Goal: Task Accomplishment & Management: Use online tool/utility

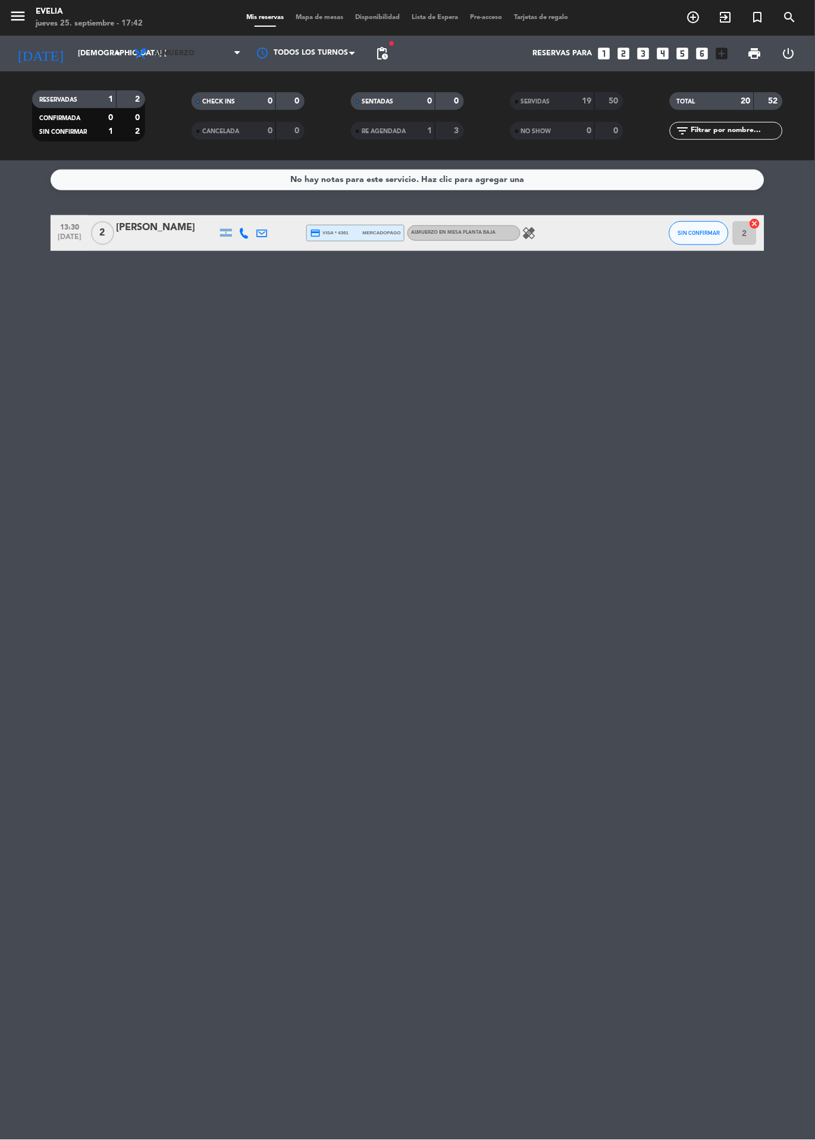
click at [189, 49] on span "Almuerzo" at bounding box center [173, 53] width 41 height 8
click at [184, 134] on div "menu [PERSON_NAME] jueves 25. septiembre - 17:42 Mis reservas Mapa de mesas Dis…" at bounding box center [407, 80] width 815 height 161
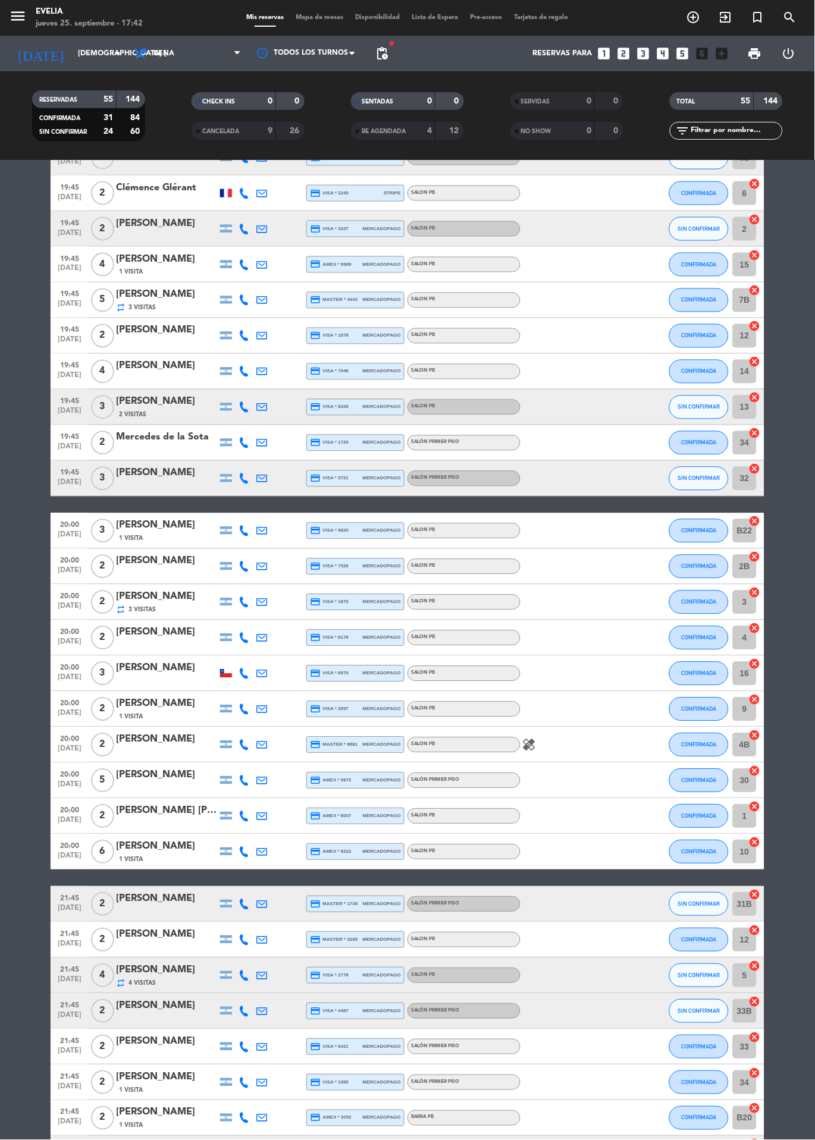
scroll to position [338, 0]
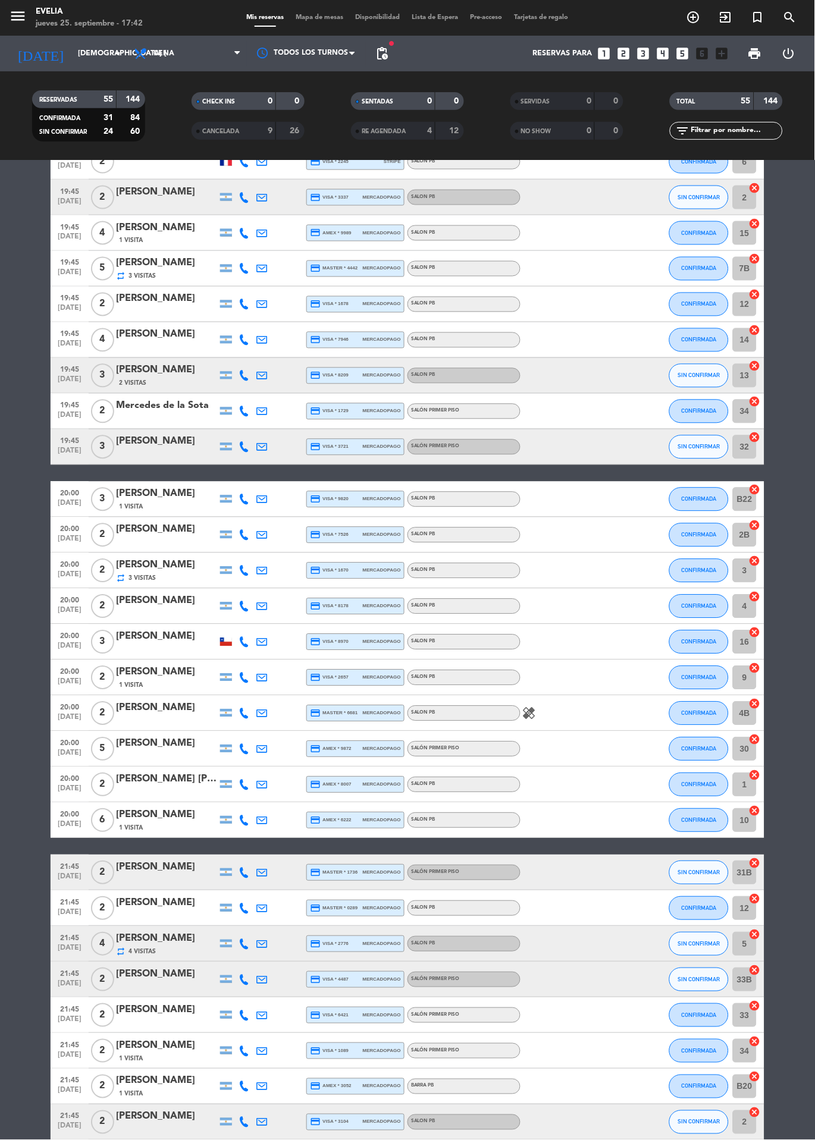
click at [529, 714] on icon "healing" at bounding box center [529, 714] width 14 height 14
click at [7, 650] on bookings-row "19:30 [DATE] 2 [PERSON_NAME] credit_card visa * 9183 mercadopago BARRA PB SIN C…" at bounding box center [407, 900] width 815 height 2046
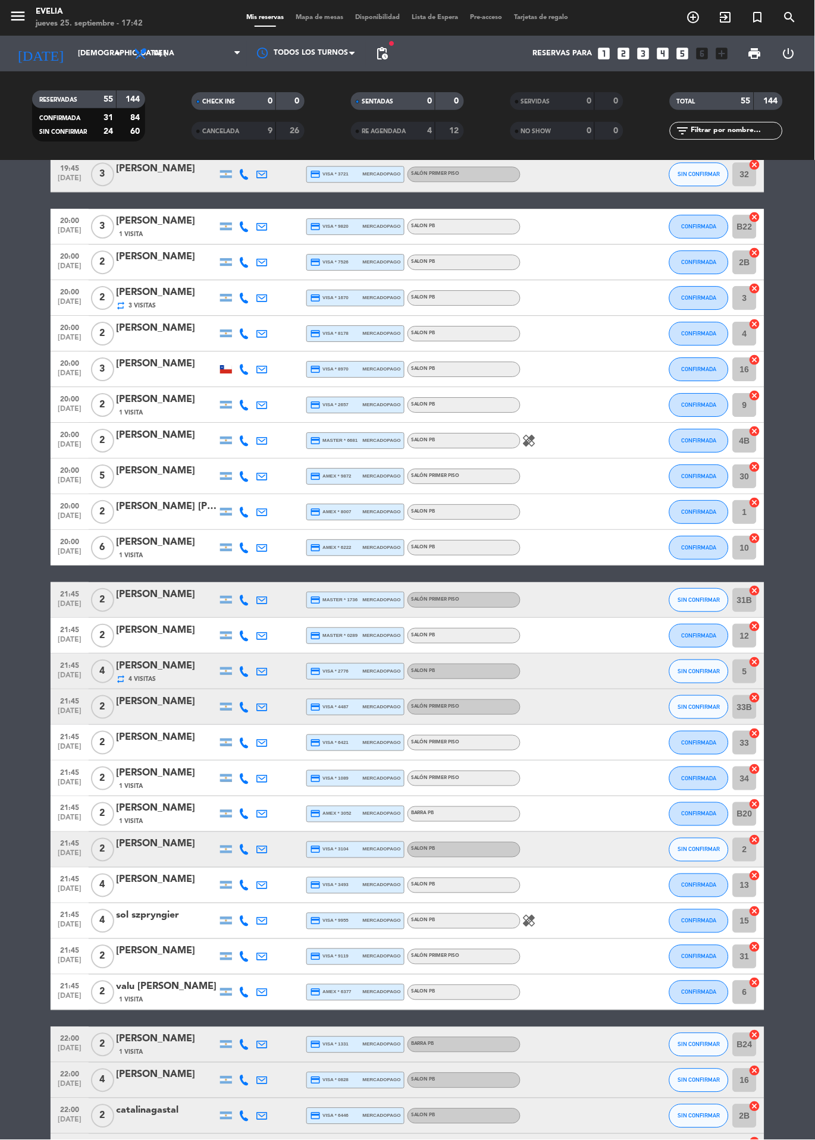
scroll to position [783, 0]
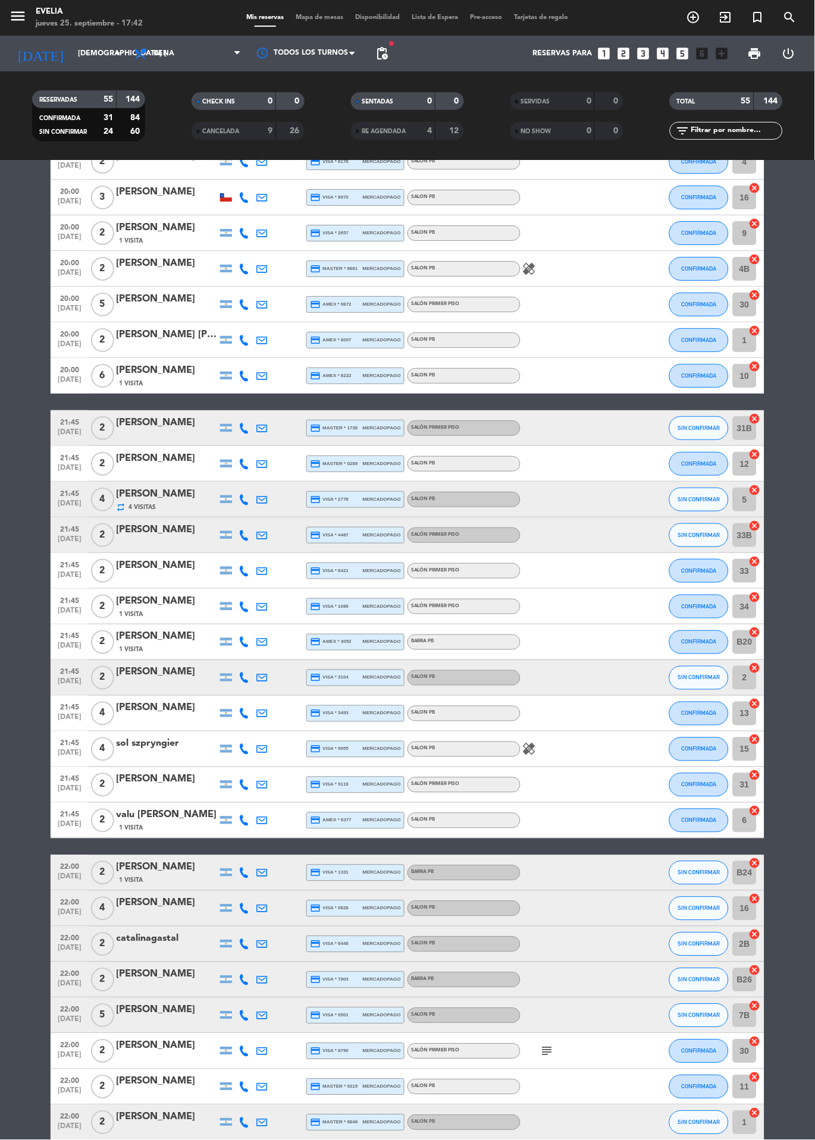
click at [529, 752] on icon "healing" at bounding box center [529, 749] width 14 height 14
click at [11, 693] on bookings-row "19:30 [DATE] 2 [PERSON_NAME] credit_card visa * 9183 mercadopago BARRA PB SIN C…" at bounding box center [407, 456] width 815 height 2046
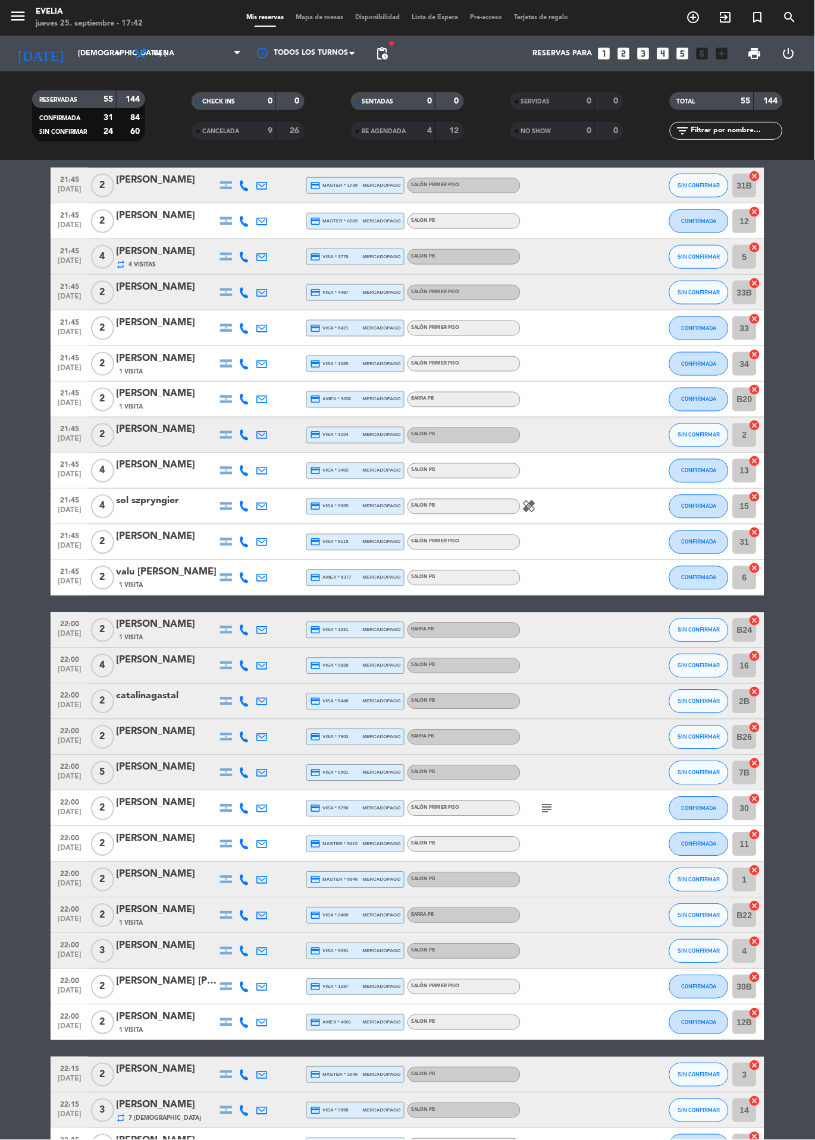
scroll to position [1055, 0]
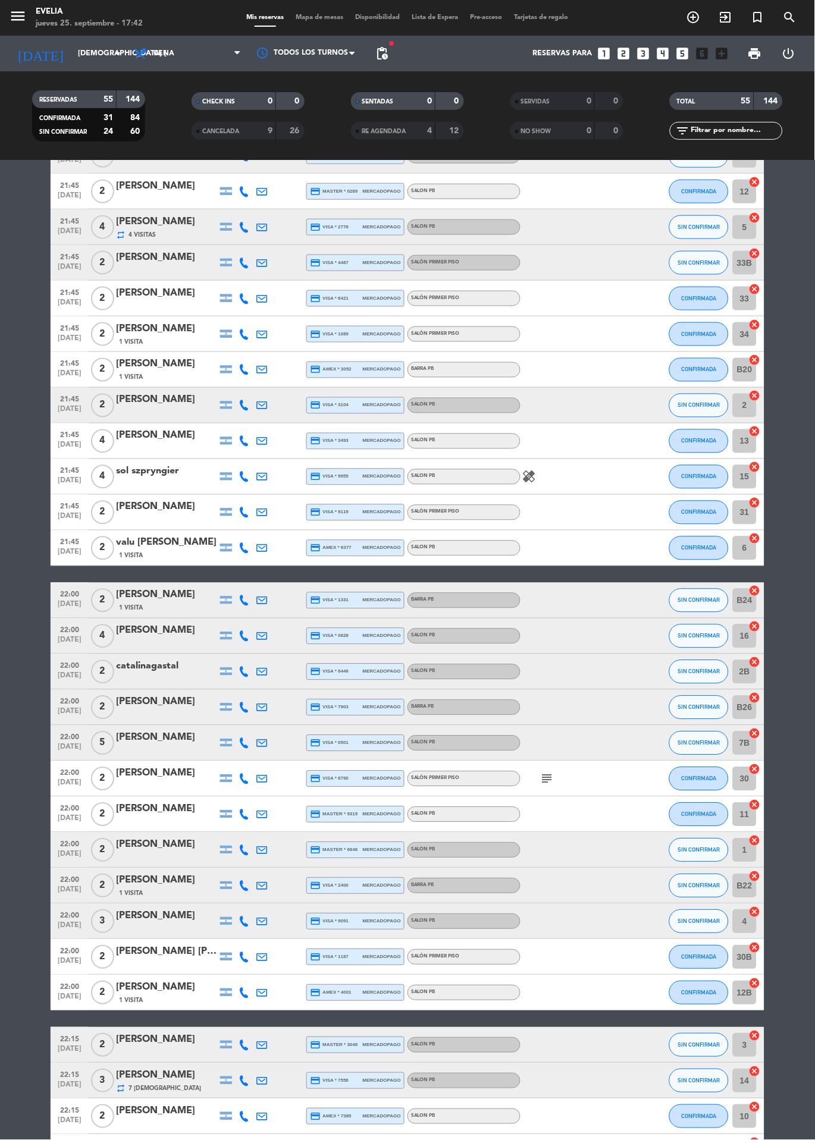
click at [547, 780] on icon "subject" at bounding box center [547, 779] width 14 height 14
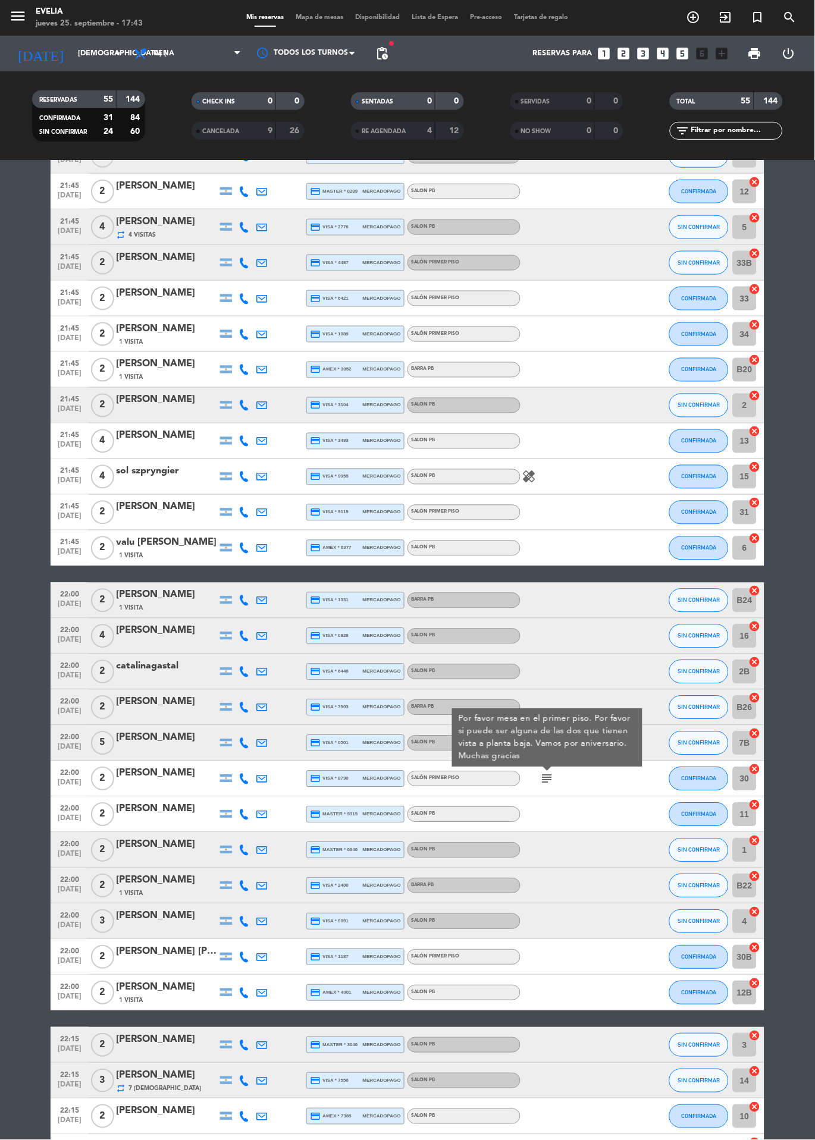
click at [7, 721] on bookings-row "19:30 [DATE] 2 [PERSON_NAME] credit_card visa * 9183 mercadopago BARRA PB SIN C…" at bounding box center [407, 183] width 815 height 2046
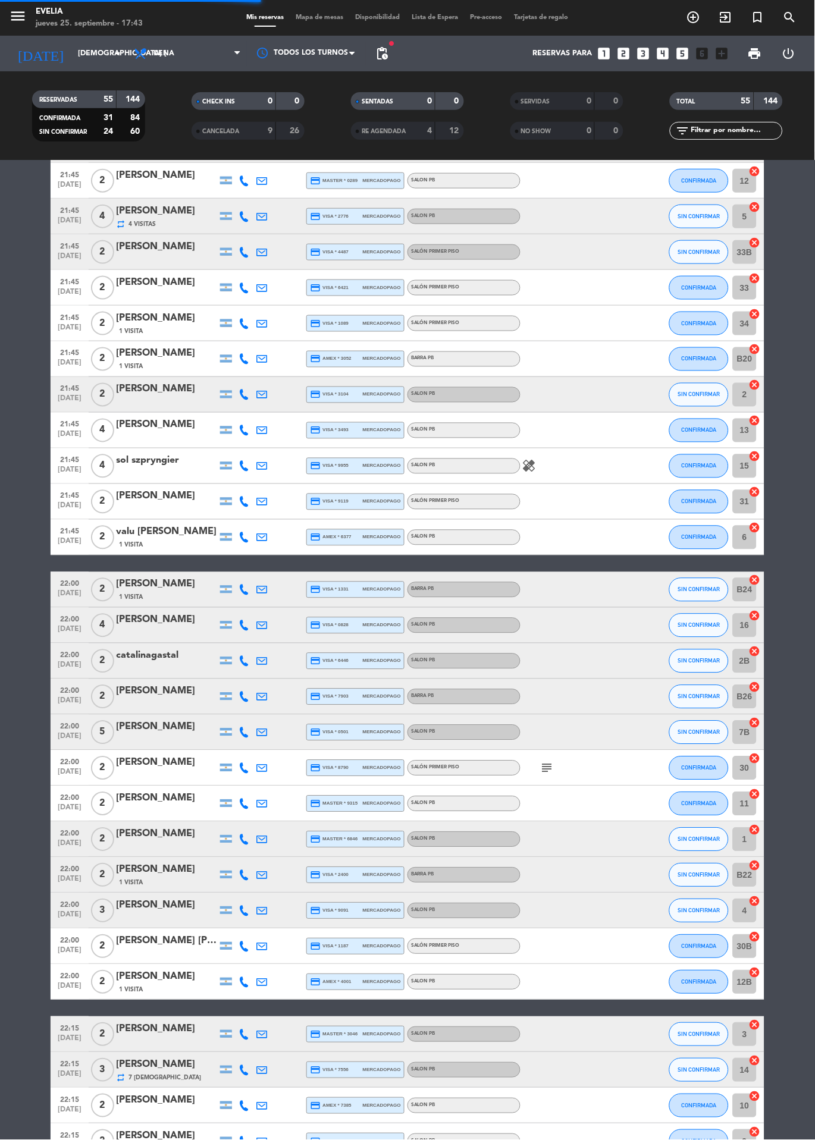
scroll to position [0, 0]
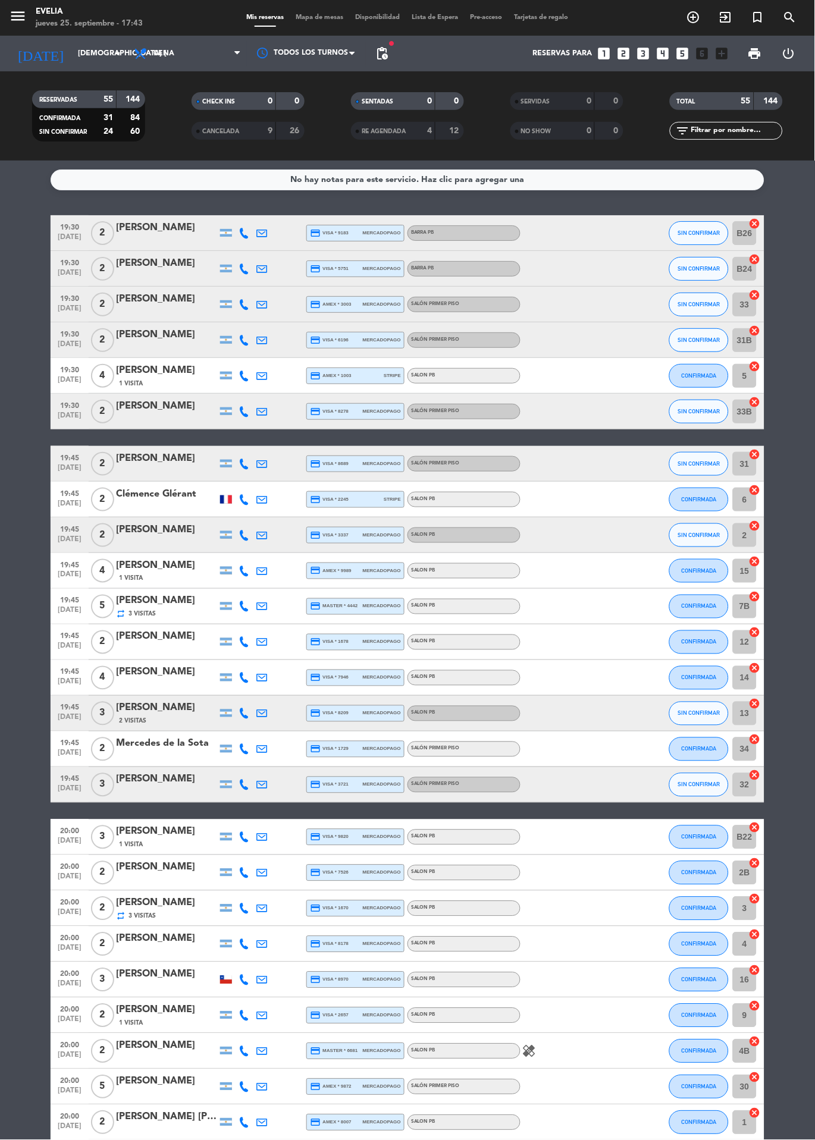
click at [318, 20] on div "Mis reservas Mapa de mesas Disponibilidad Lista de Espera Pre-acceso Tarjetas d…" at bounding box center [408, 17] width 334 height 11
click at [317, 17] on span "Mapa de mesas" at bounding box center [319, 17] width 59 height 7
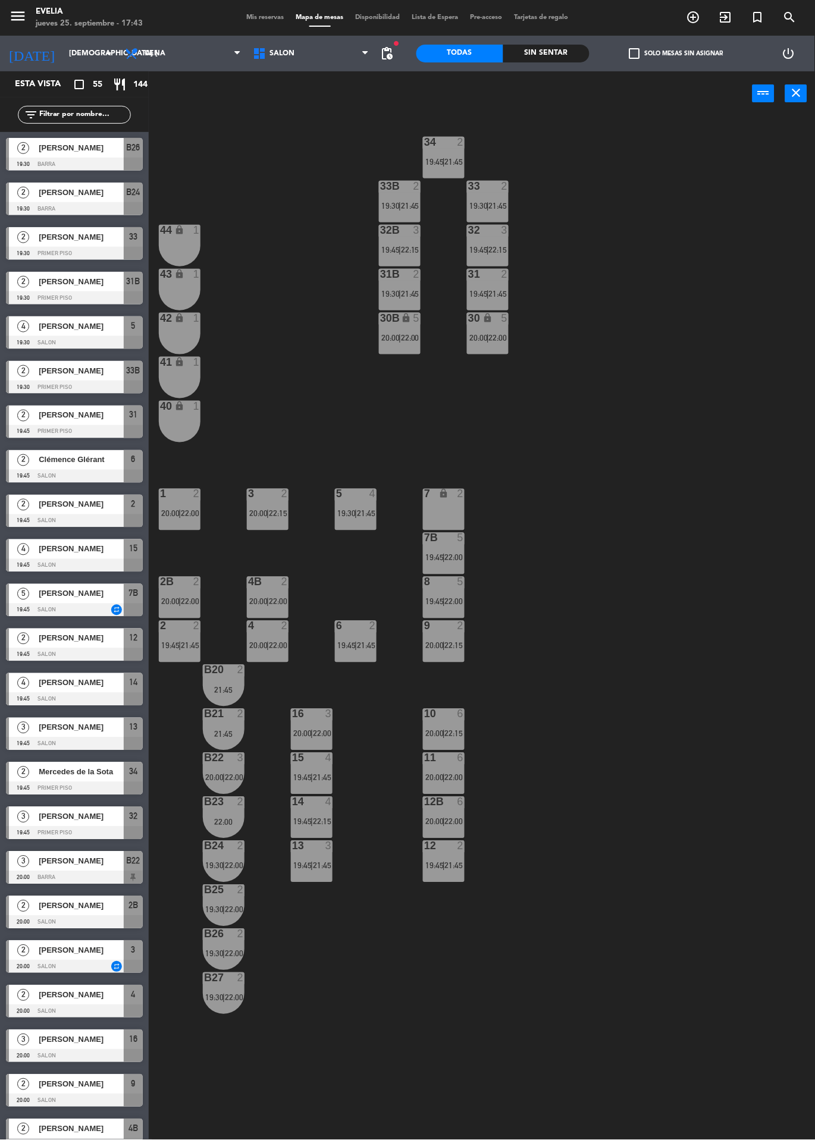
click at [447, 732] on span "22:15" at bounding box center [454, 734] width 18 height 10
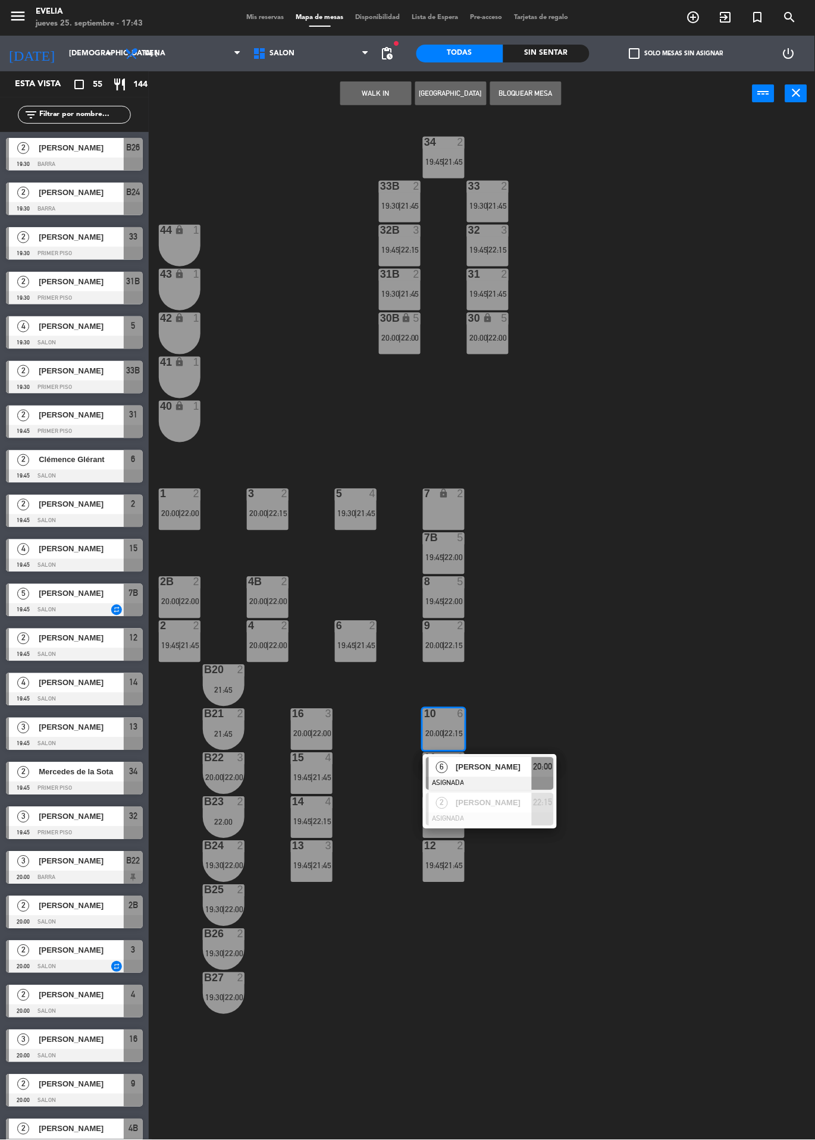
click at [630, 593] on div "34 2 19:45 | 21:45 33B 2 19:30 | 21:45 33 2 19:30 | 21:45 44 lock 1 32B 3 19:45…" at bounding box center [486, 685] width 658 height 1138
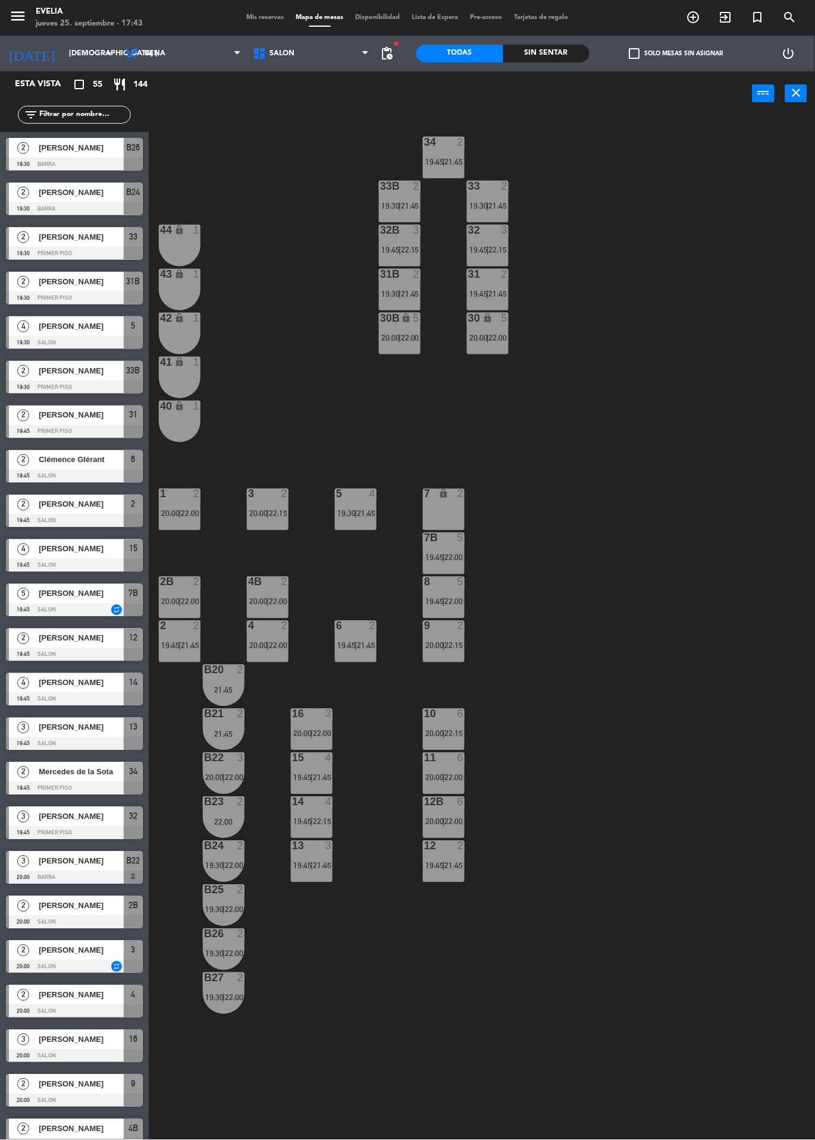
click at [356, 513] on span "|" at bounding box center [355, 514] width 2 height 10
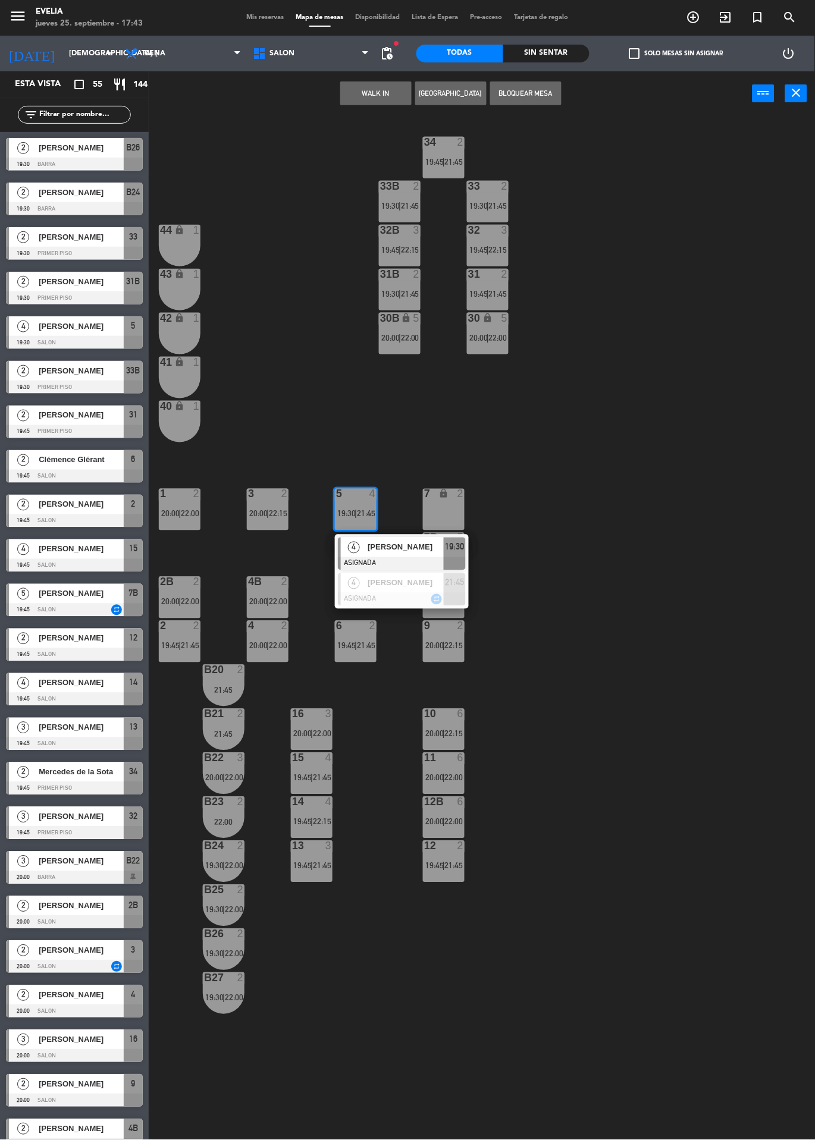
click at [398, 597] on div at bounding box center [402, 599] width 128 height 13
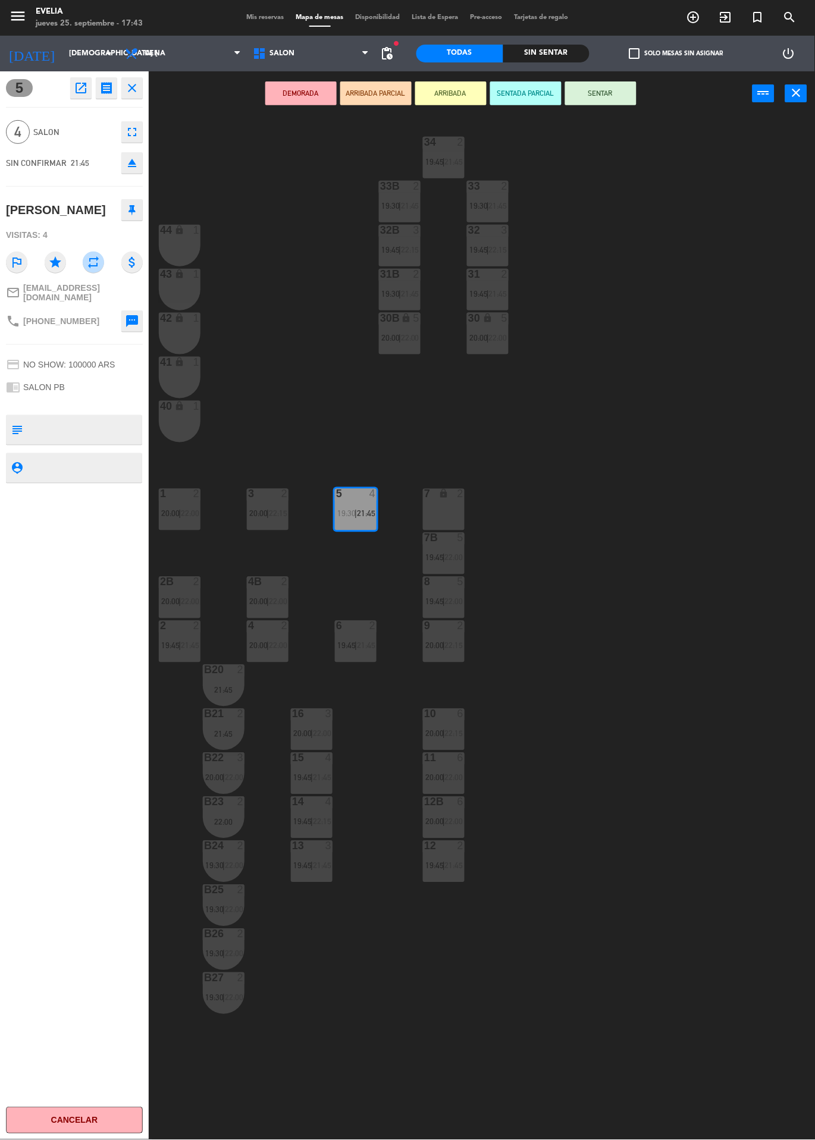
click at [320, 776] on span "21:45" at bounding box center [322, 778] width 18 height 10
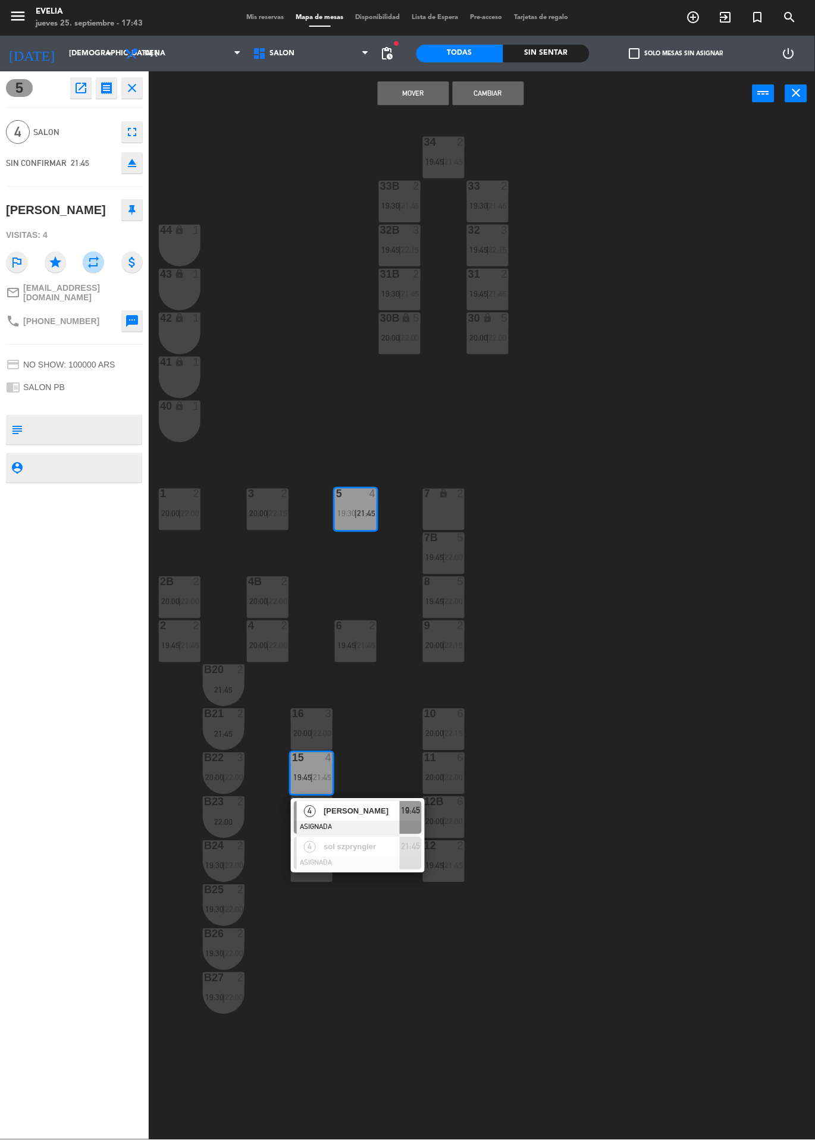
click at [504, 92] on button "Cambiar" at bounding box center [488, 93] width 71 height 24
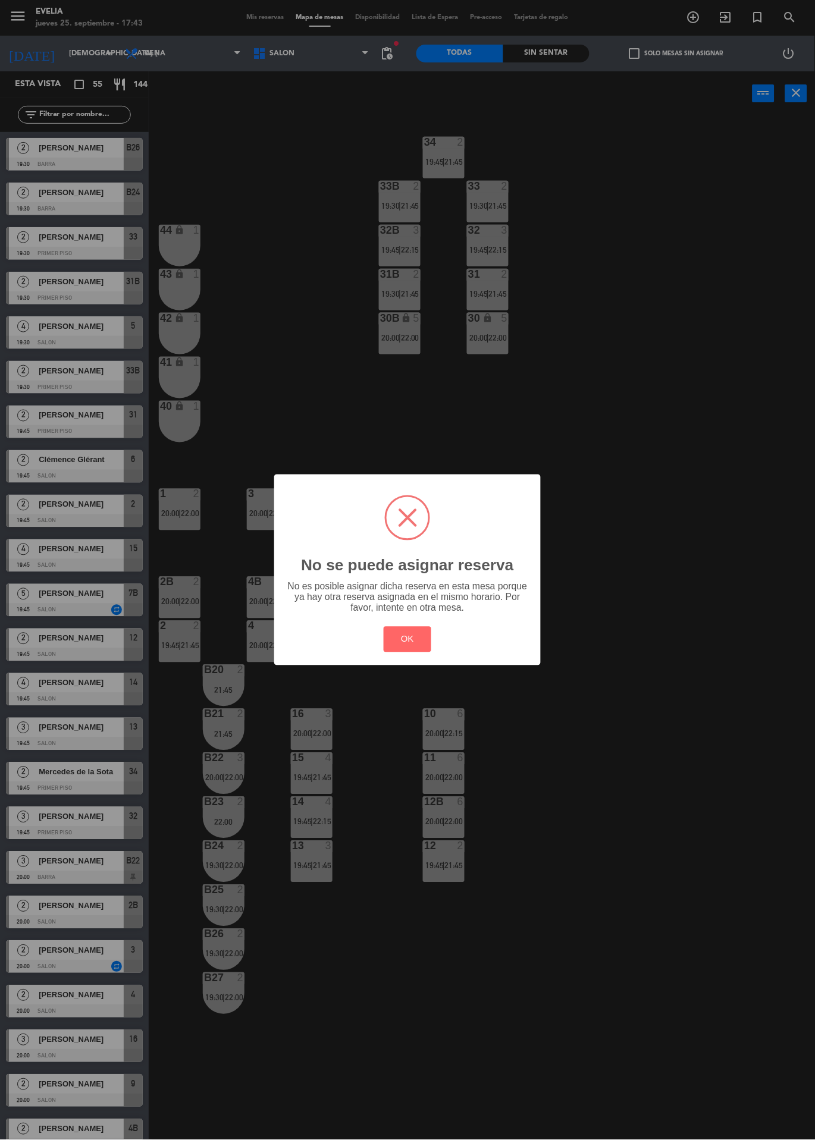
click at [416, 652] on button "OK" at bounding box center [408, 640] width 48 height 26
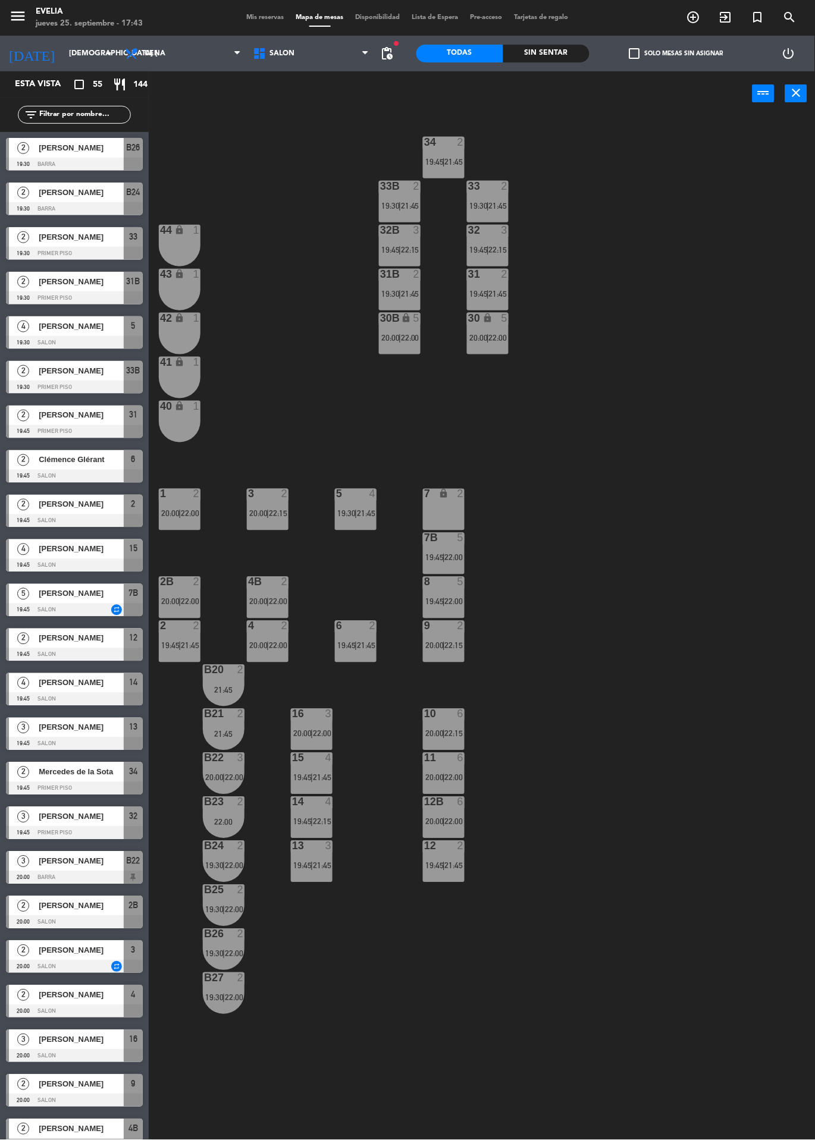
click at [354, 516] on span "19:30" at bounding box center [346, 514] width 18 height 10
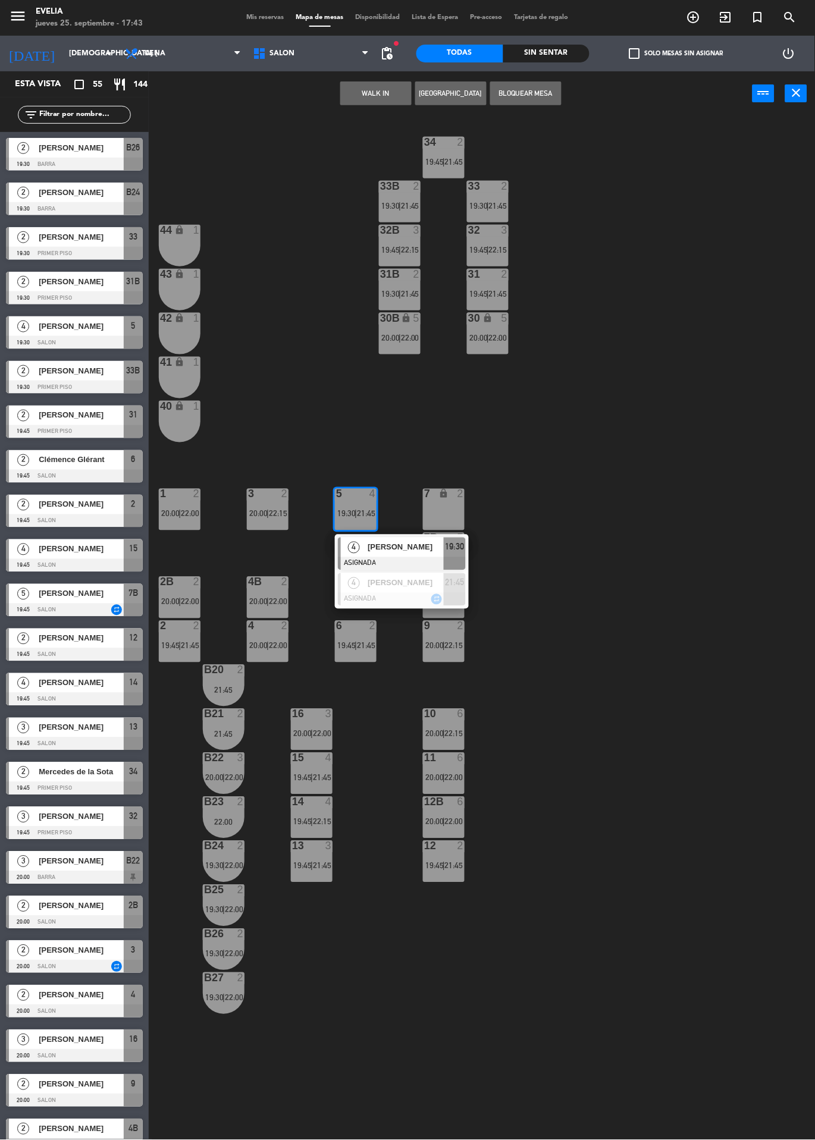
click at [407, 559] on div at bounding box center [402, 563] width 128 height 13
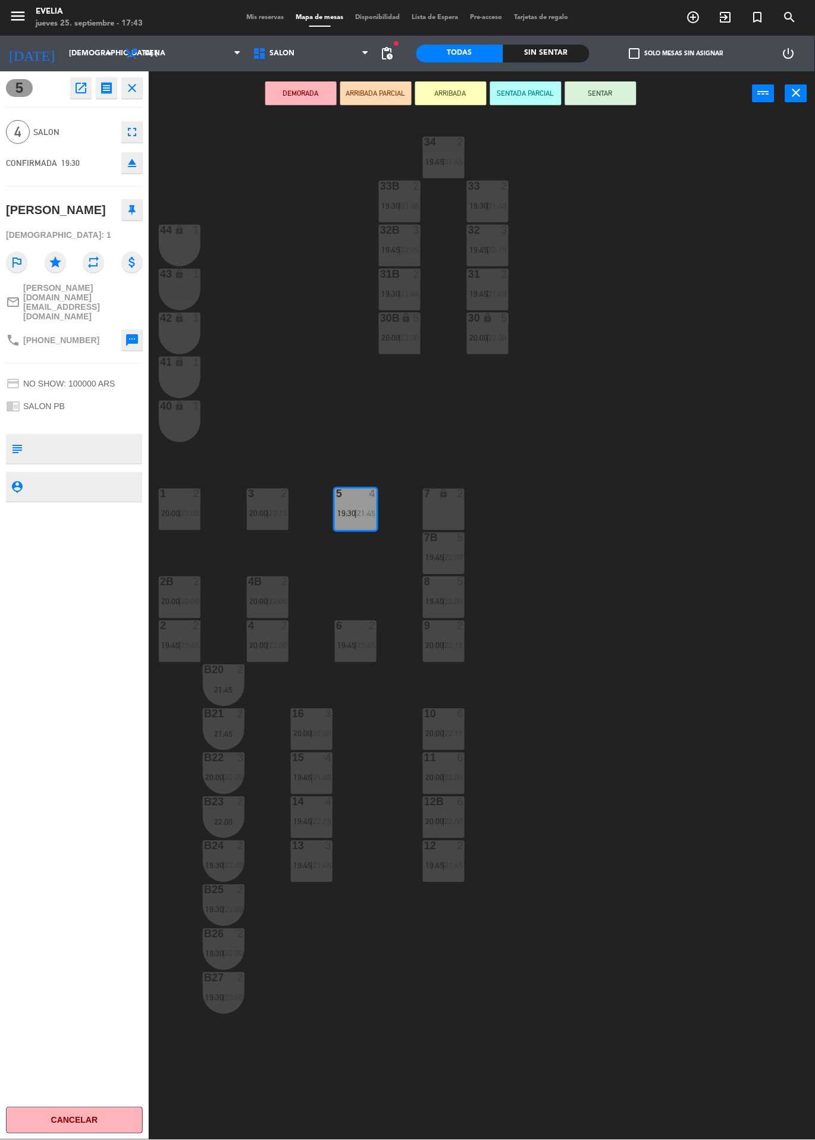
click at [315, 779] on span "21:45" at bounding box center [322, 778] width 18 height 10
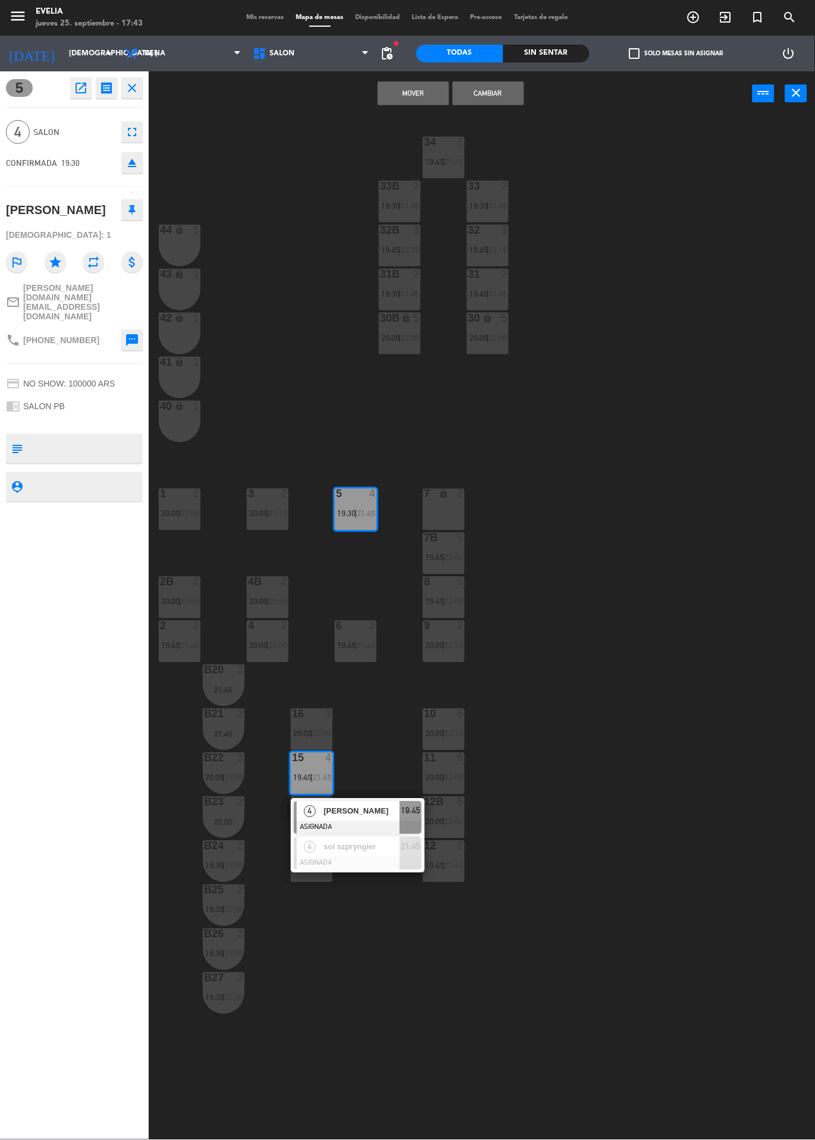
click at [360, 817] on span "[PERSON_NAME]" at bounding box center [362, 811] width 76 height 12
click at [510, 99] on button "Cambiar" at bounding box center [488, 93] width 71 height 24
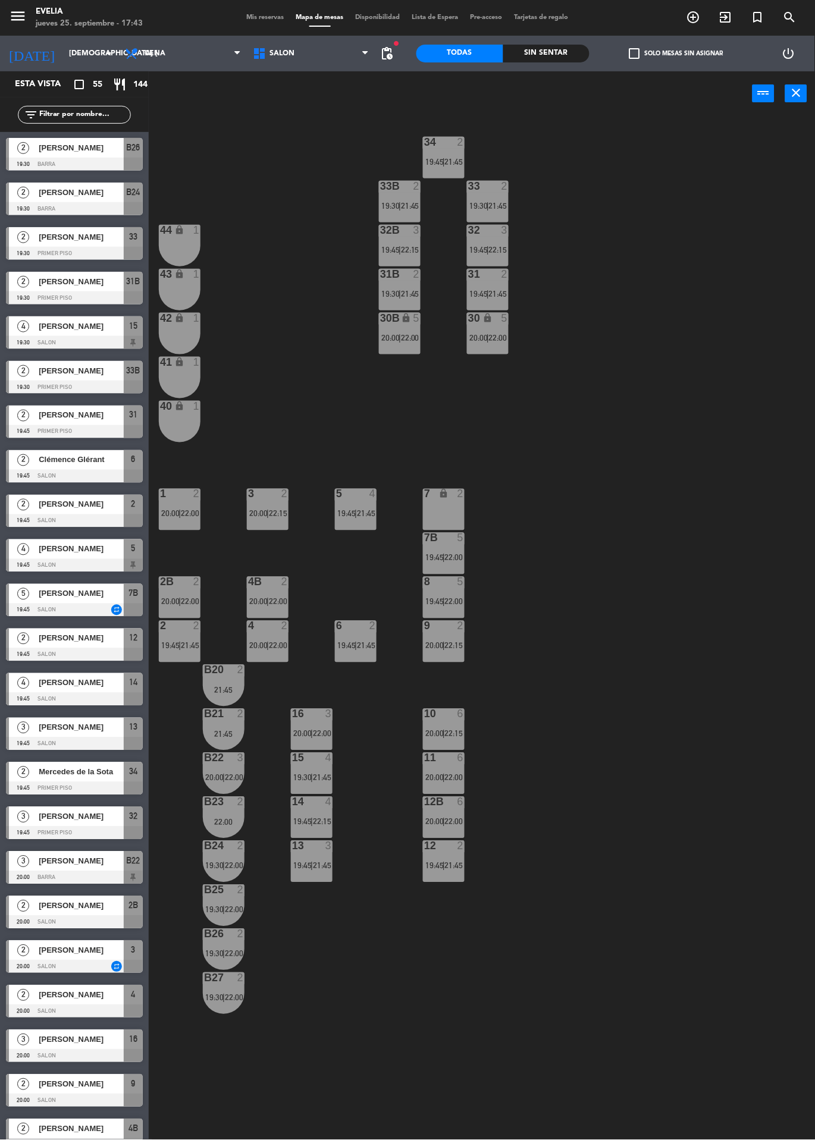
click at [312, 877] on div "13 3 19:45 | 21:45" at bounding box center [312, 862] width 42 height 42
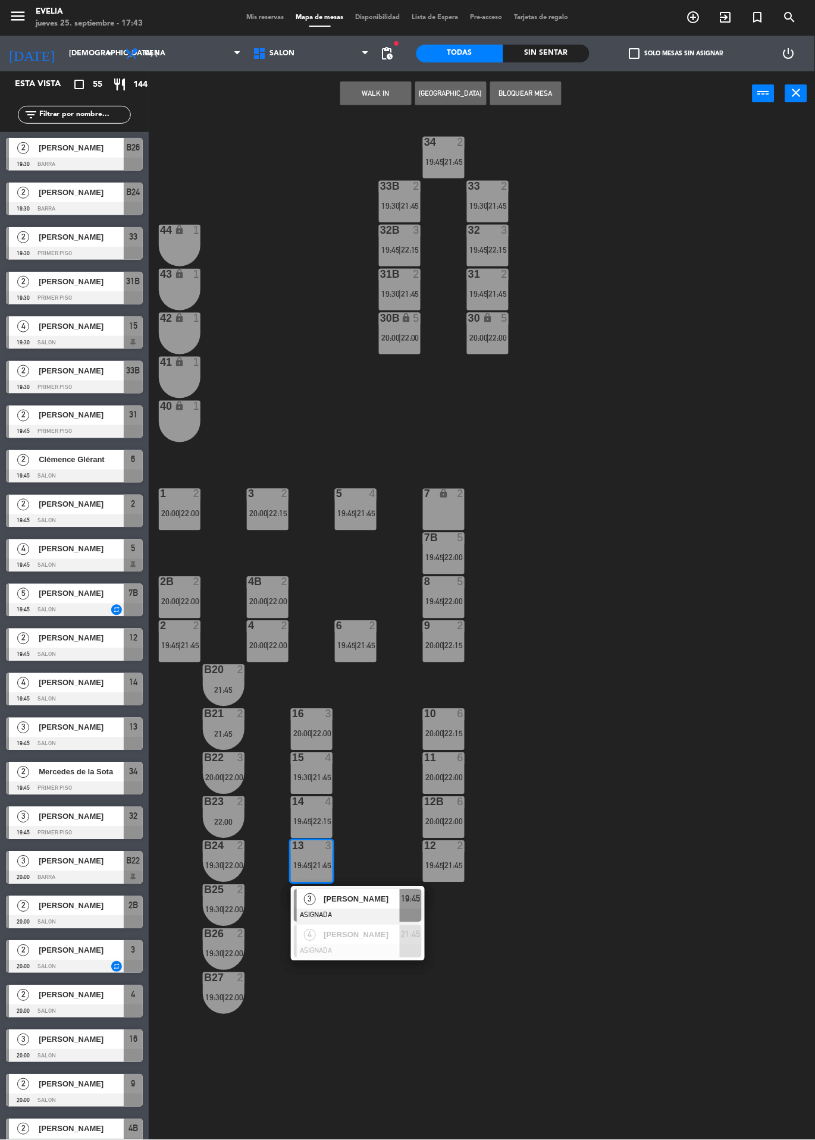
click at [363, 951] on div at bounding box center [358, 951] width 128 height 13
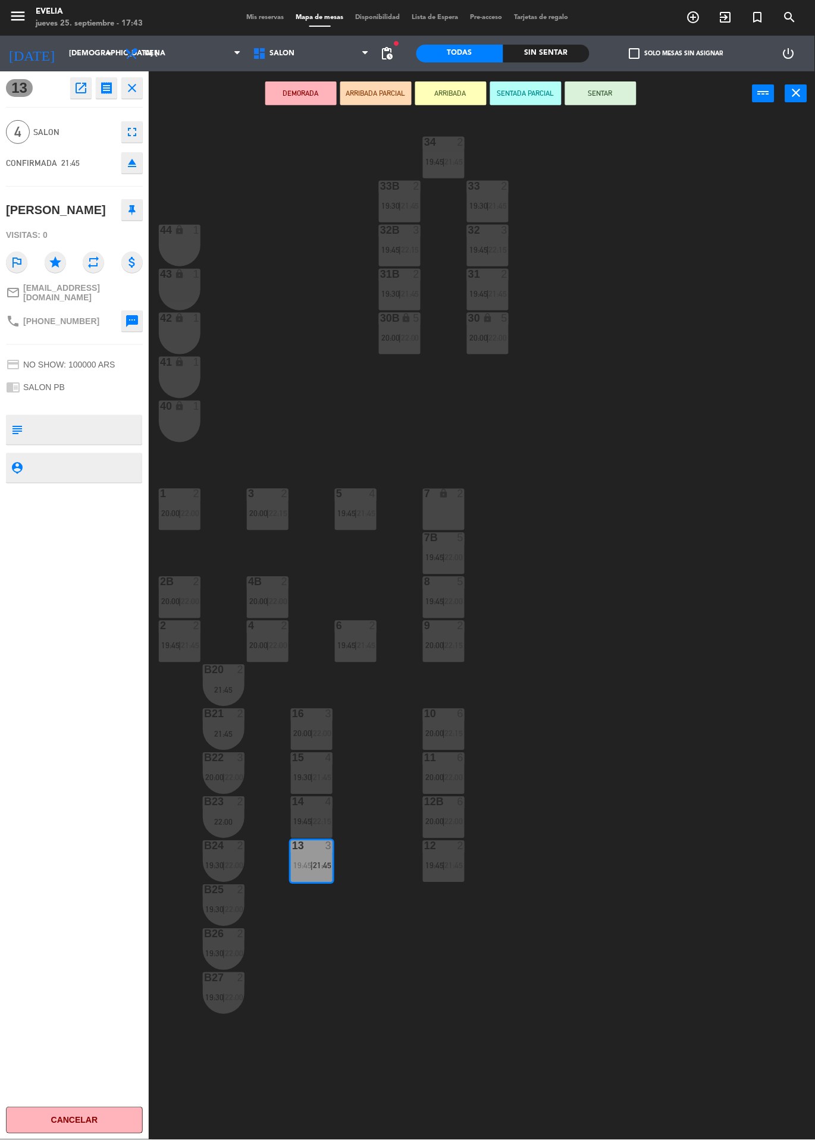
click at [326, 778] on span "21:45" at bounding box center [322, 778] width 18 height 10
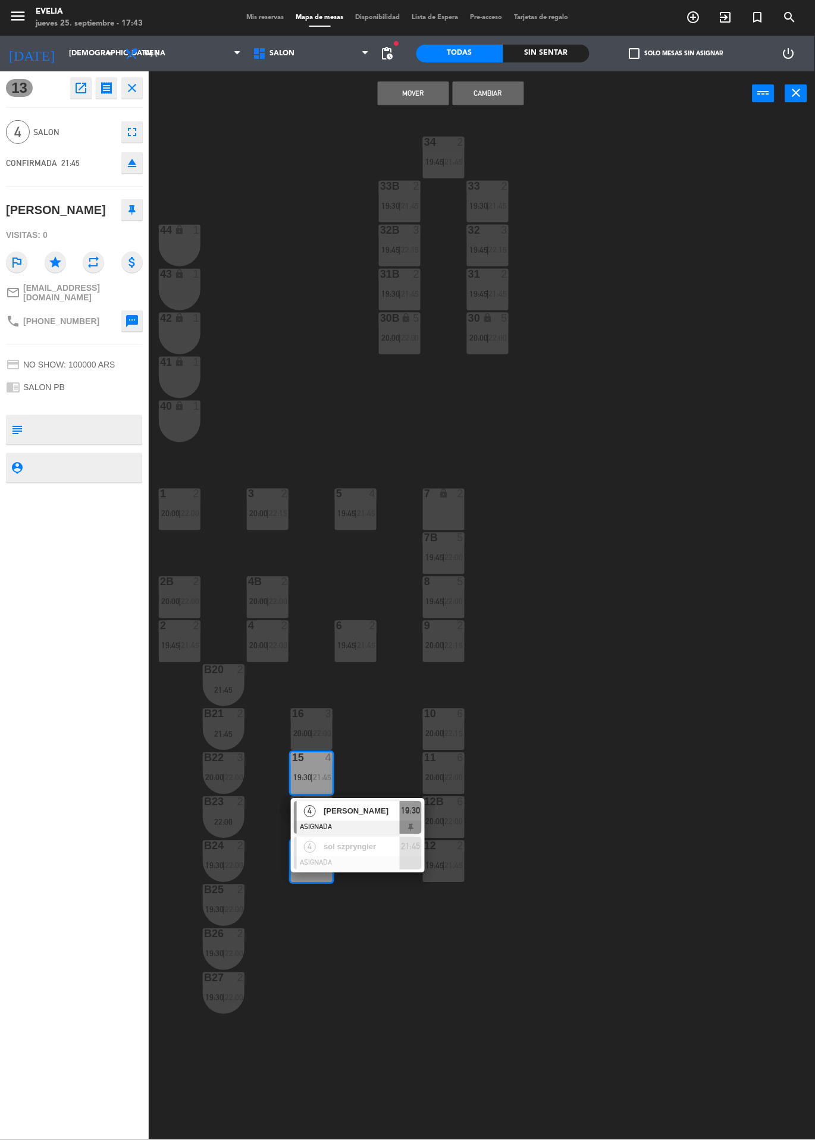
click at [374, 859] on div at bounding box center [358, 863] width 128 height 13
click at [510, 101] on button "Cambiar" at bounding box center [488, 93] width 71 height 24
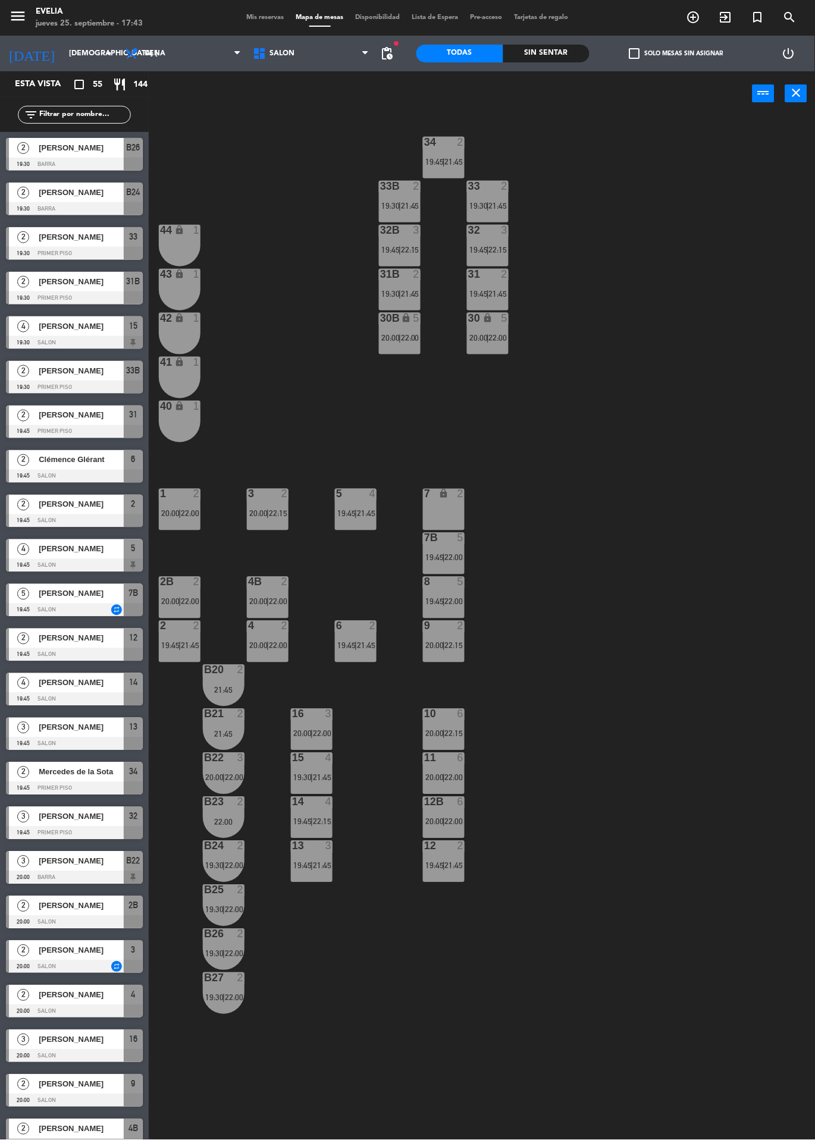
click at [616, 423] on div "34 2 19:45 | 21:45 33B 2 19:30 | 21:45 33 2 19:30 | 21:45 44 lock 1 32B 3 19:45…" at bounding box center [486, 685] width 658 height 1138
click at [314, 868] on span "21:45" at bounding box center [322, 866] width 18 height 10
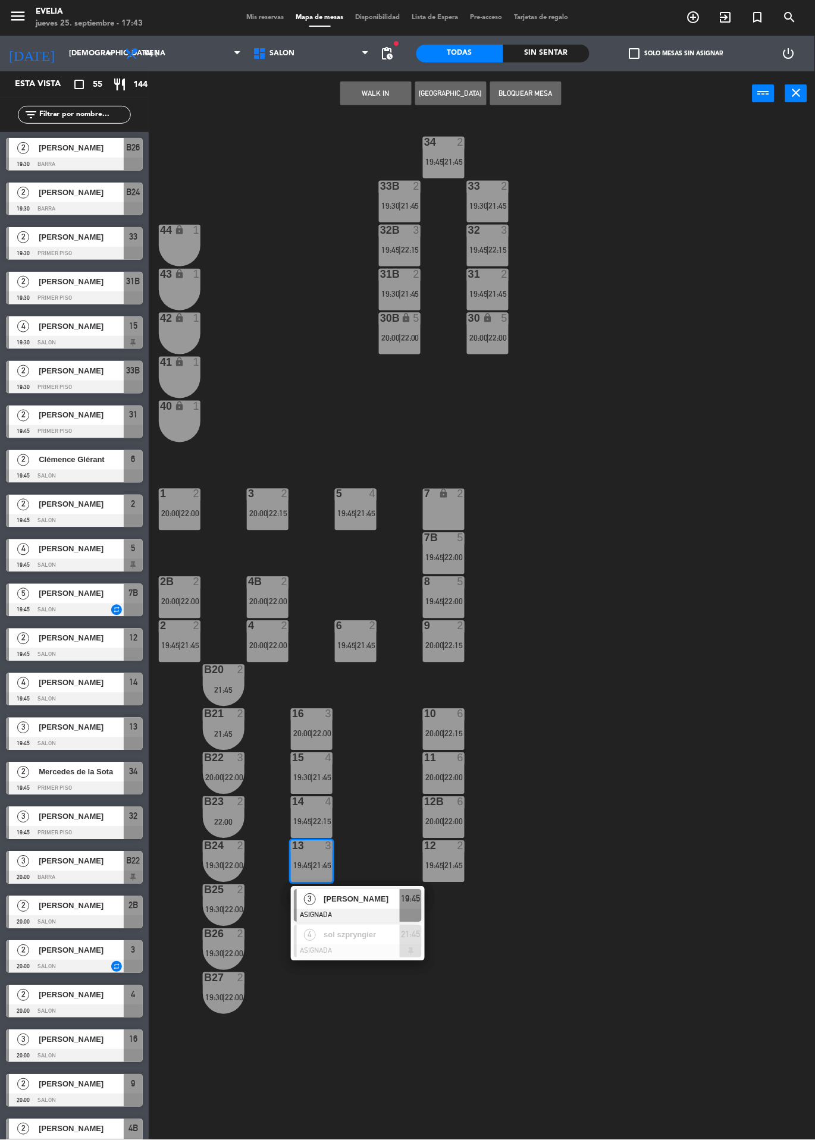
click at [365, 949] on div at bounding box center [358, 951] width 128 height 13
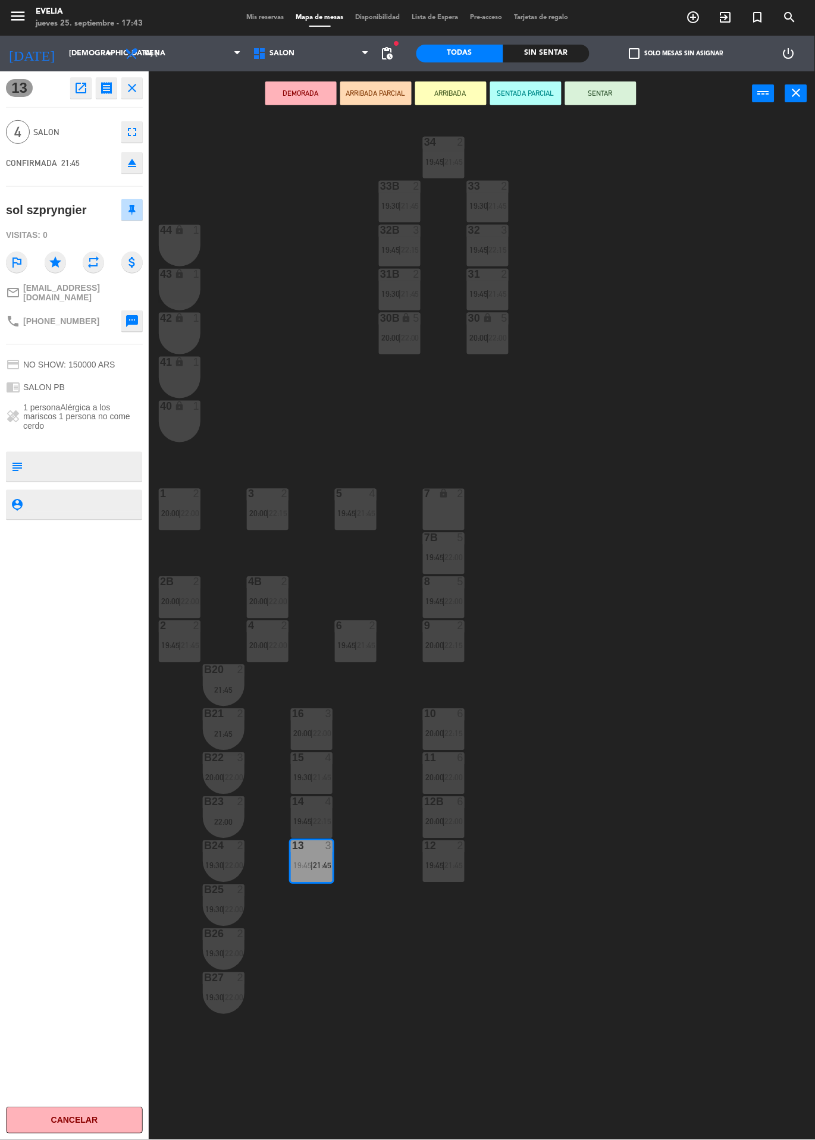
click at [319, 770] on div "15 4 19:30 | 21:45" at bounding box center [312, 774] width 42 height 42
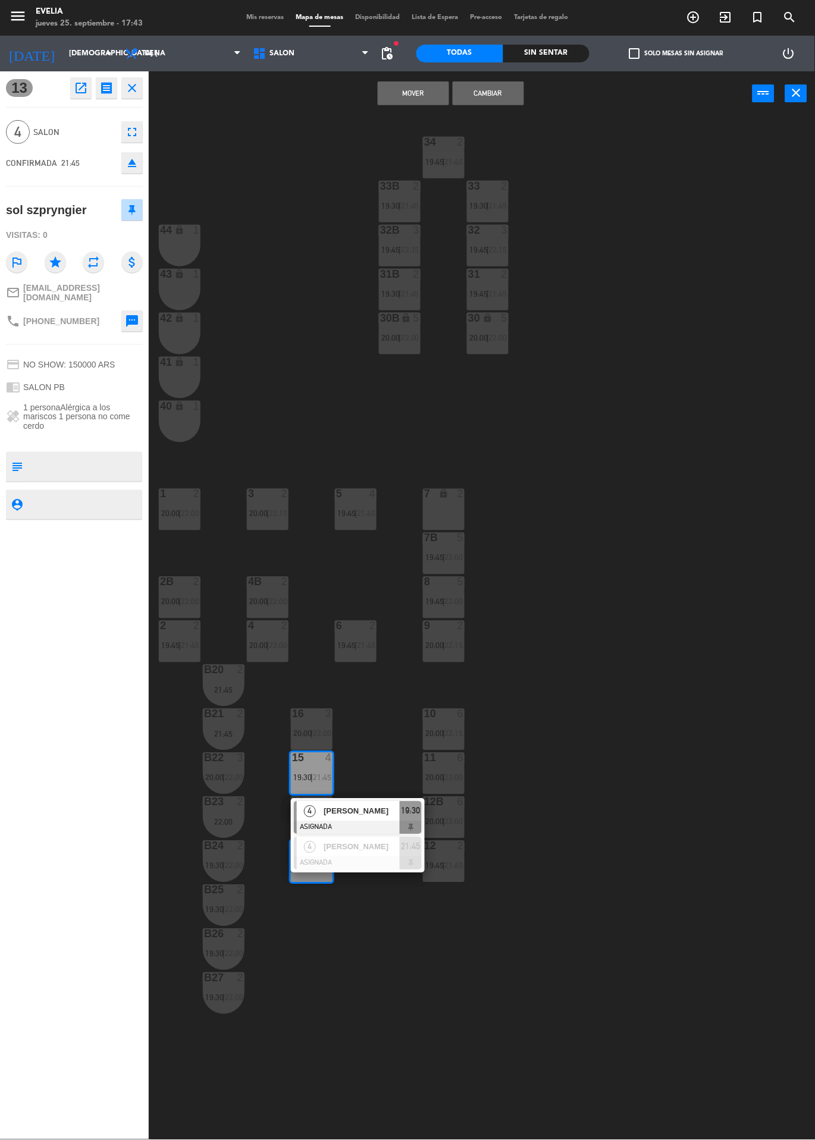
click at [371, 861] on div at bounding box center [358, 863] width 128 height 13
click at [510, 98] on button "Cambiar" at bounding box center [488, 93] width 71 height 24
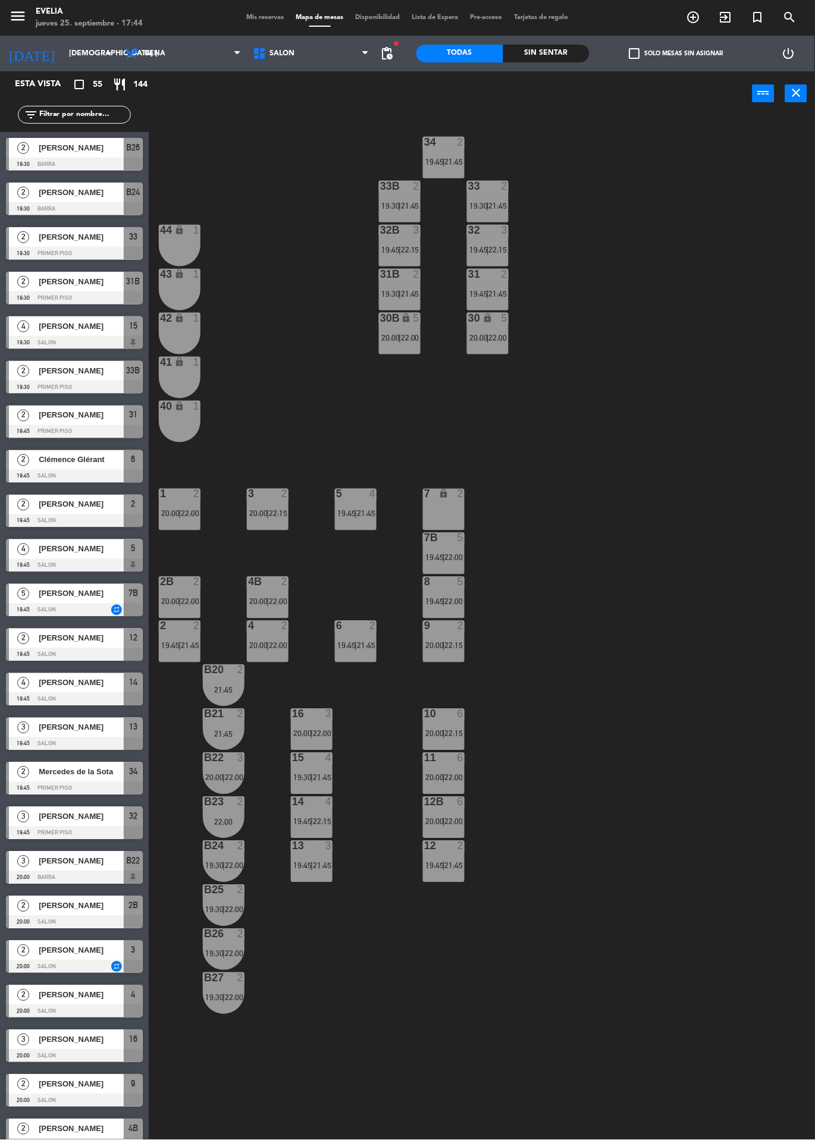
click at [583, 635] on div "34 2 19:45 | 21:45 33B 2 19:30 | 21:45 33 2 19:30 | 21:45 44 lock 1 32B 3 19:45…" at bounding box center [486, 685] width 658 height 1138
click at [313, 812] on div "14 4 19:45 | 22:15" at bounding box center [312, 818] width 42 height 42
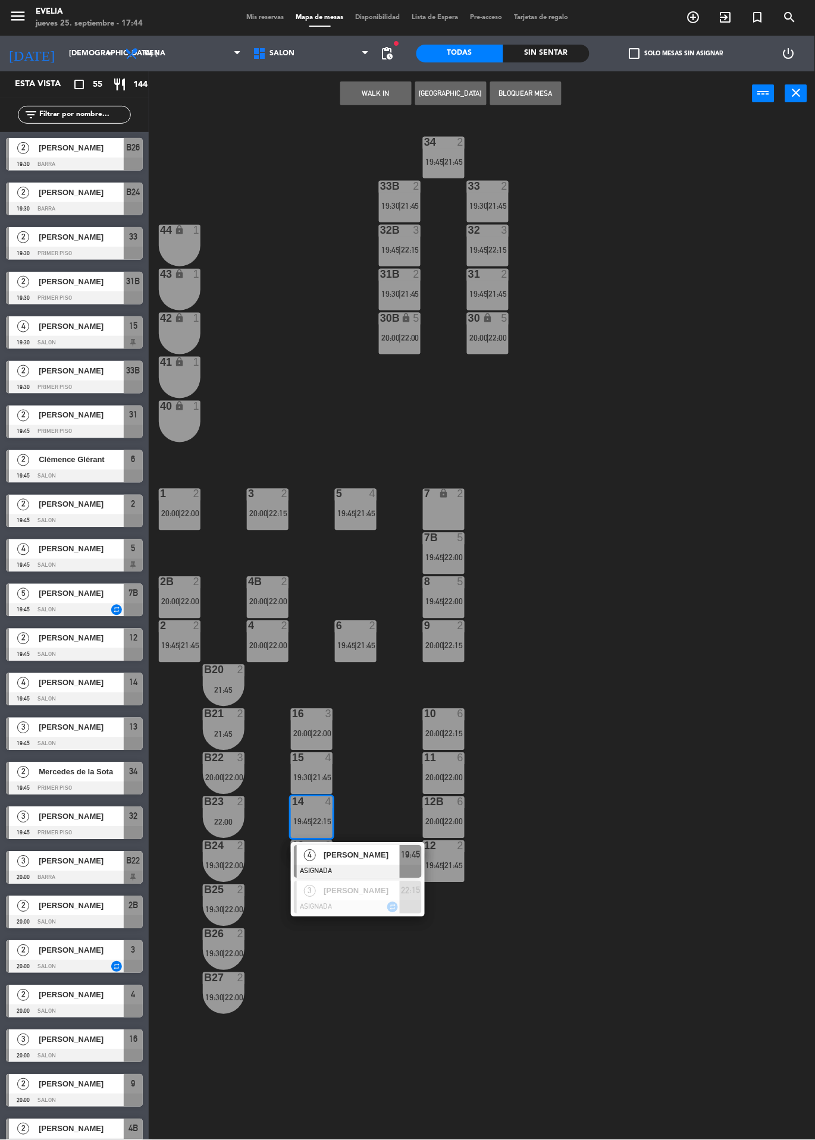
click at [379, 903] on div at bounding box center [358, 907] width 128 height 13
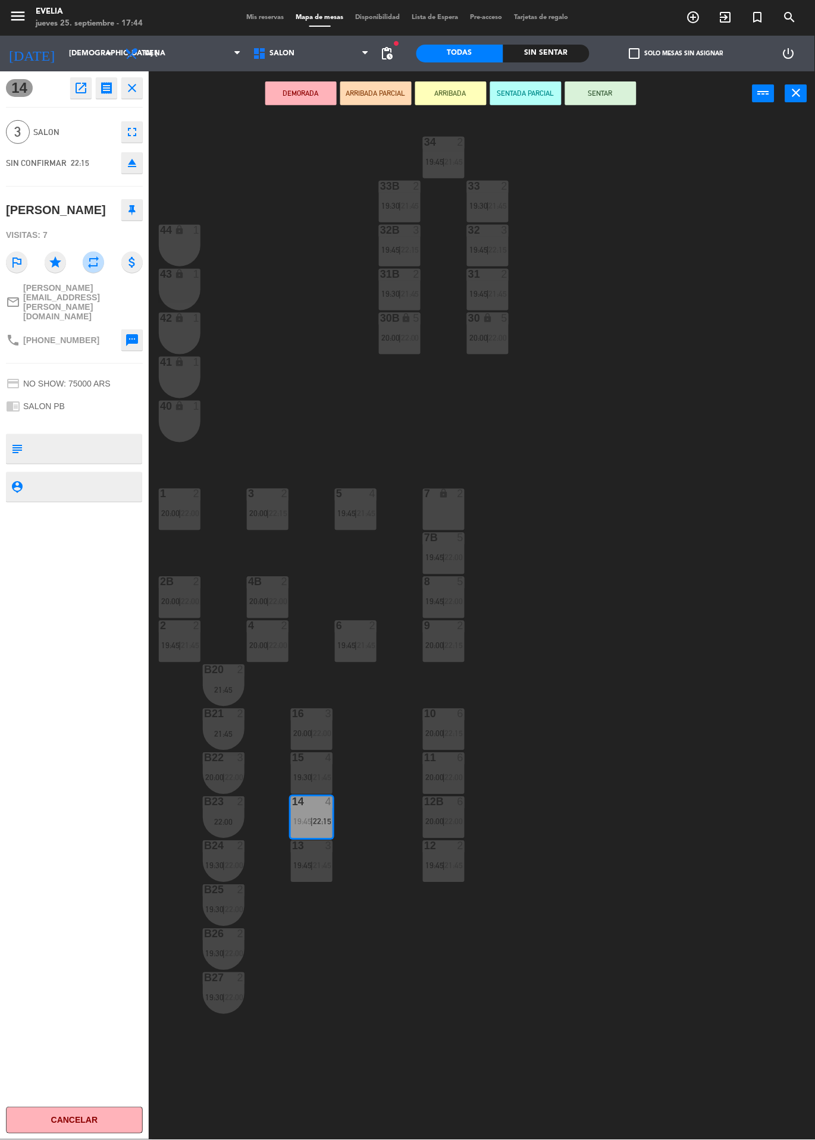
click at [317, 729] on span "22:00" at bounding box center [322, 734] width 18 height 10
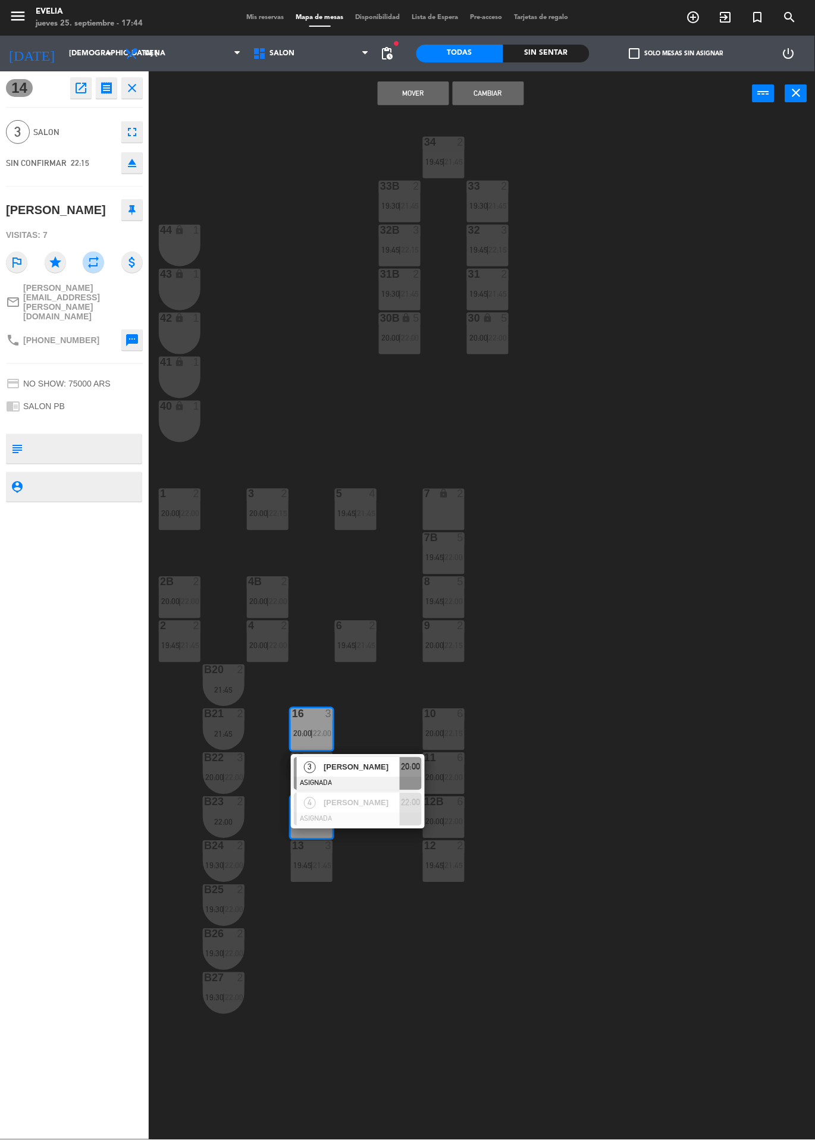
click at [368, 814] on div at bounding box center [358, 819] width 128 height 13
click at [508, 94] on button "Cambiar" at bounding box center [488, 93] width 71 height 24
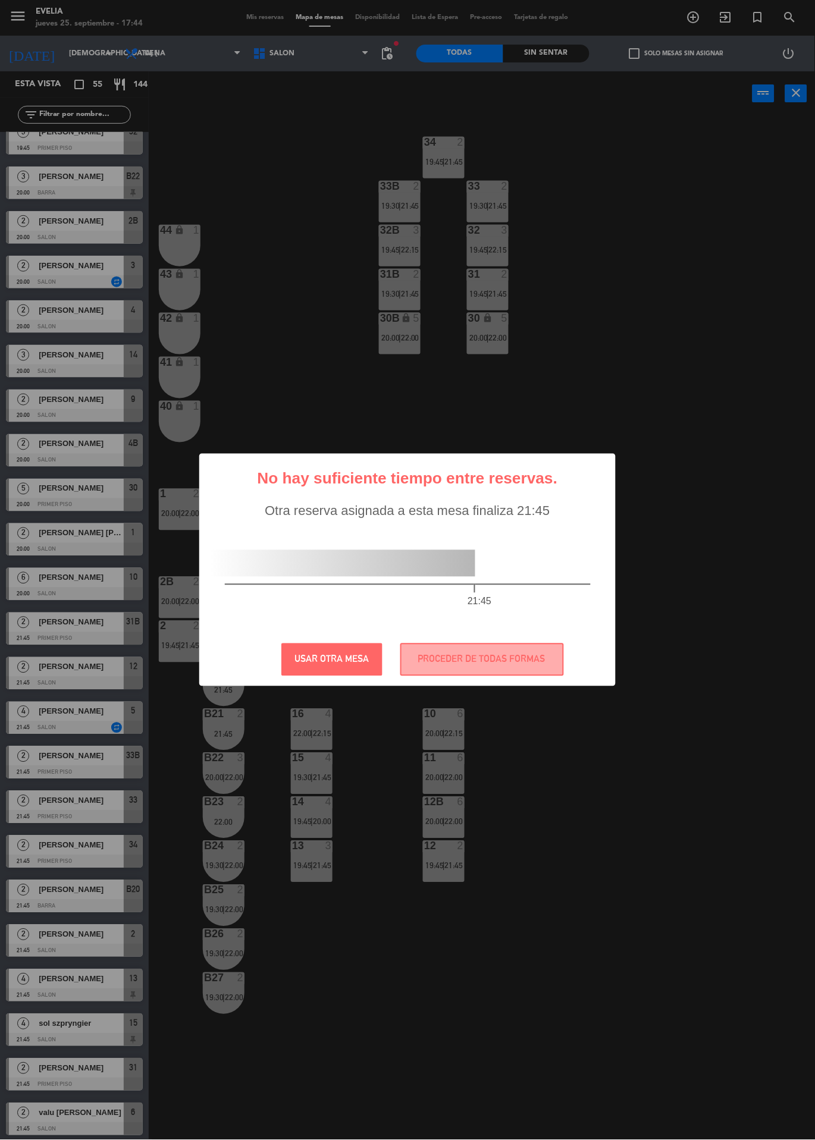
click at [354, 676] on button "USAR OTRA MESA" at bounding box center [331, 659] width 101 height 33
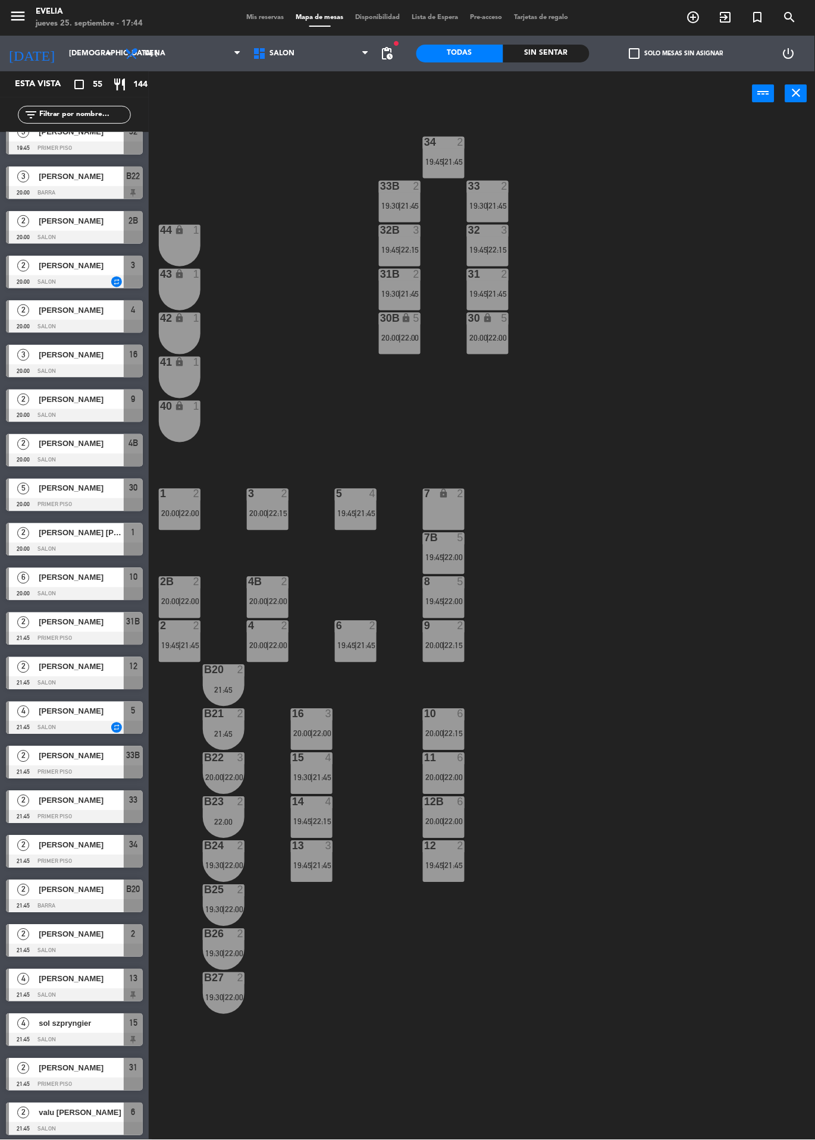
click at [303, 825] on span "19:45" at bounding box center [302, 822] width 18 height 10
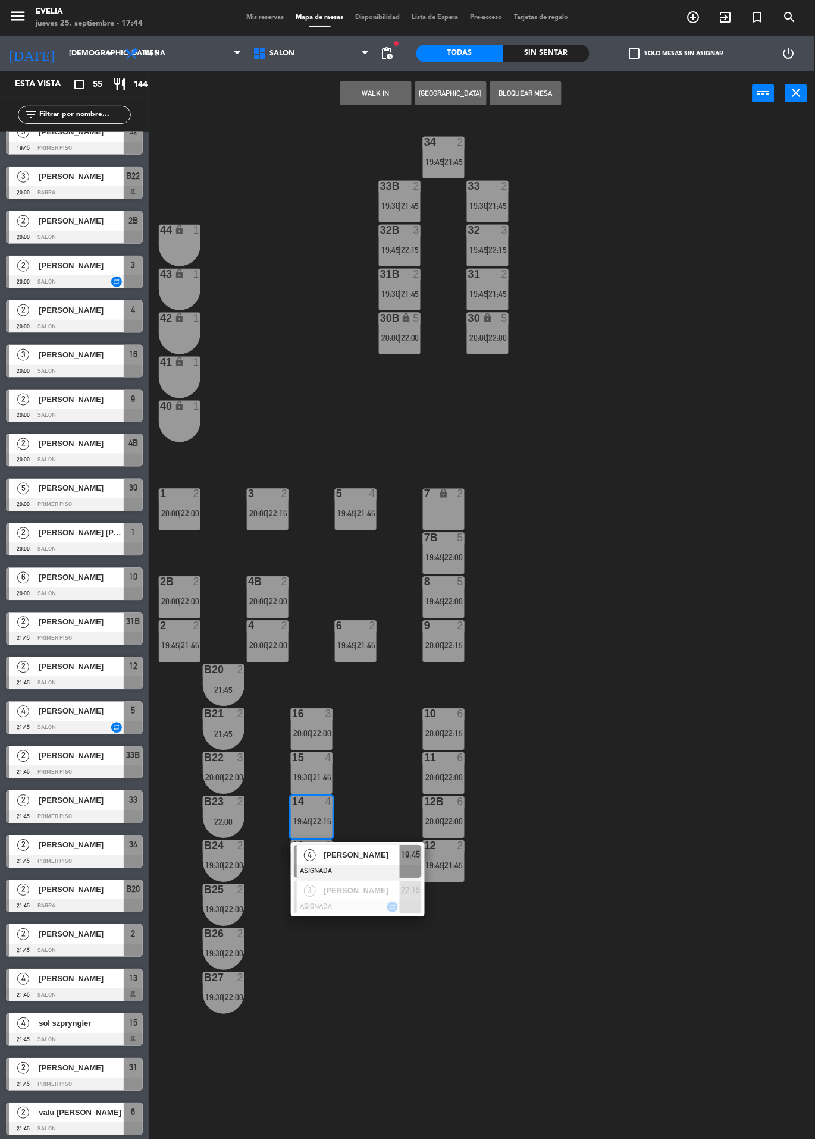
click at [368, 901] on div at bounding box center [358, 907] width 128 height 13
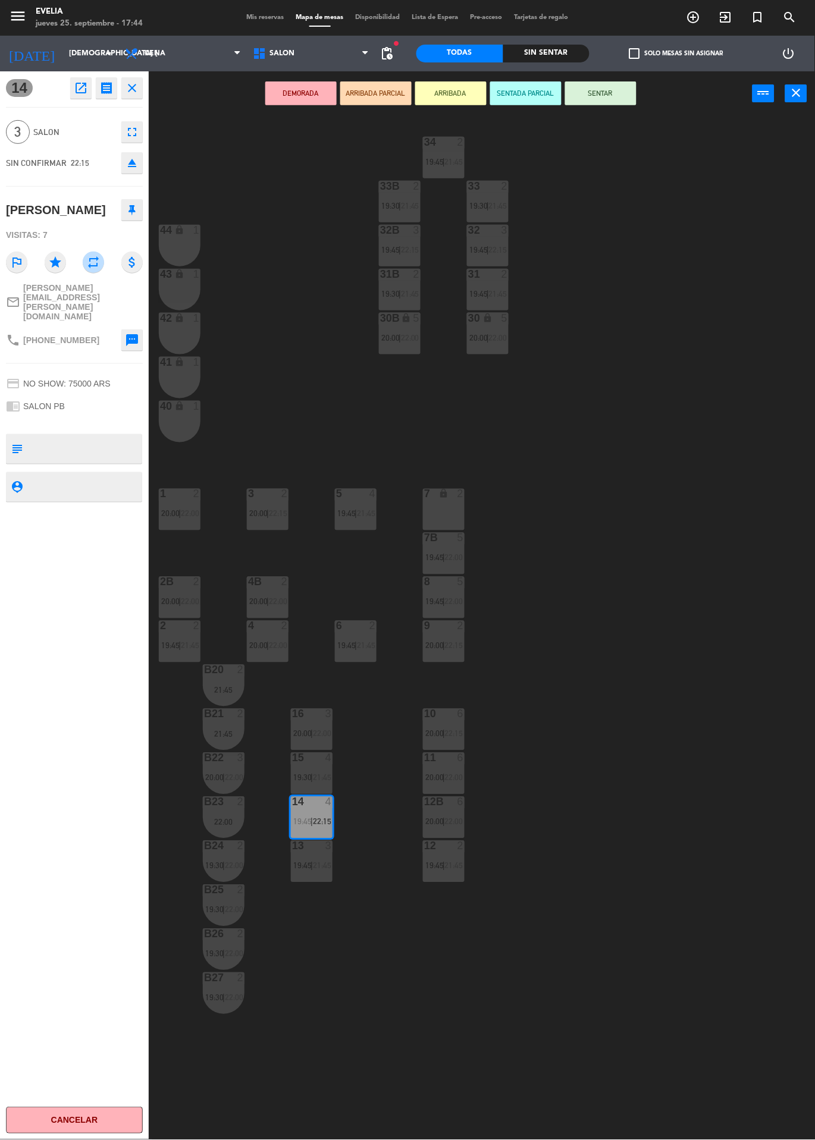
click at [326, 735] on span "22:00" at bounding box center [322, 734] width 18 height 10
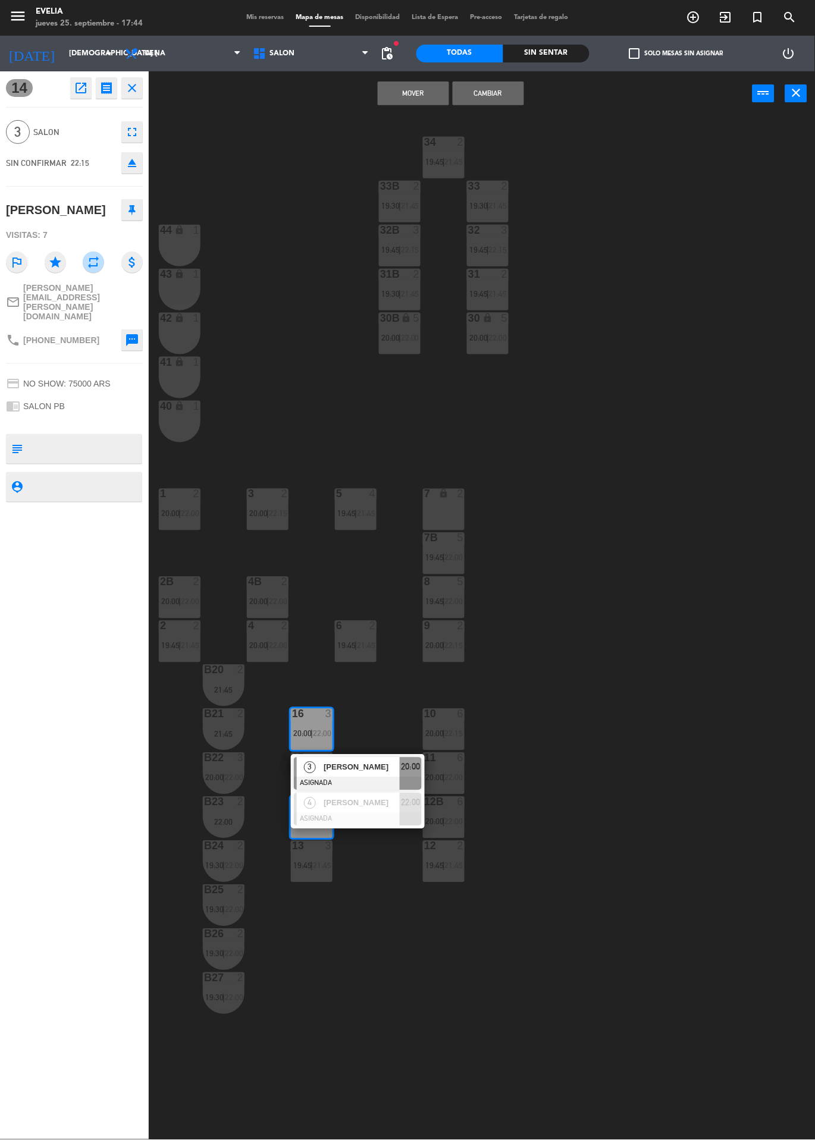
click at [366, 817] on div at bounding box center [358, 819] width 128 height 13
click at [504, 102] on button "Cambiar" at bounding box center [488, 93] width 71 height 24
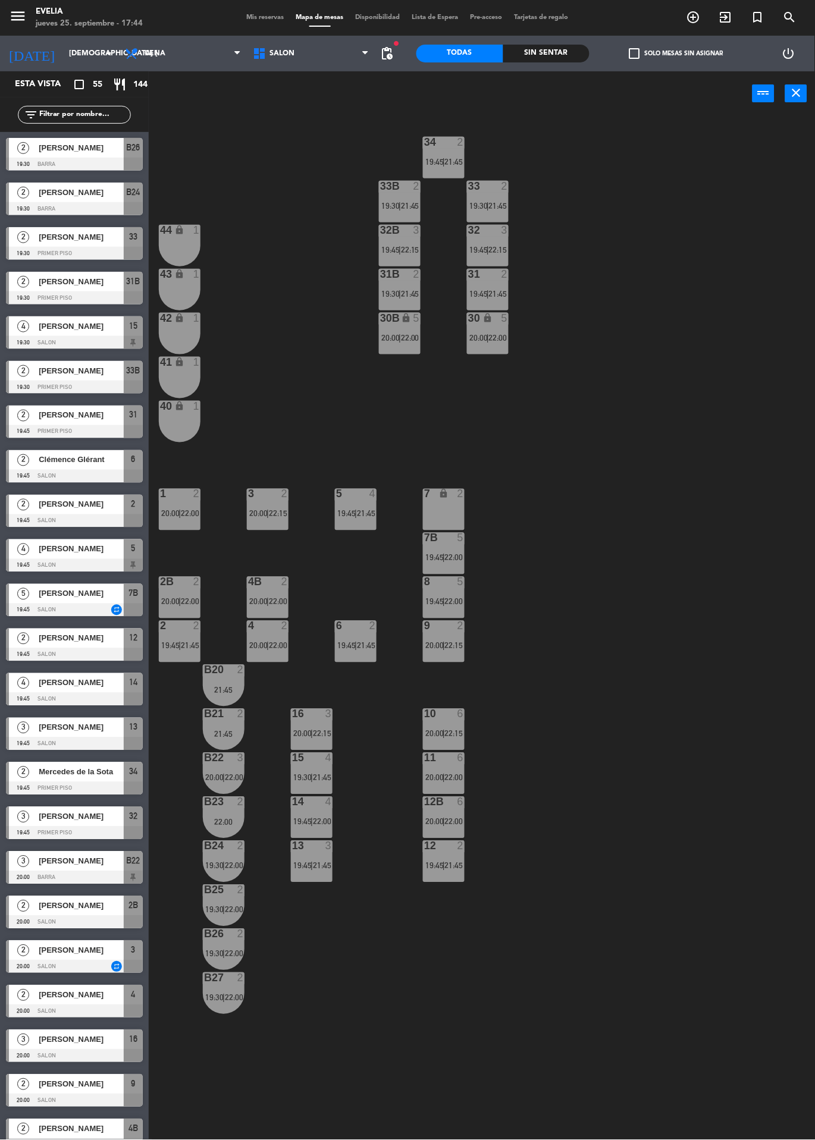
scroll to position [685, 0]
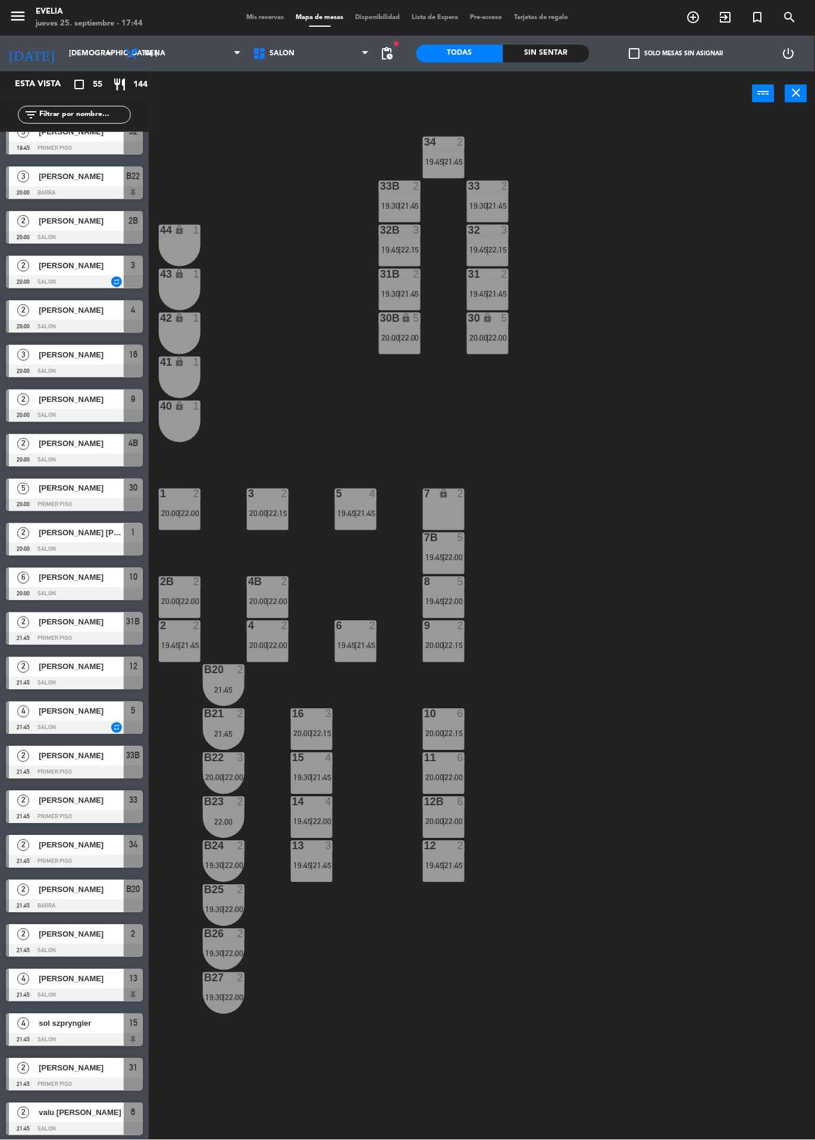
click at [306, 865] on span "19:45" at bounding box center [302, 866] width 18 height 10
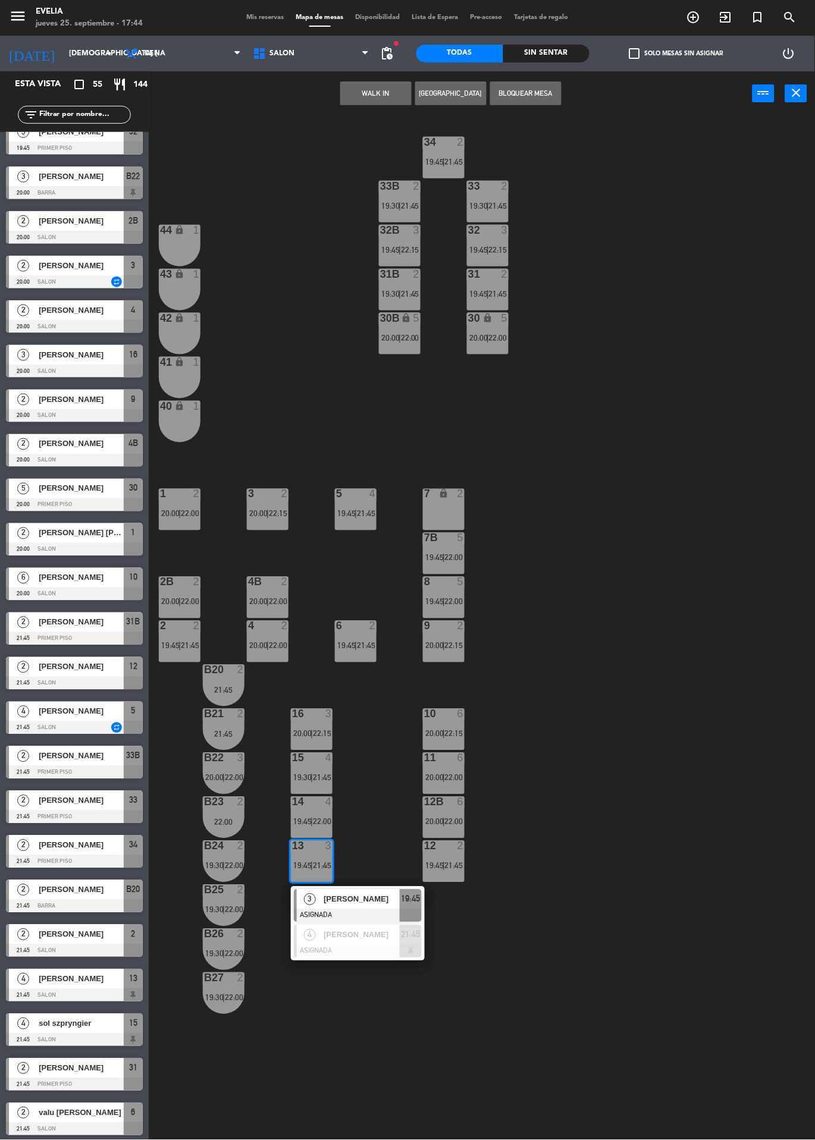
click at [362, 946] on div at bounding box center [358, 951] width 128 height 13
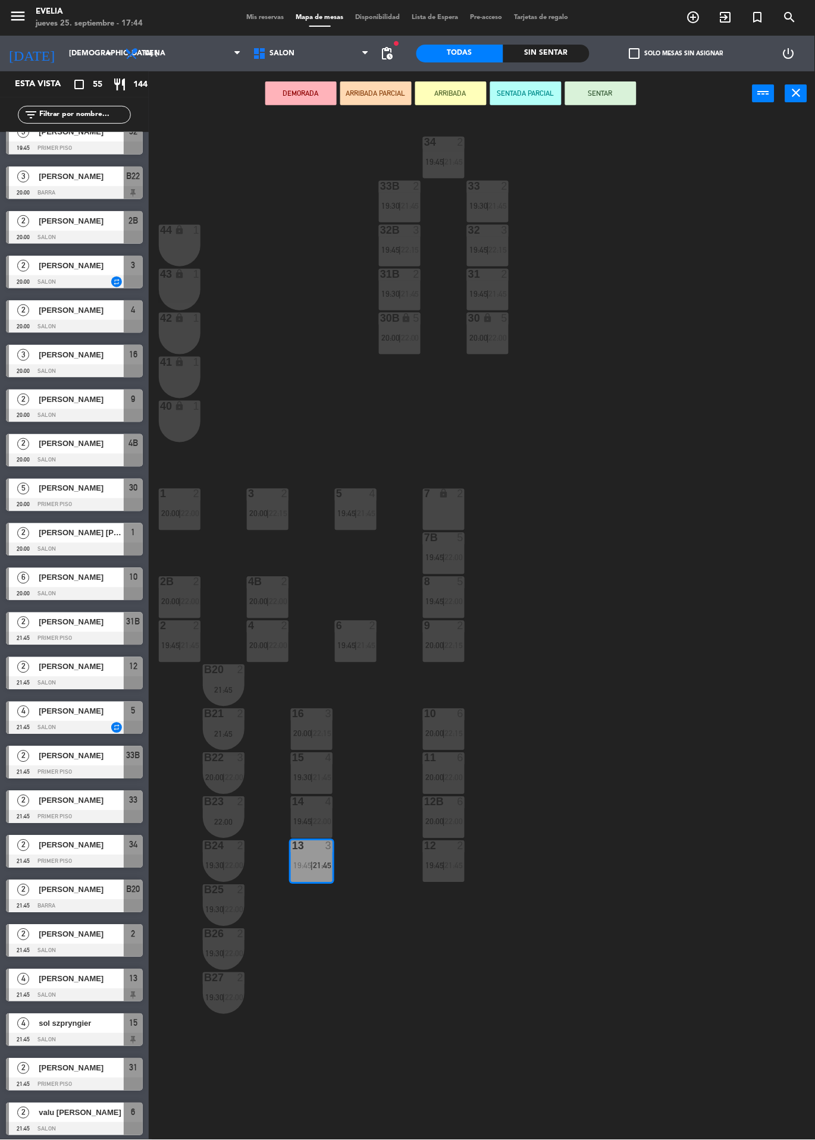
click at [311, 826] on span "|" at bounding box center [311, 822] width 2 height 10
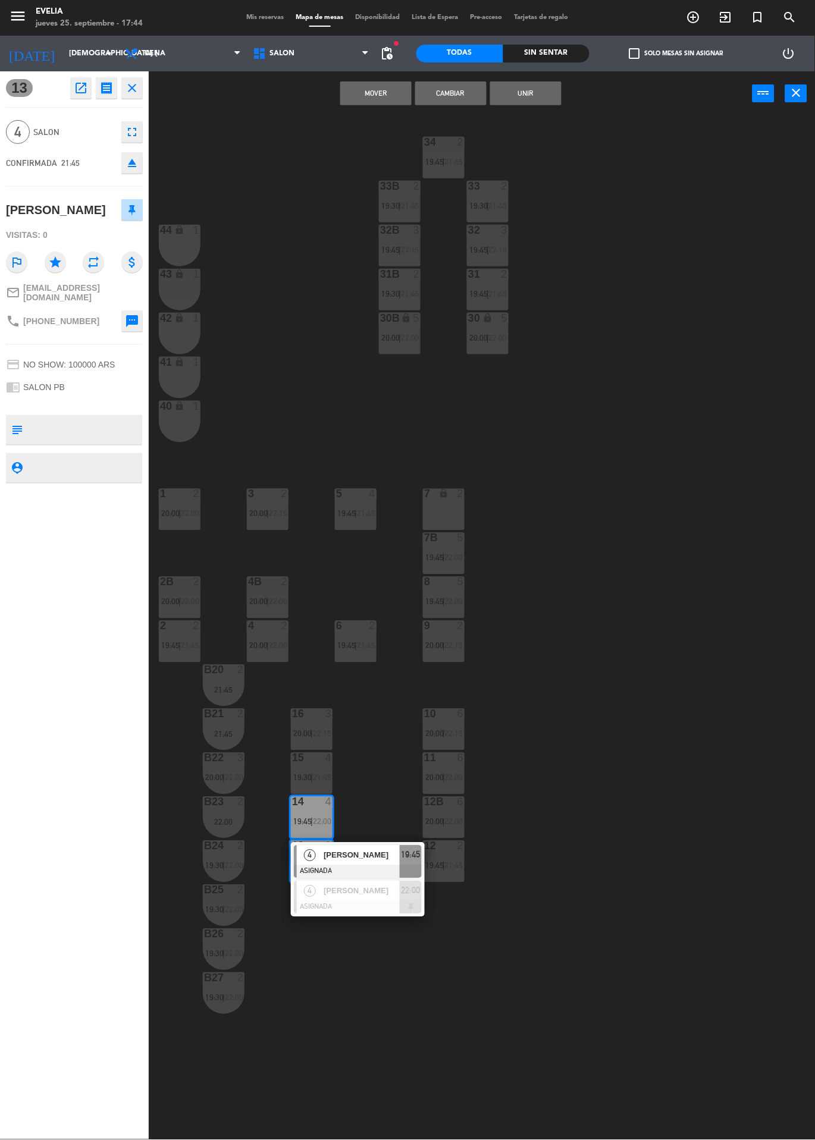
click at [385, 865] on div at bounding box center [358, 871] width 128 height 13
click at [608, 821] on div "34 2 19:45 | 21:45 33B 2 19:30 | 21:45 33 2 19:30 | 21:45 44 lock 1 32B 3 19:45…" at bounding box center [486, 685] width 658 height 1138
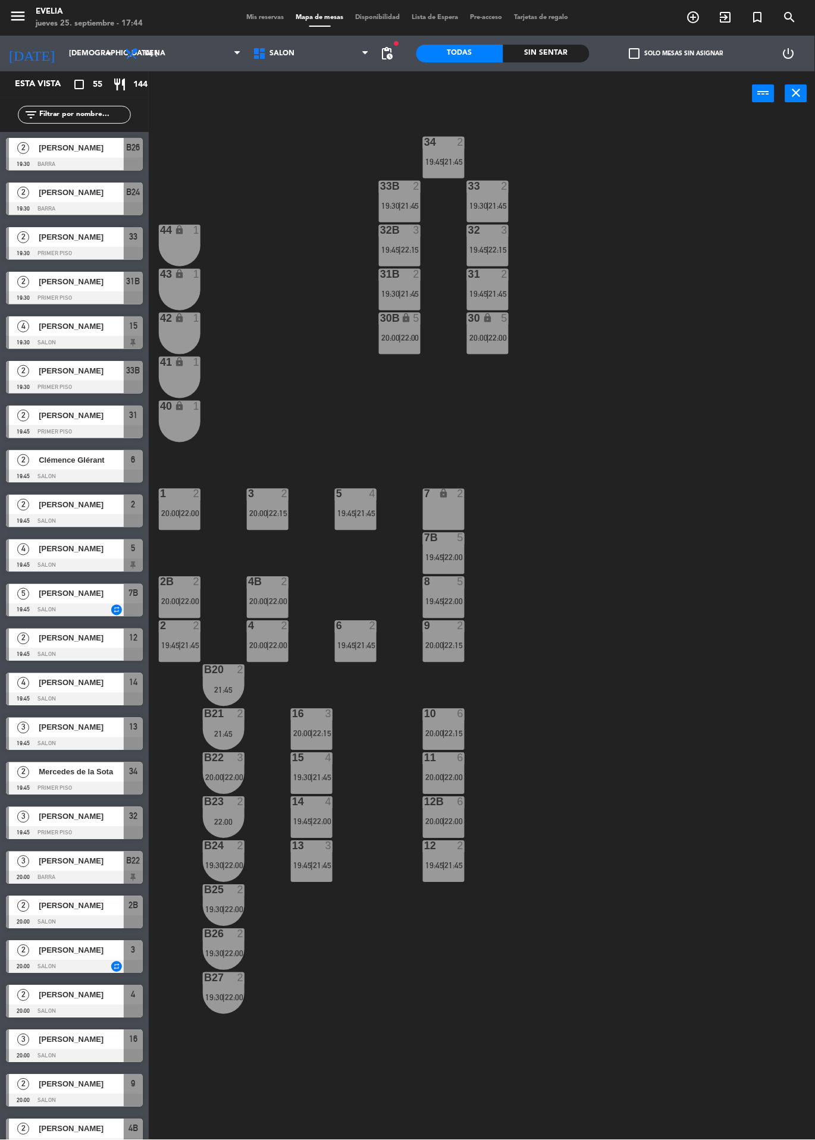
scroll to position [0, 0]
click at [313, 864] on div "21:45" at bounding box center [321, 866] width 17 height 8
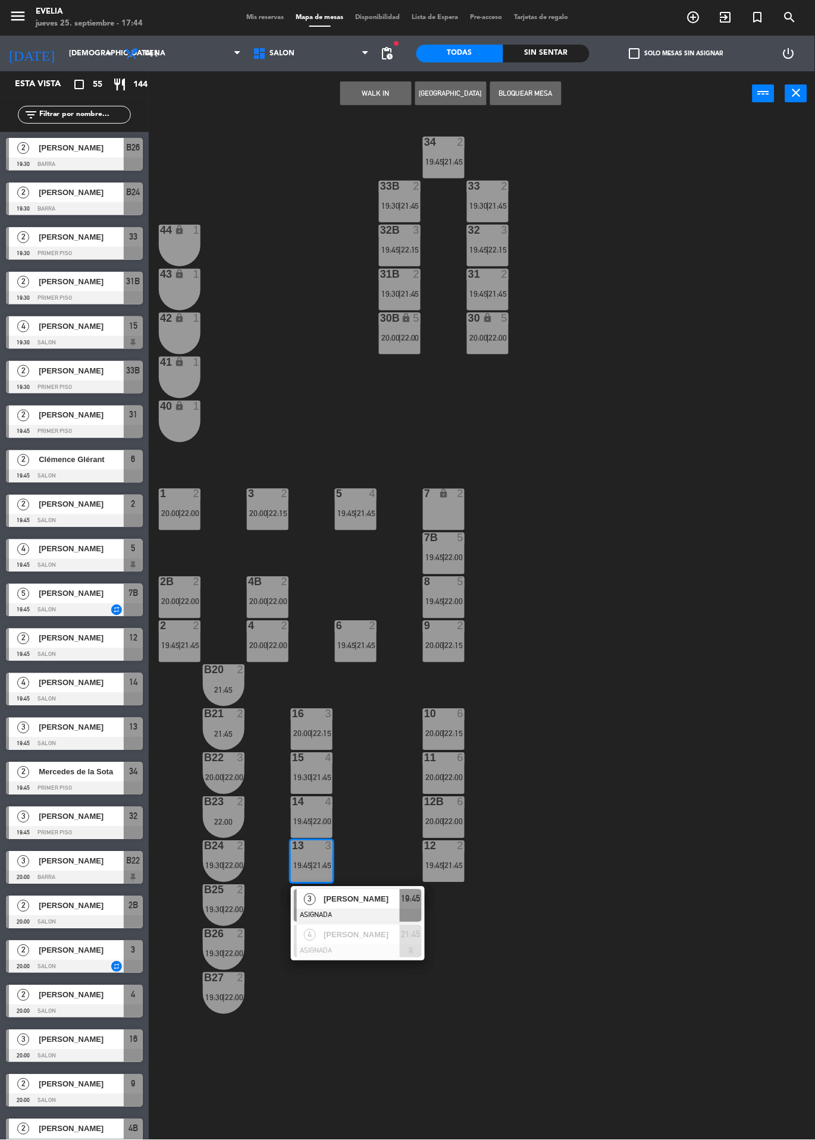
click at [374, 913] on div at bounding box center [358, 915] width 128 height 13
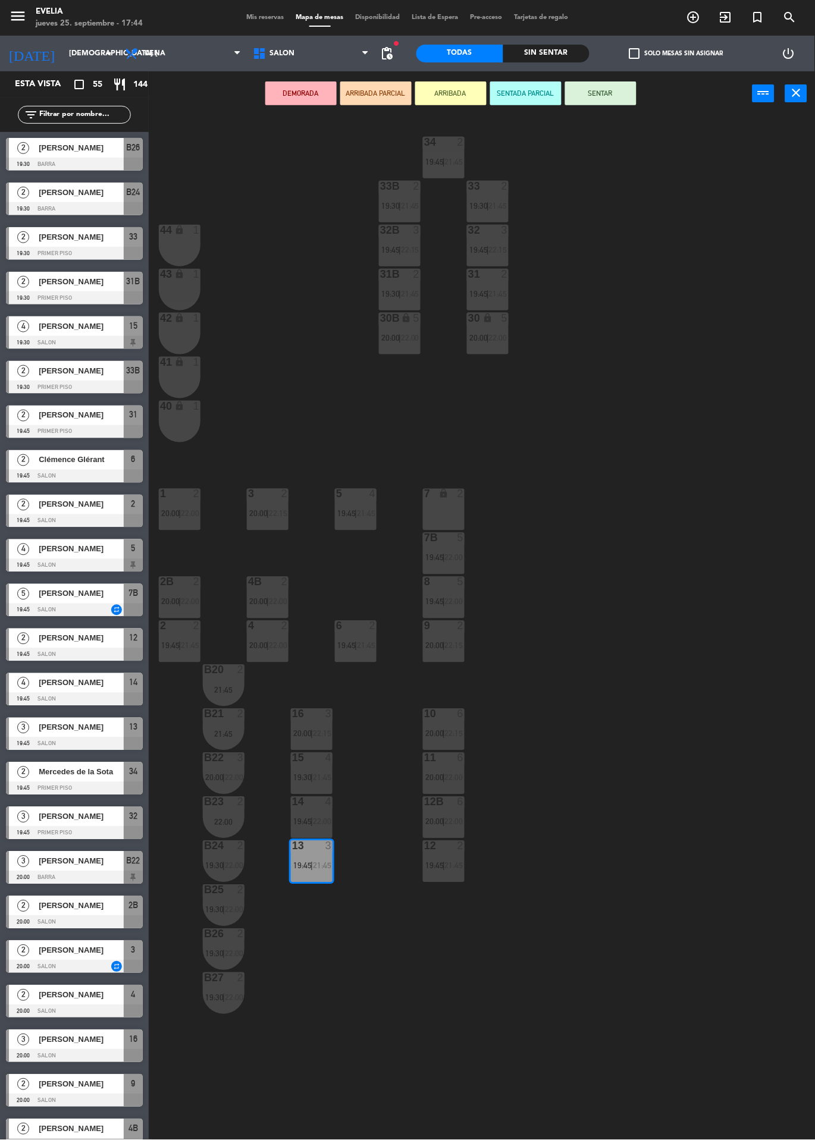
click at [314, 814] on div "14 4 19:45 | 22:00" at bounding box center [312, 818] width 42 height 42
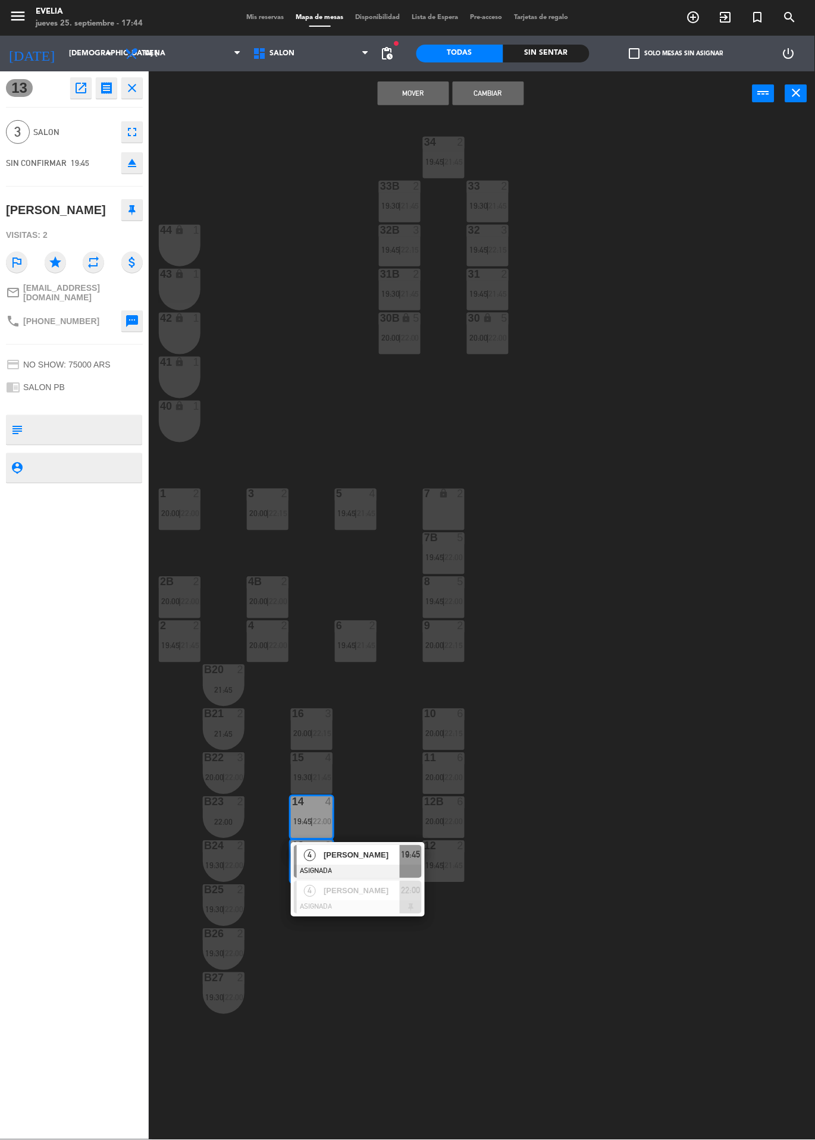
click at [359, 859] on span "[PERSON_NAME]" at bounding box center [362, 855] width 76 height 12
click at [497, 99] on button "Cambiar" at bounding box center [488, 93] width 71 height 24
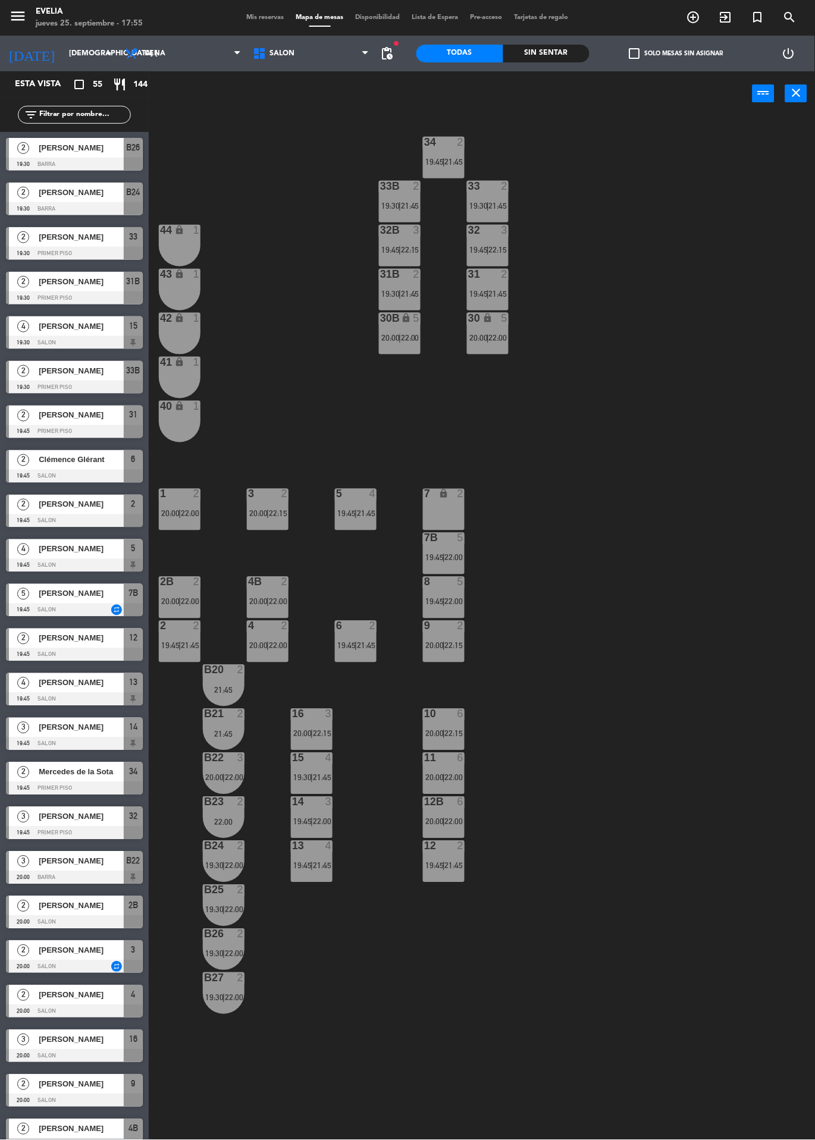
click at [789, 814] on div "34 2 19:45 | 21:45 33B 2 19:30 | 21:45 33 2 19:30 | 21:45 44 lock 1 32B 3 19:45…" at bounding box center [486, 685] width 658 height 1138
click at [781, 545] on div "34 2 19:45 | 21:45 33B 2 19:30 | 21:45 33 2 19:30 | 21:45 44 lock 1 32B 3 19:45…" at bounding box center [486, 685] width 658 height 1138
click at [260, 611] on div "4B 2 20:00 | 22:00" at bounding box center [268, 598] width 42 height 42
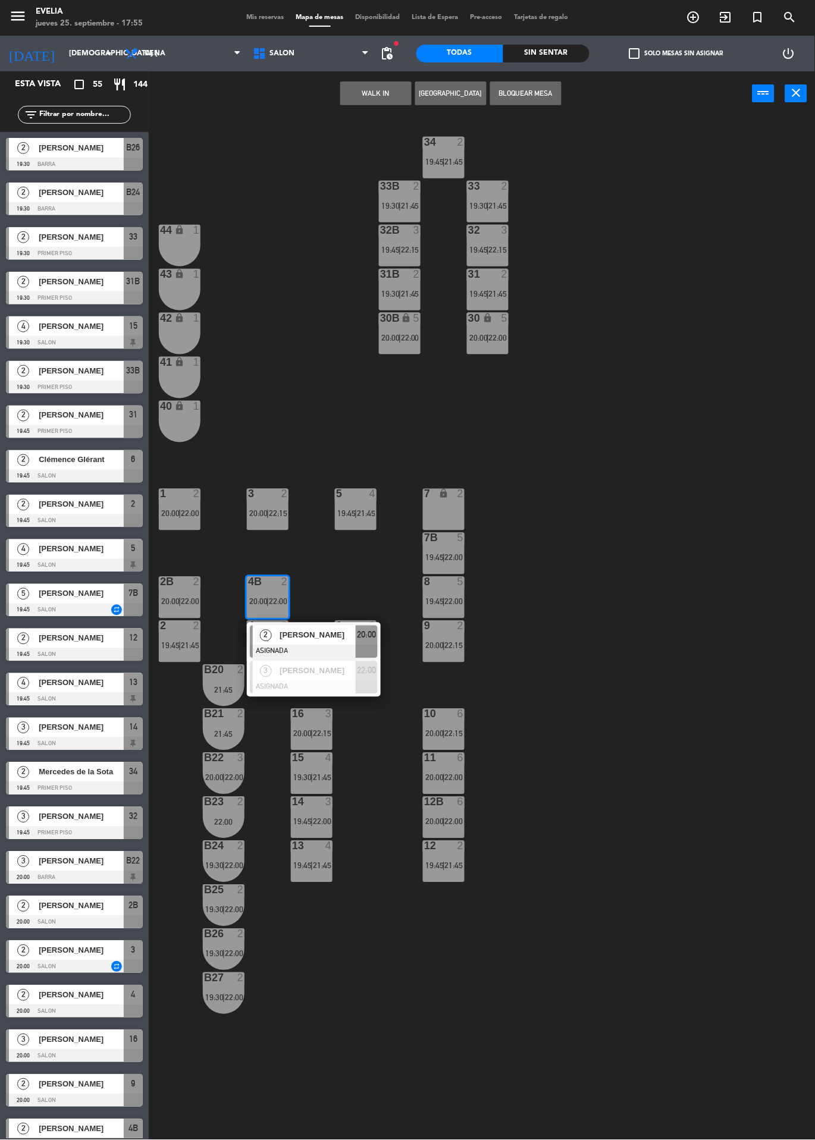
click at [641, 616] on div "34 2 19:45 | 21:45 33B 2 19:30 | 21:45 33 2 19:30 | 21:45 44 lock 1 32B 3 19:45…" at bounding box center [486, 685] width 658 height 1138
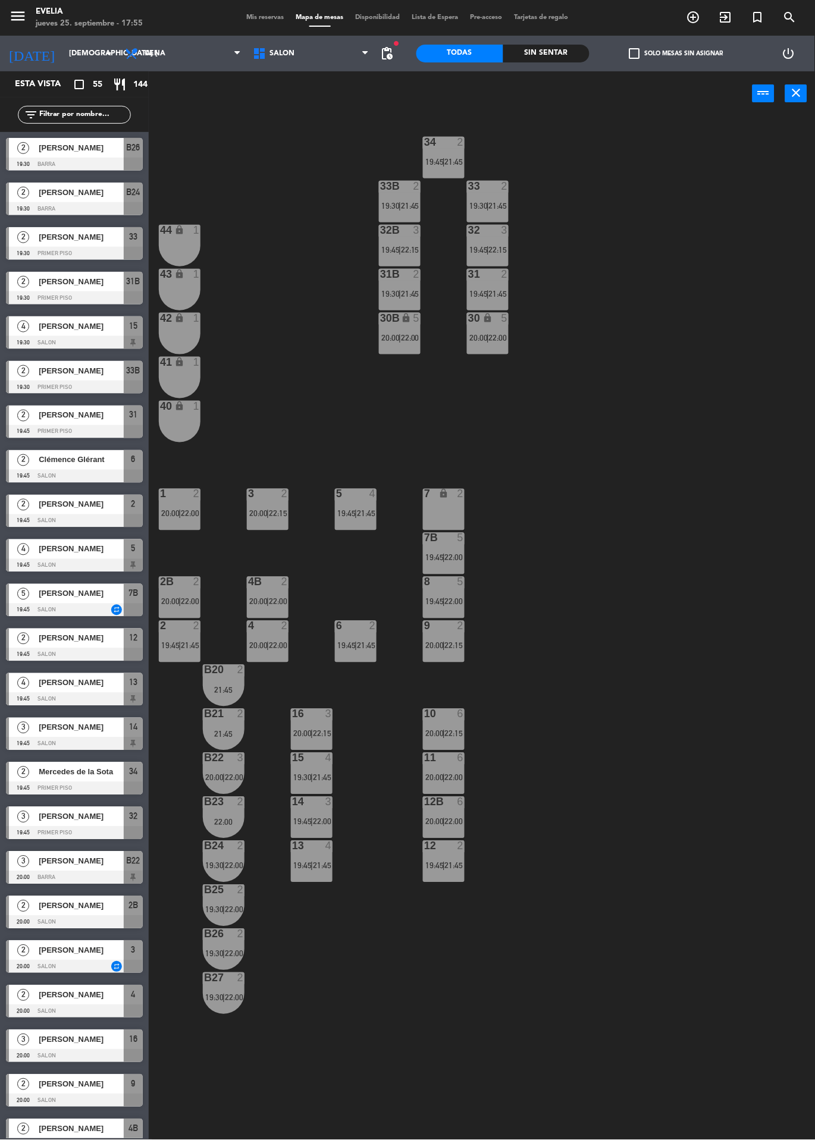
click at [189, 600] on span "22:00" at bounding box center [190, 602] width 18 height 10
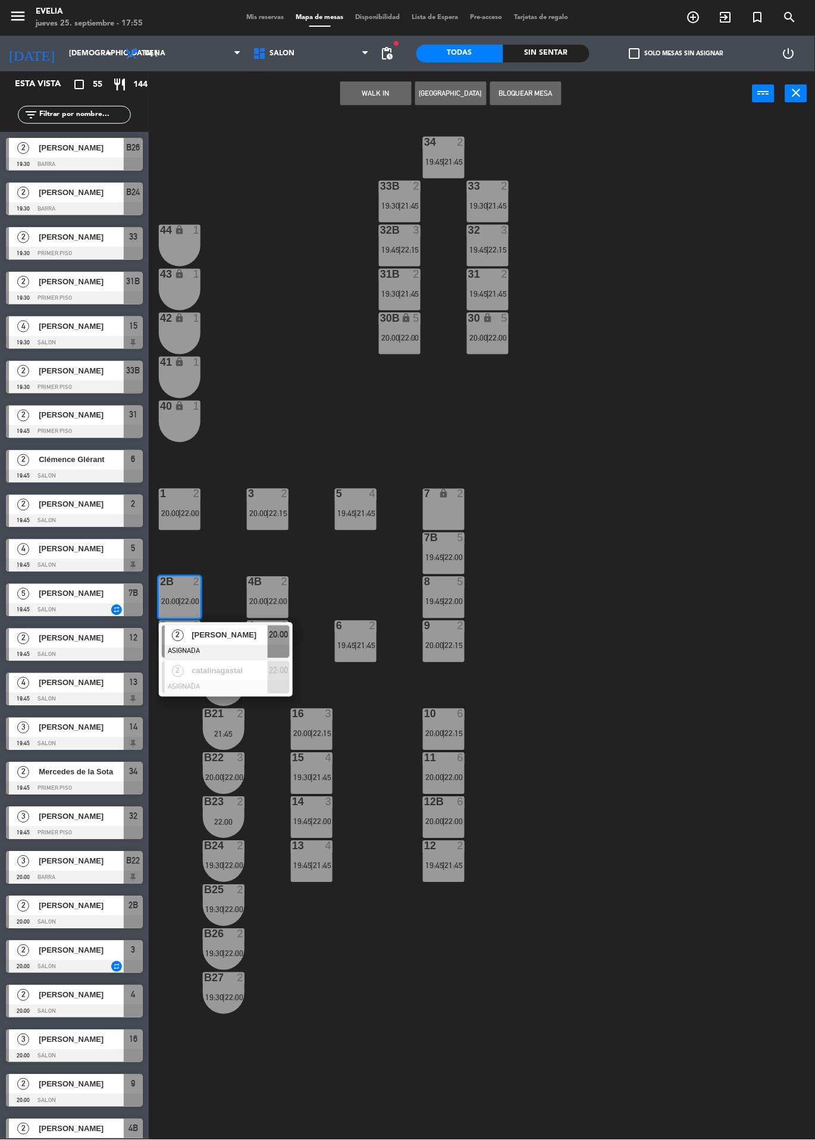
click at [664, 609] on div "34 2 19:45 | 21:45 33B 2 19:30 | 21:45 33 2 19:30 | 21:45 44 lock 1 32B 3 19:45…" at bounding box center [486, 685] width 658 height 1138
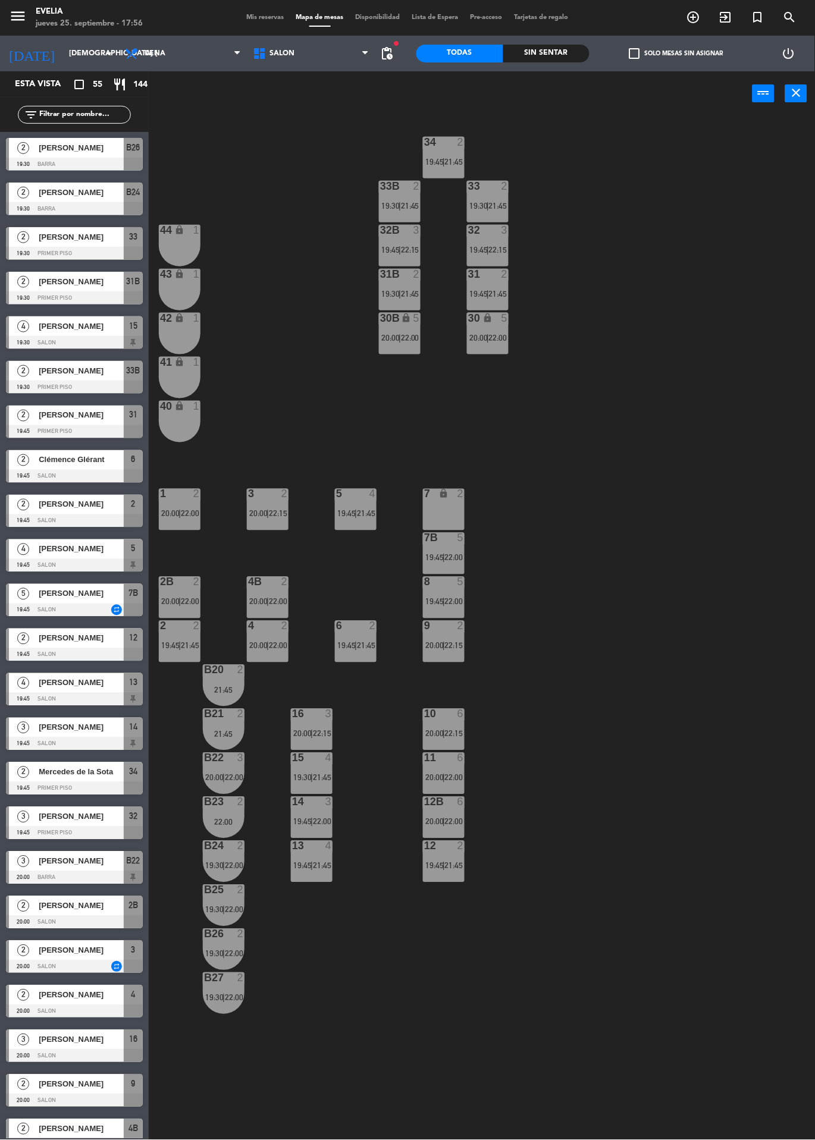
click at [225, 777] on span "|" at bounding box center [223, 778] width 2 height 10
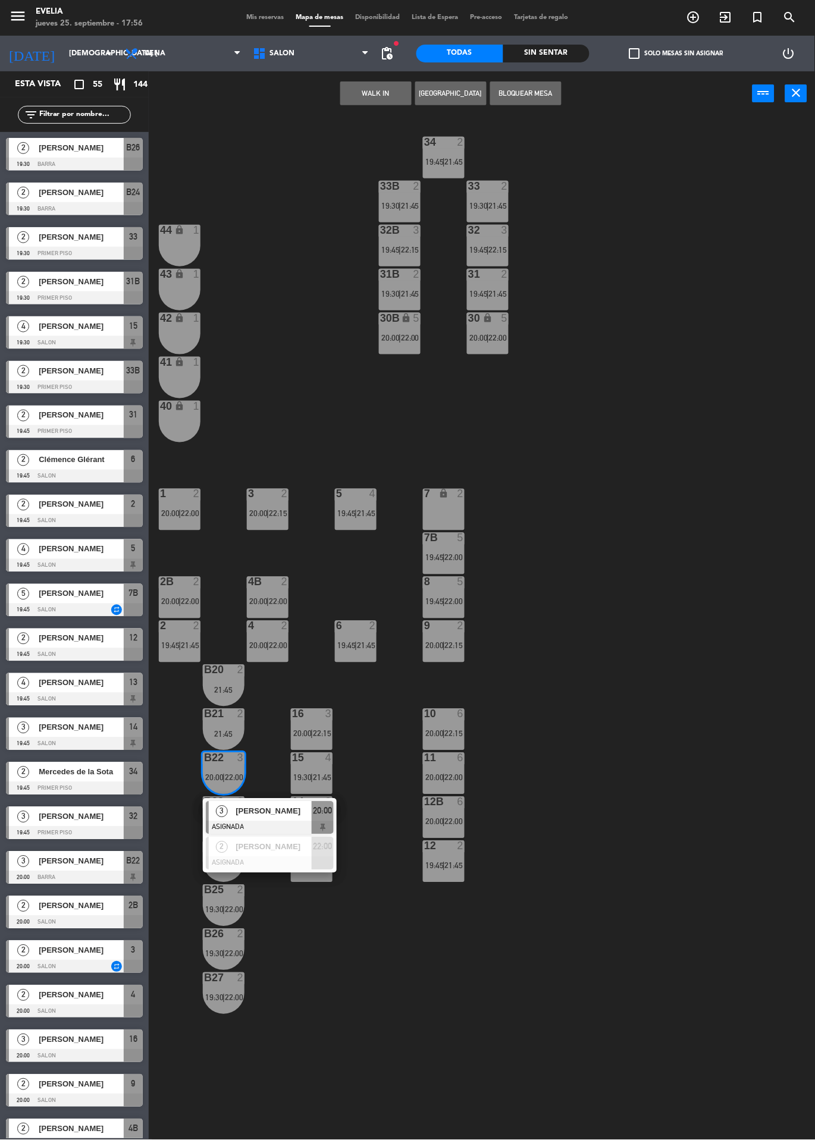
click at [606, 773] on div "34 2 19:45 | 21:45 33B 2 19:30 | 21:45 33 2 19:30 | 21:45 44 lock 1 32B 3 19:45…" at bounding box center [486, 685] width 658 height 1138
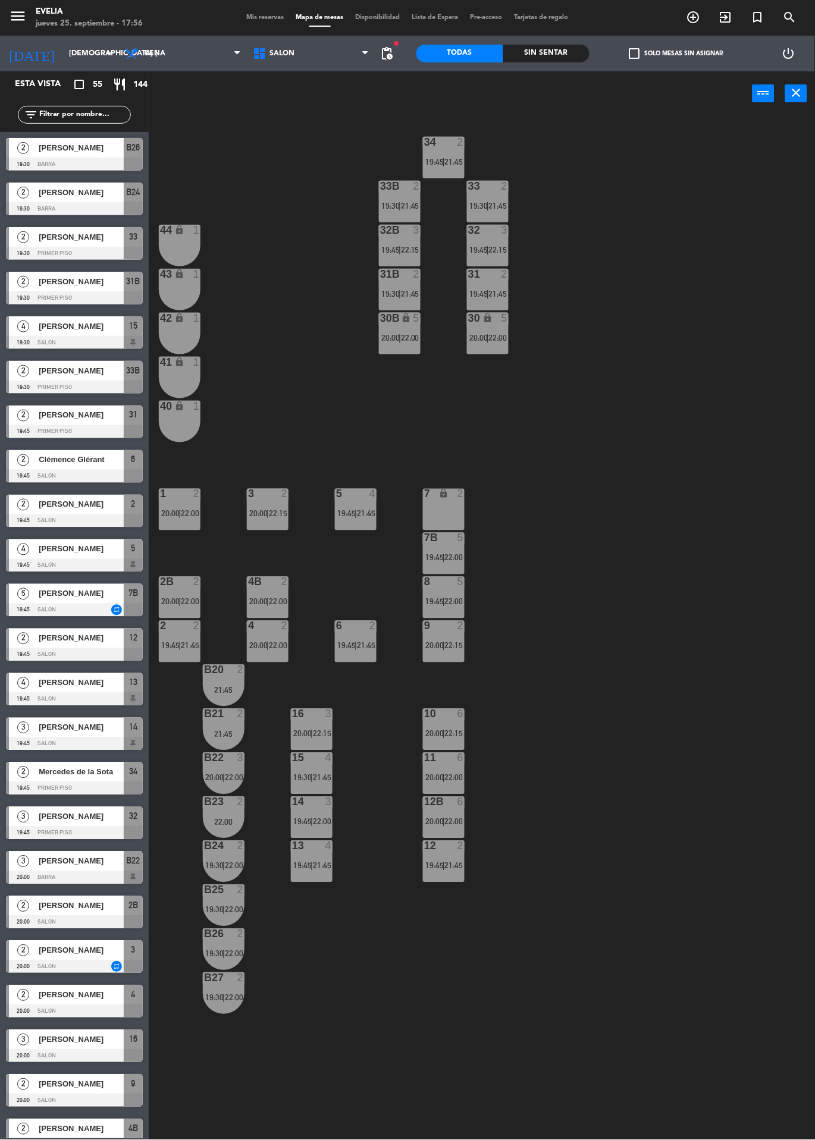
click at [231, 818] on div "22:00" at bounding box center [224, 822] width 42 height 8
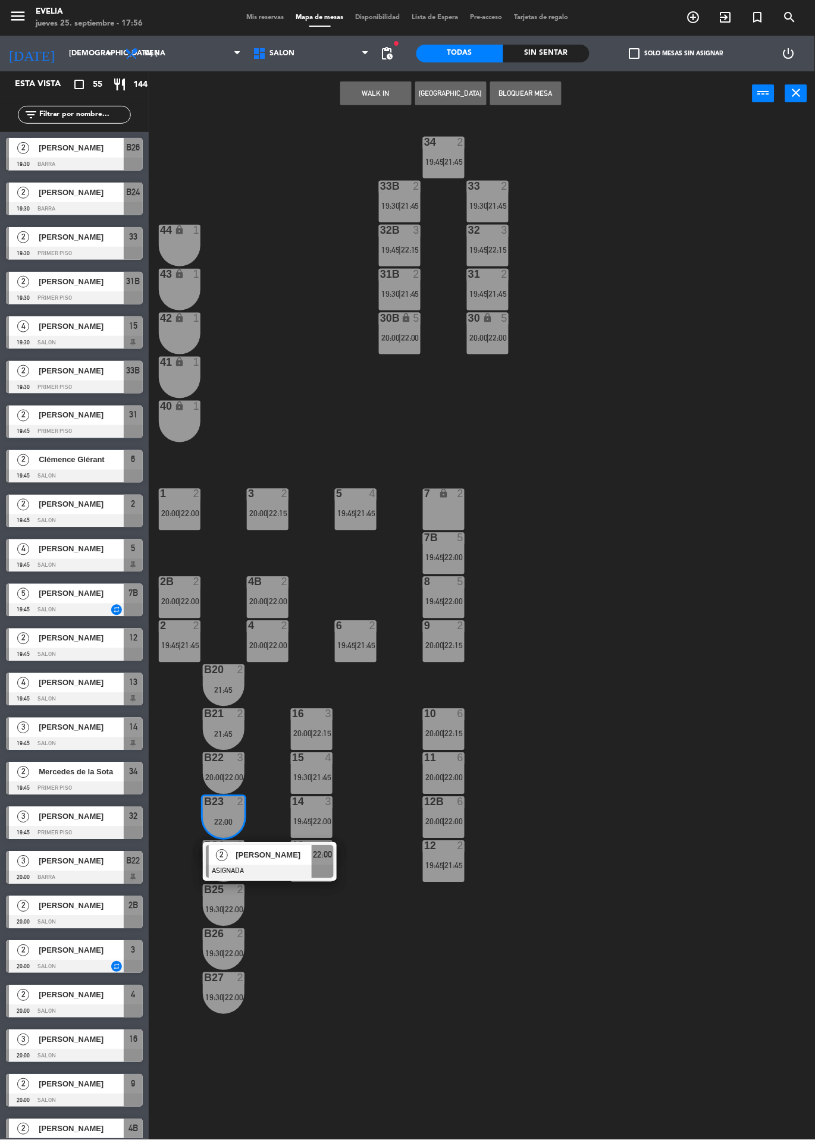
click at [657, 745] on div "34 2 19:45 | 21:45 33B 2 19:30 | 21:45 33 2 19:30 | 21:45 44 lock 1 32B 3 19:45…" at bounding box center [486, 685] width 658 height 1138
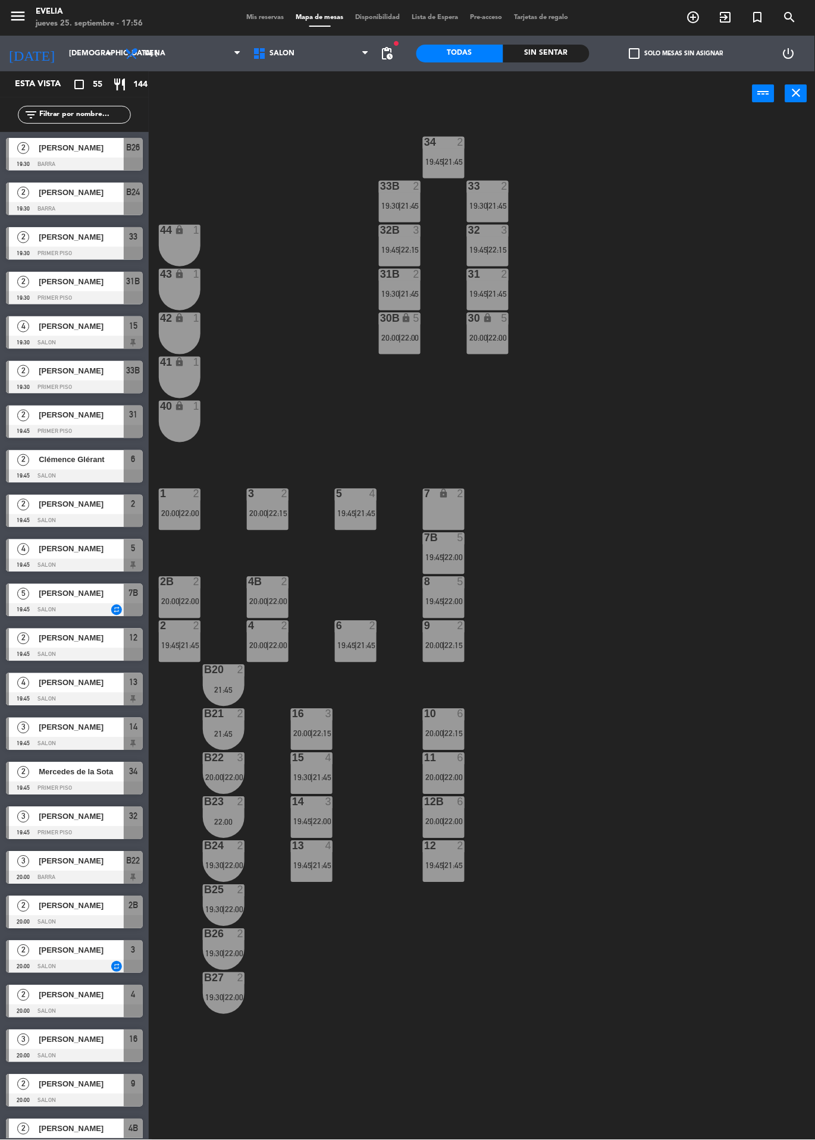
click at [236, 777] on span "22:00" at bounding box center [234, 778] width 18 height 10
click at [641, 661] on div "34 2 19:45 | 21:45 33B 2 19:30 | 21:45 33 2 19:30 | 21:45 44 lock 1 32B 3 19:45…" at bounding box center [486, 685] width 658 height 1138
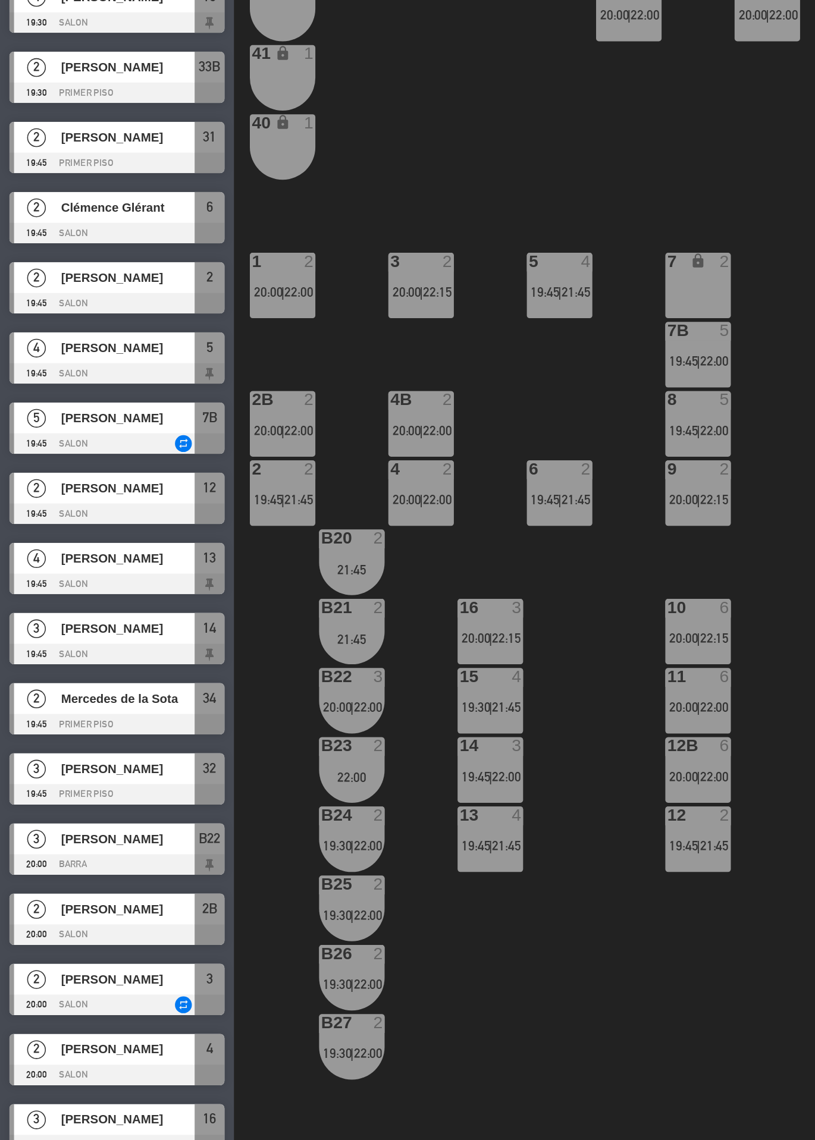
click at [225, 771] on div "B22 3 20:00 | 22:00" at bounding box center [224, 774] width 42 height 42
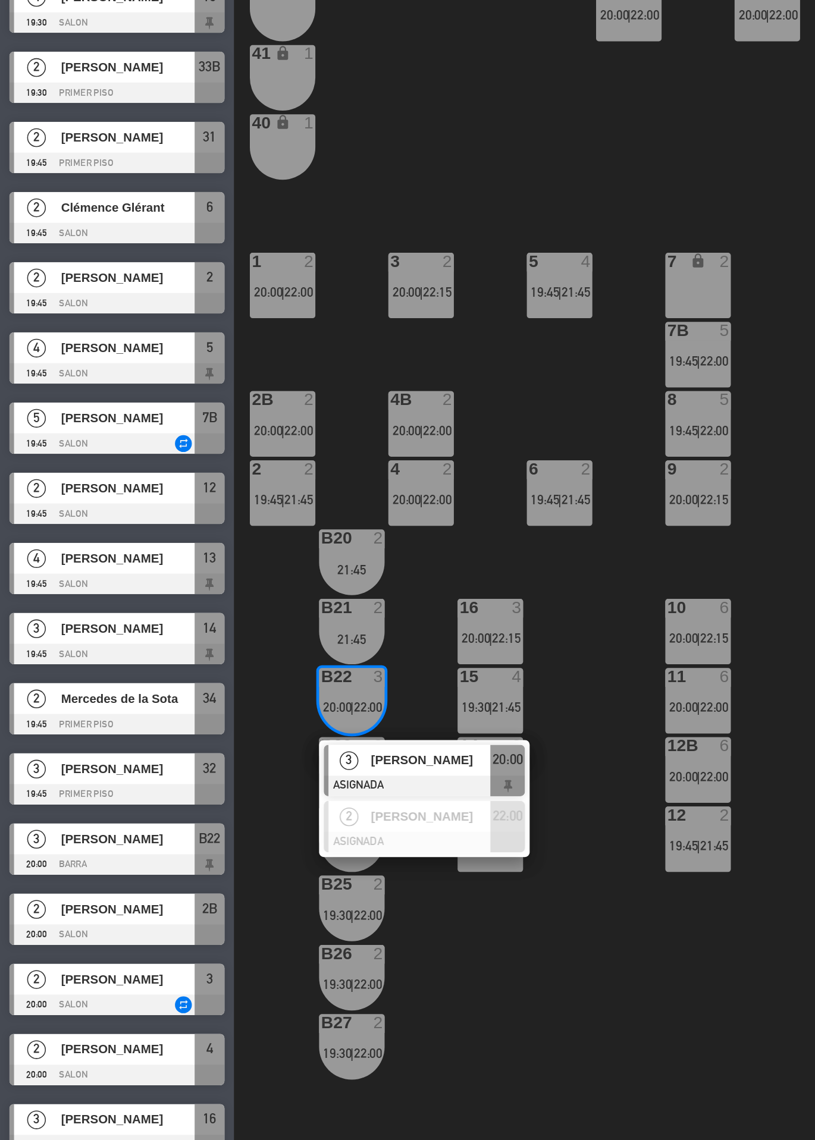
click at [269, 814] on span "[PERSON_NAME]" at bounding box center [274, 811] width 76 height 12
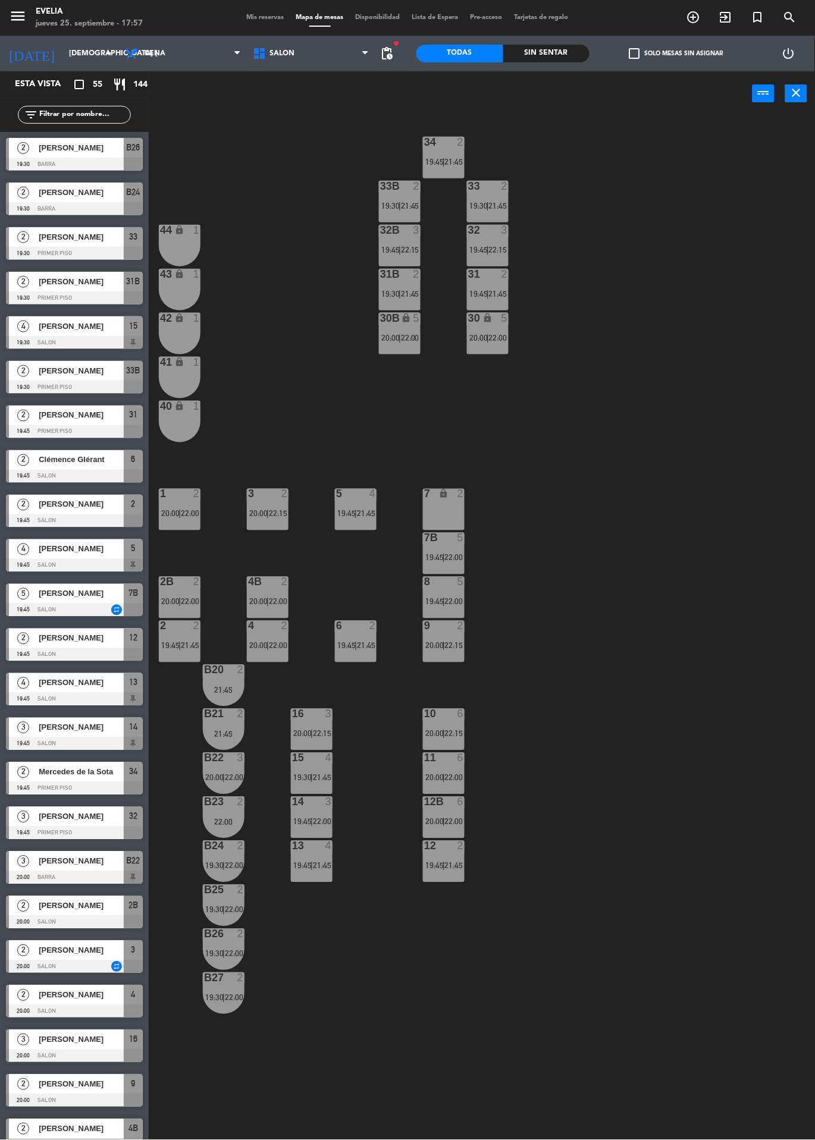
click at [239, 763] on div "3" at bounding box center [240, 758] width 7 height 11
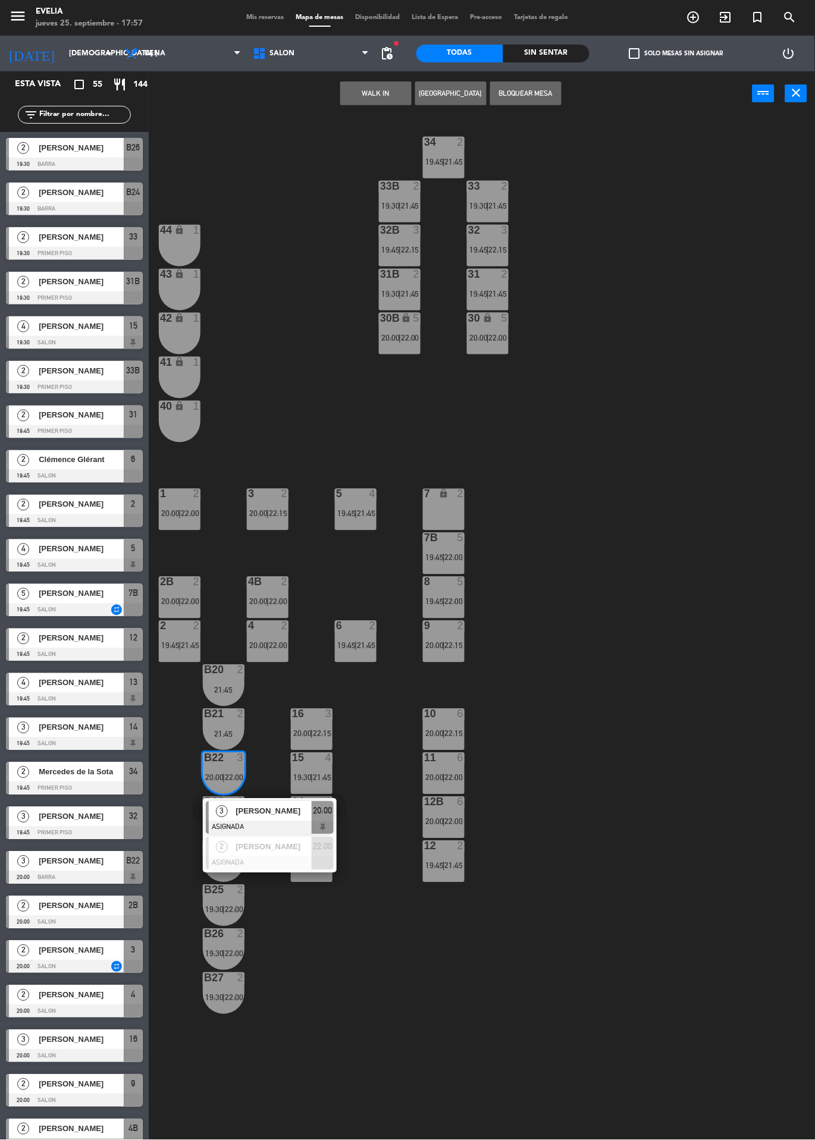
click at [289, 820] on div "[PERSON_NAME]" at bounding box center [272, 812] width 77 height 20
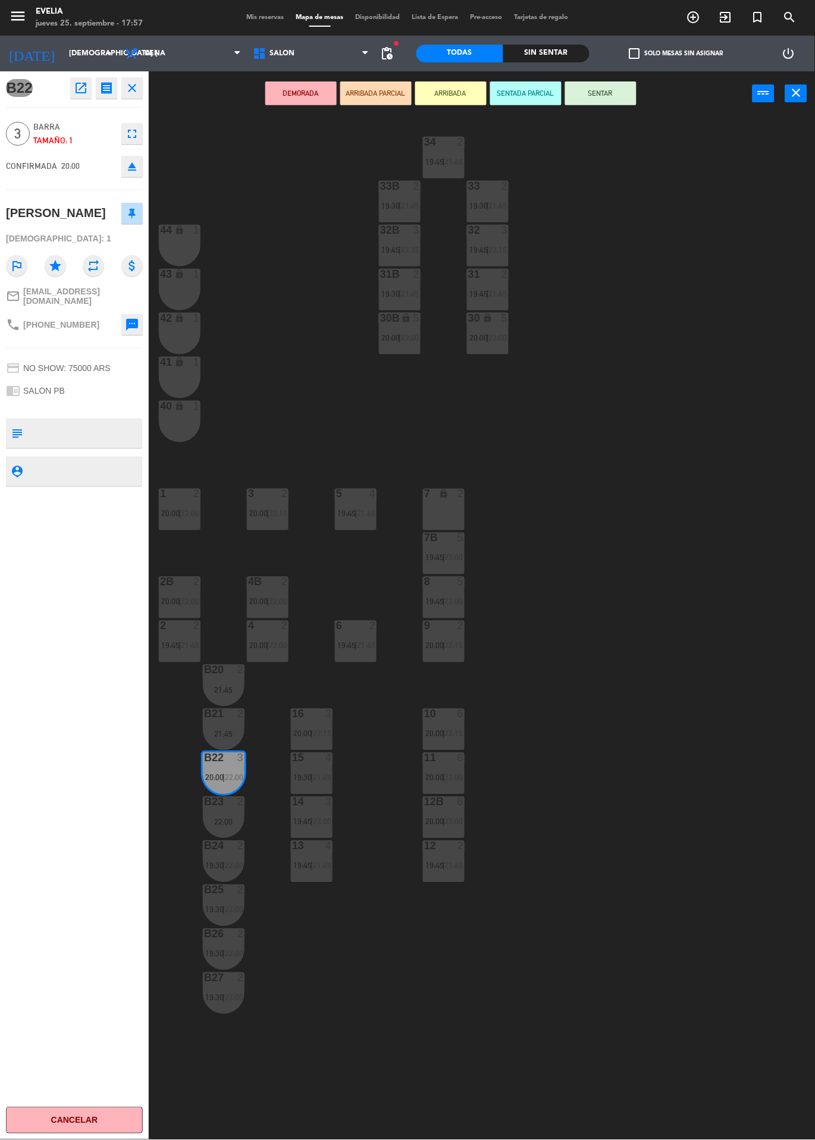
click at [670, 482] on div "34 2 19:45 | 21:45 33B 2 19:30 | 21:45 33 2 19:30 | 21:45 44 lock 1 32B 3 19:45…" at bounding box center [486, 685] width 658 height 1138
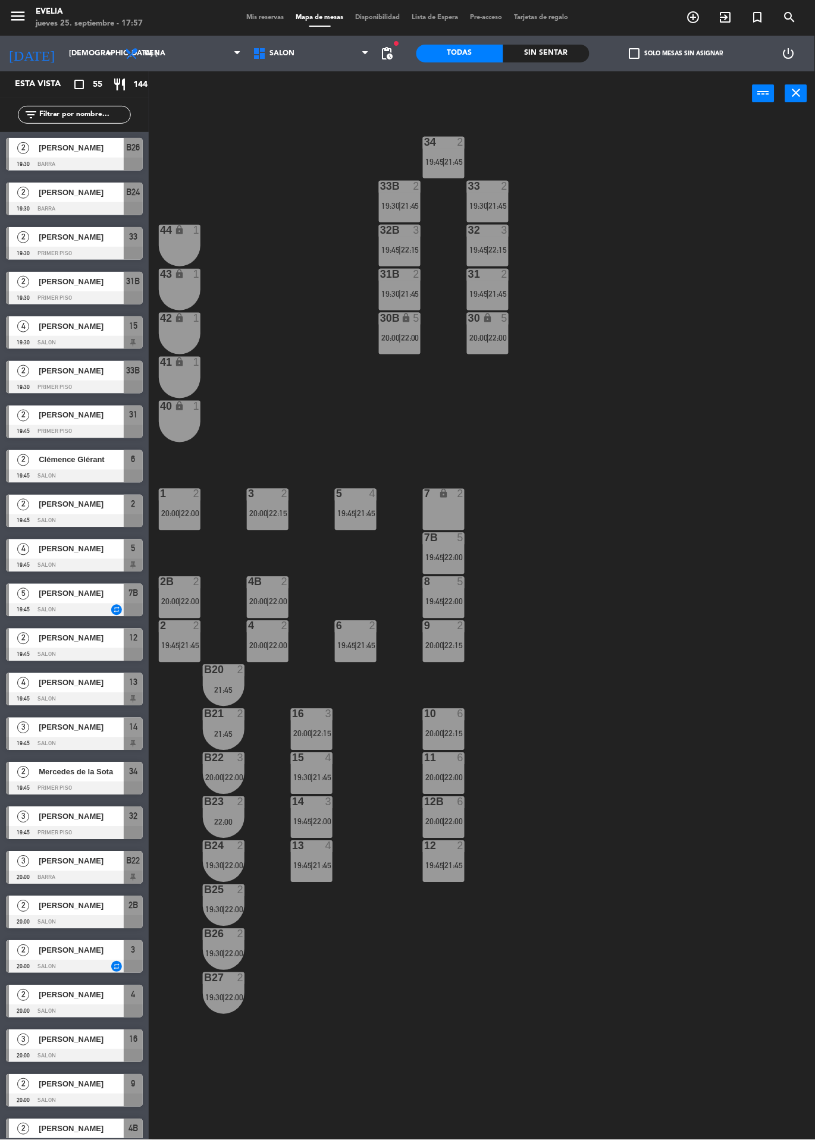
click at [268, 513] on span "|" at bounding box center [267, 514] width 2 height 10
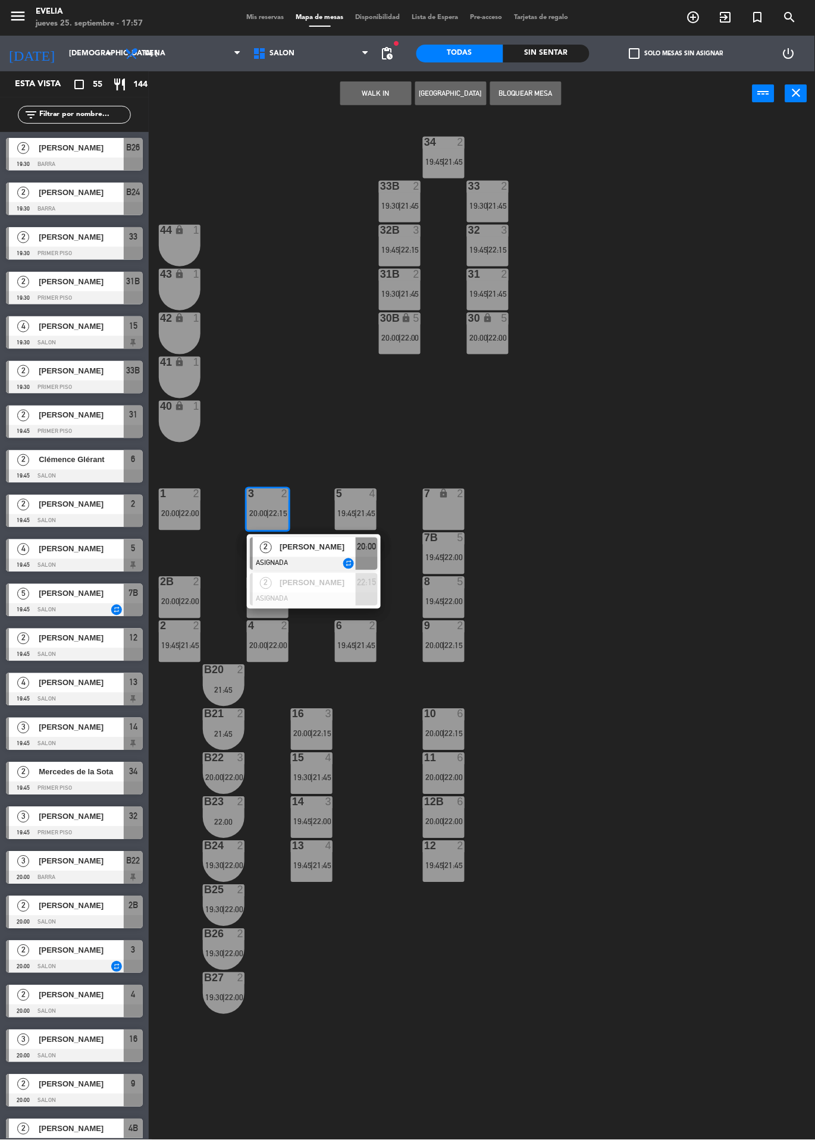
click at [629, 378] on div "34 2 19:45 | 21:45 33B 2 19:30 | 21:45 33 2 19:30 | 21:45 44 lock 1 32B 3 19:45…" at bounding box center [486, 685] width 658 height 1138
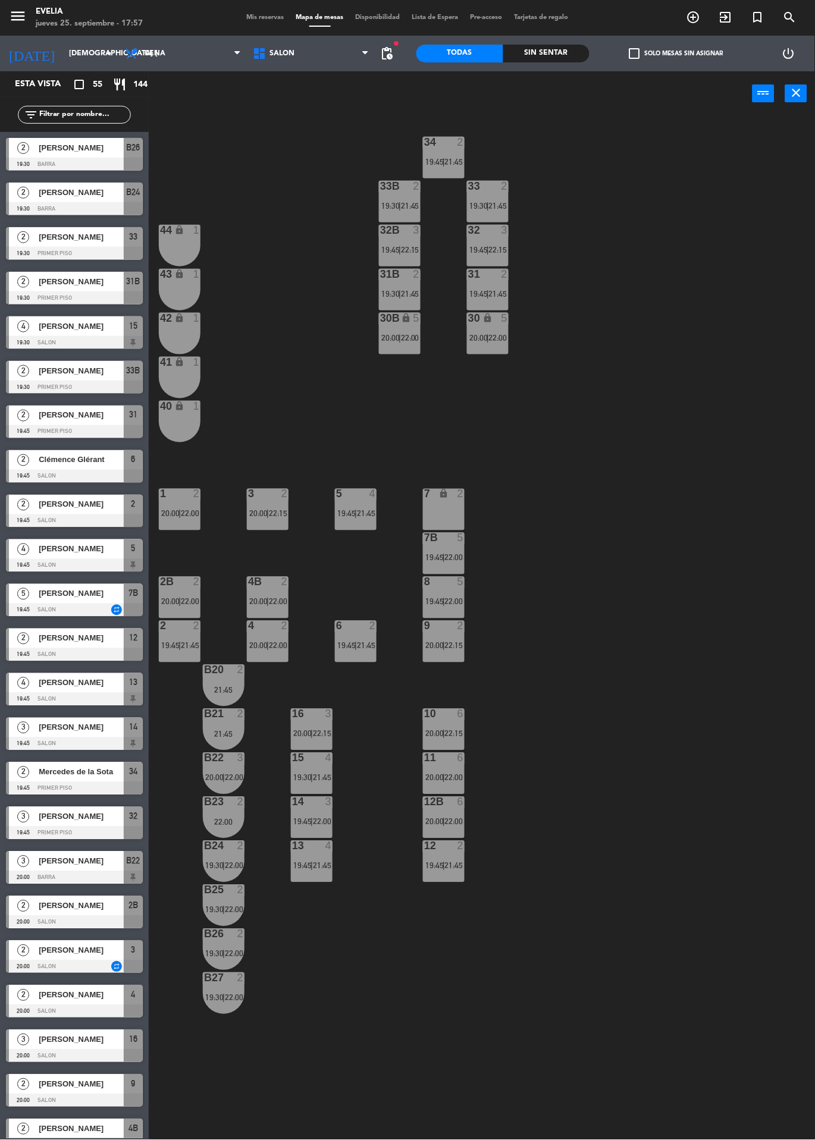
click at [256, 525] on div "3 2 20:00 | 22:15" at bounding box center [268, 510] width 42 height 42
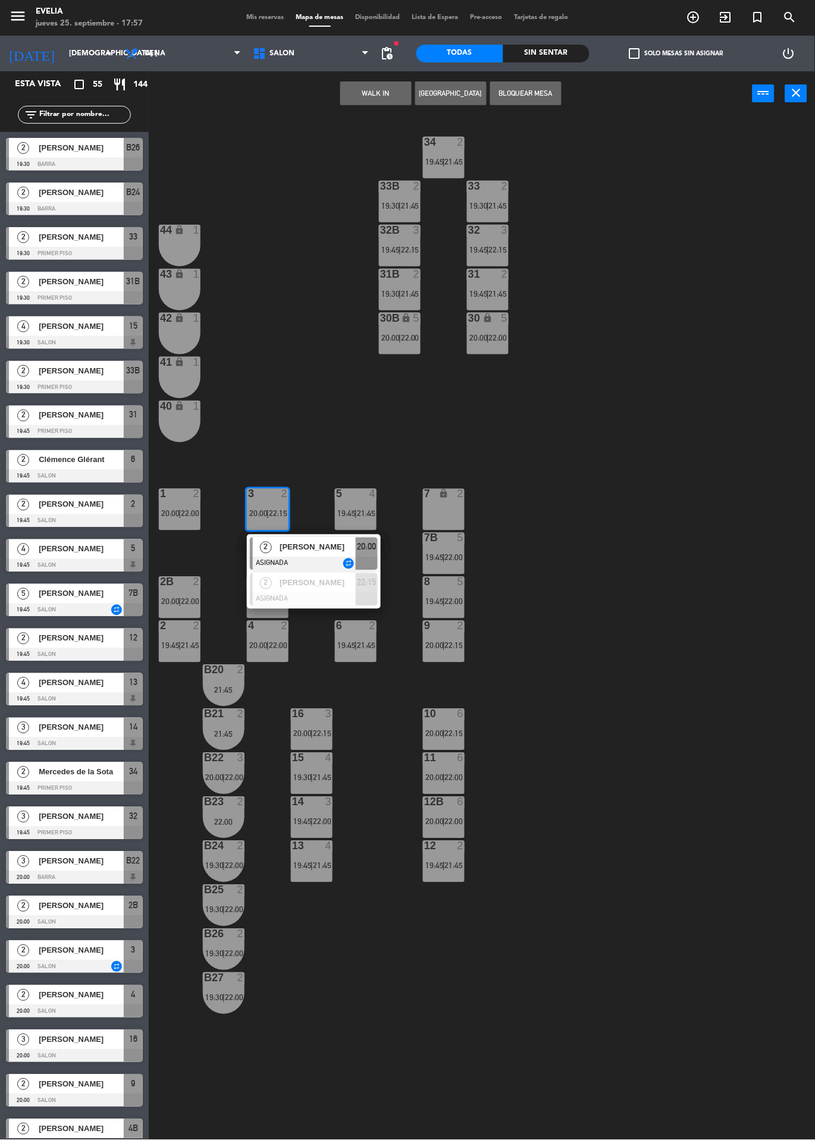
click at [309, 563] on div at bounding box center [314, 563] width 128 height 13
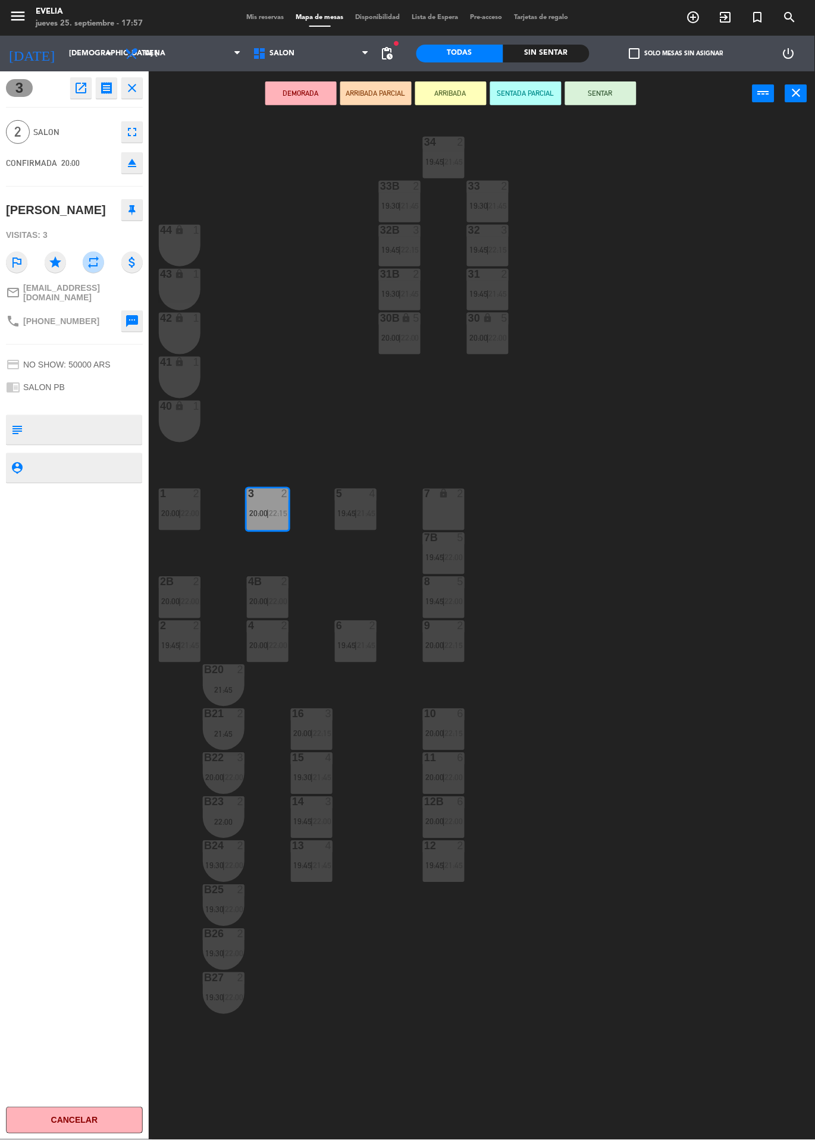
click at [280, 511] on span "22:15" at bounding box center [278, 514] width 18 height 10
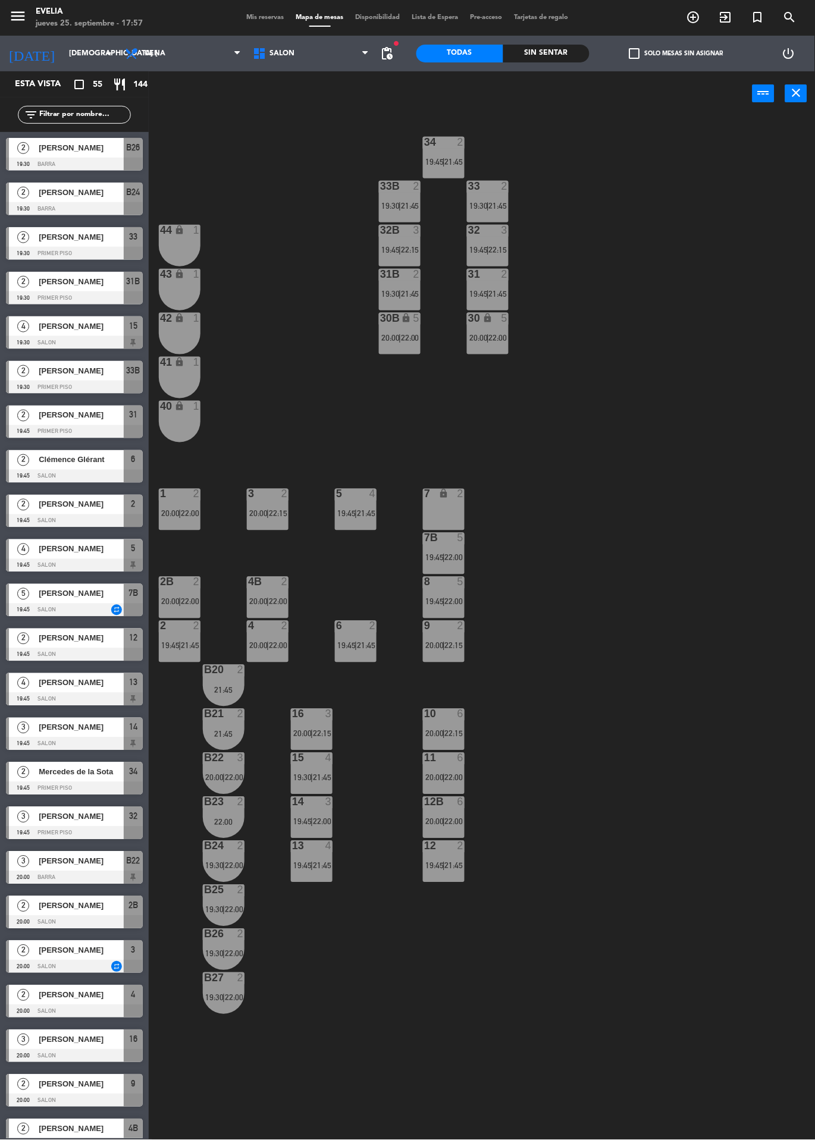
click at [274, 499] on div at bounding box center [268, 494] width 20 height 11
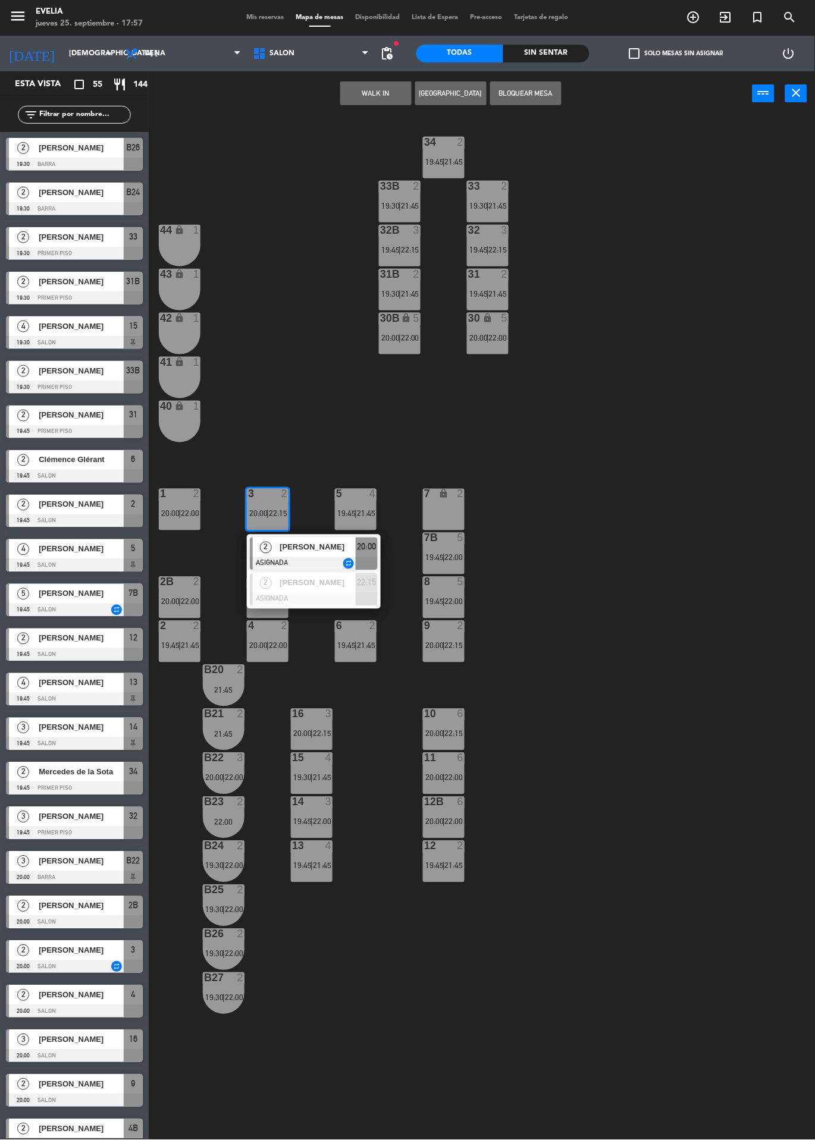
click at [351, 548] on span "[PERSON_NAME]" at bounding box center [318, 547] width 76 height 12
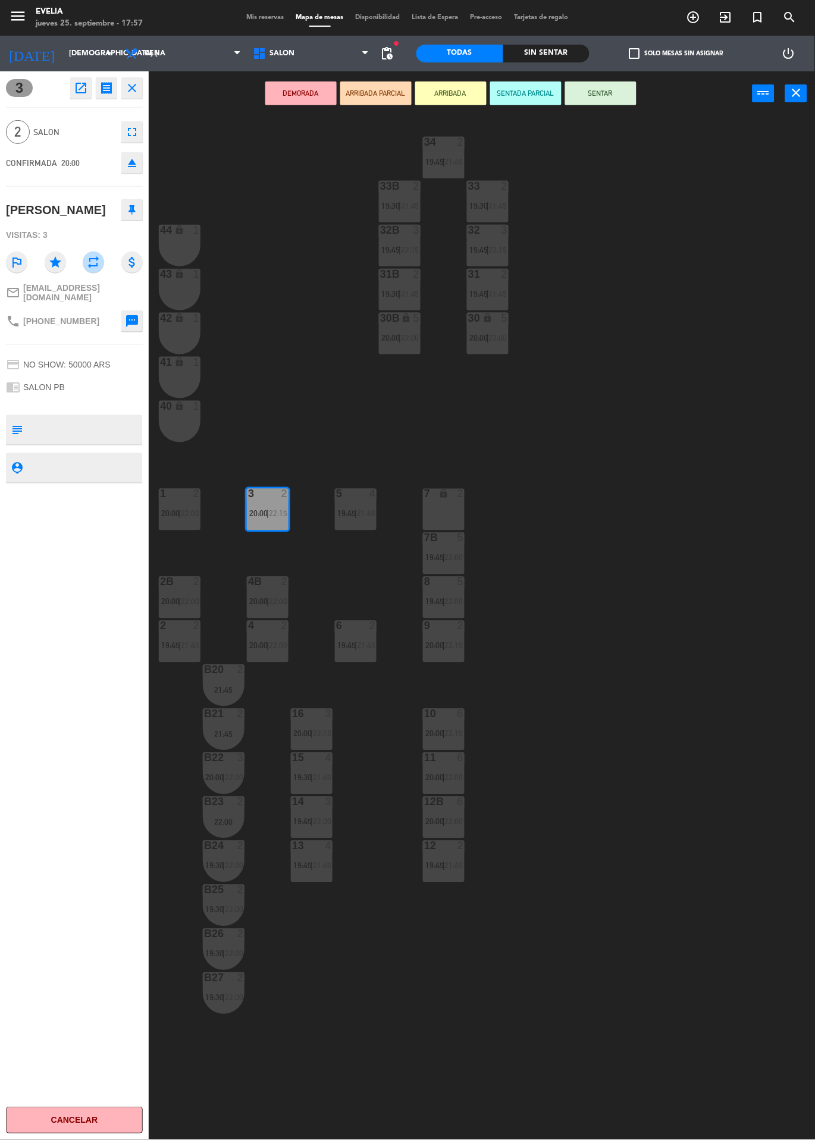
click at [178, 347] on div "42 lock 1" at bounding box center [180, 334] width 42 height 42
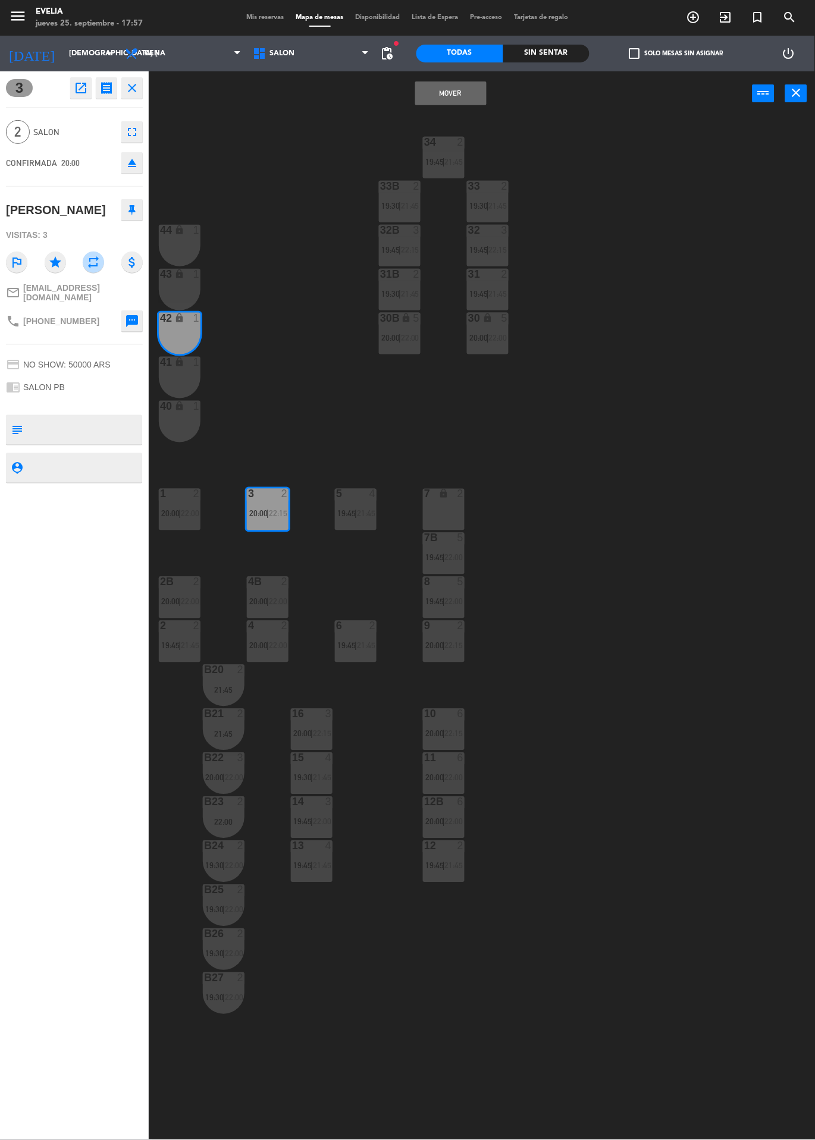
click at [467, 102] on button "Mover" at bounding box center [450, 93] width 71 height 24
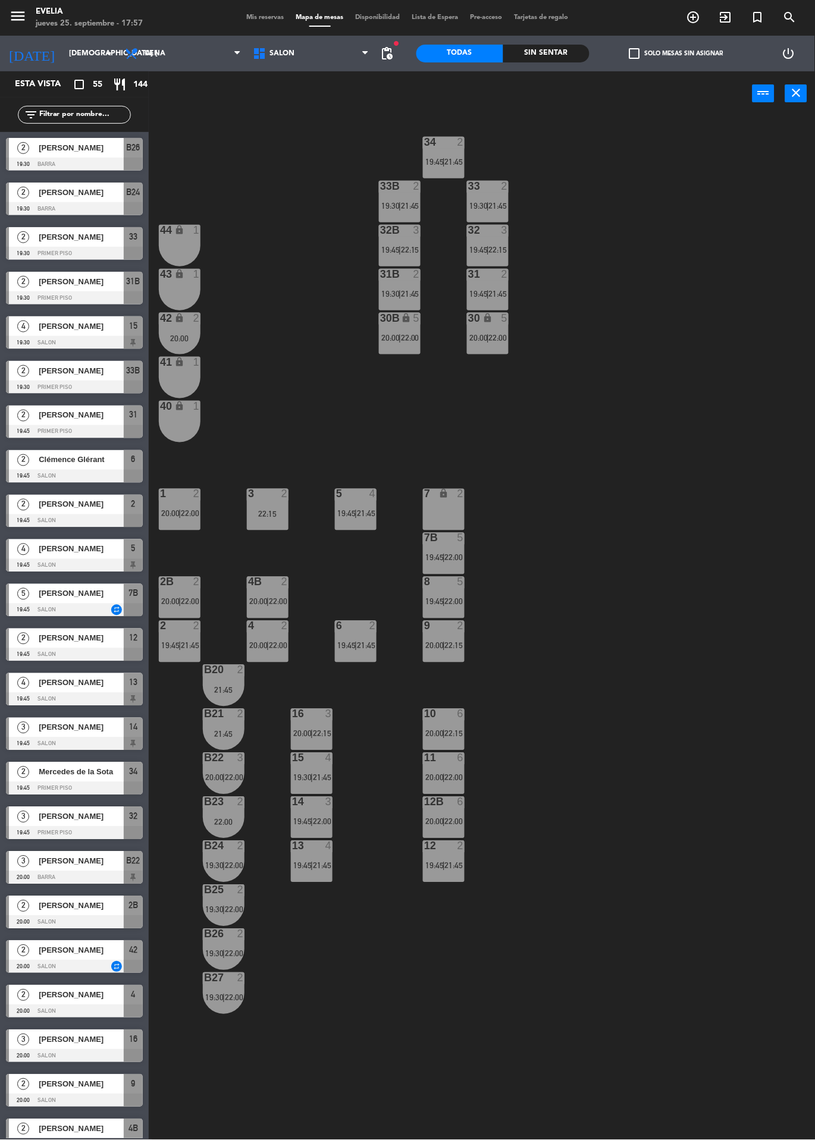
click at [172, 328] on div "42 lock 2 20:00" at bounding box center [180, 334] width 42 height 42
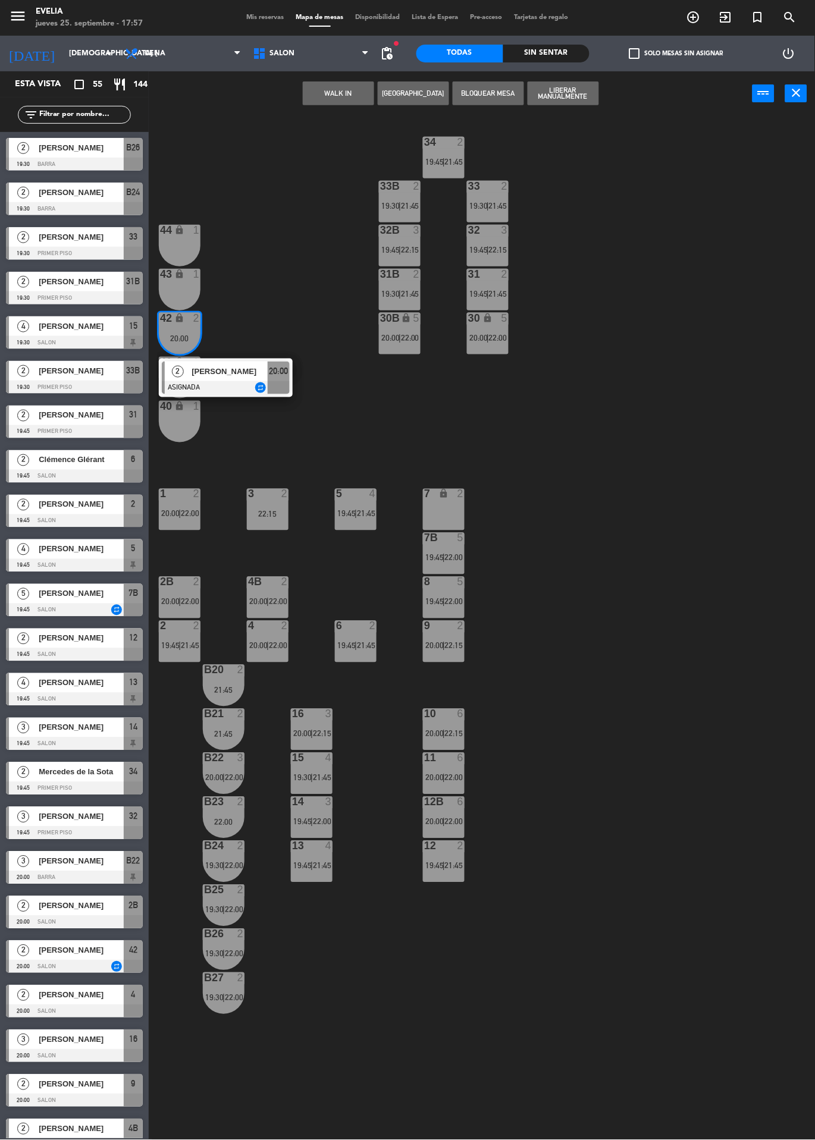
click at [230, 388] on div at bounding box center [226, 387] width 128 height 13
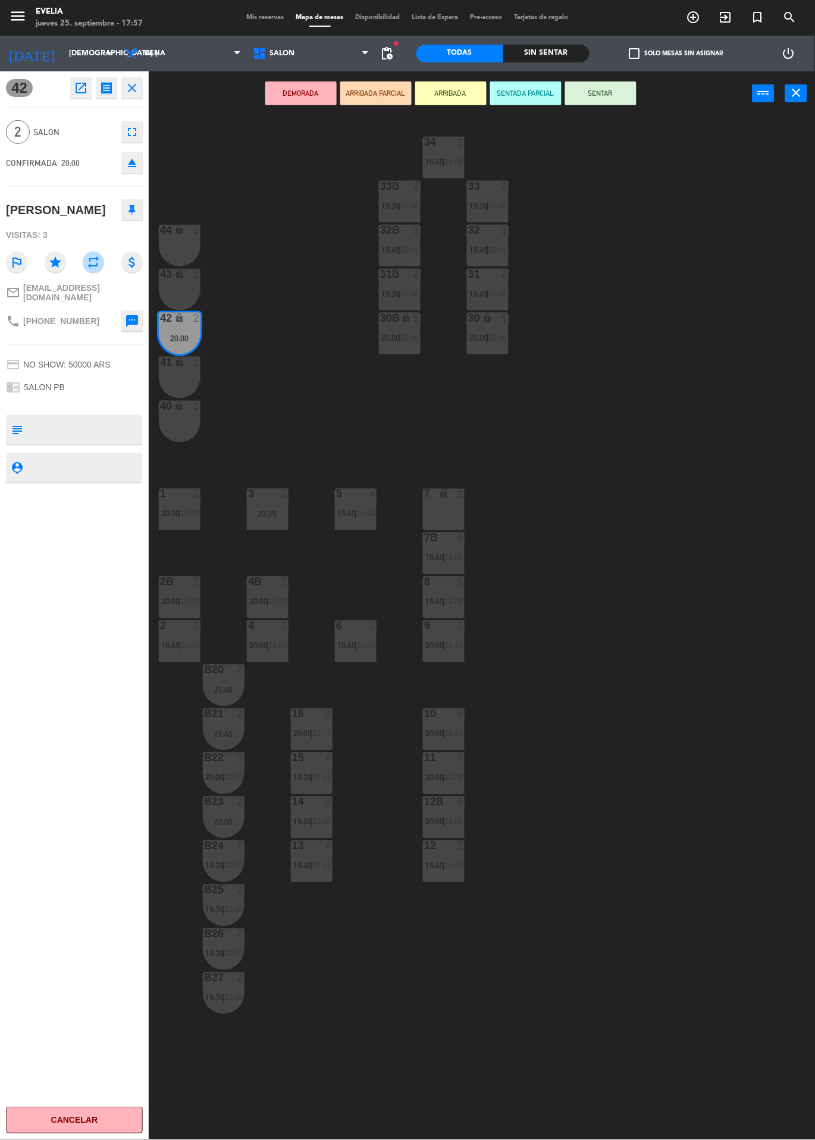
click at [325, 353] on div "34 2 19:45 | 21:45 33B 2 19:30 | 21:45 33 2 19:30 | 21:45 44 lock 1 32B 3 19:45…" at bounding box center [486, 685] width 658 height 1138
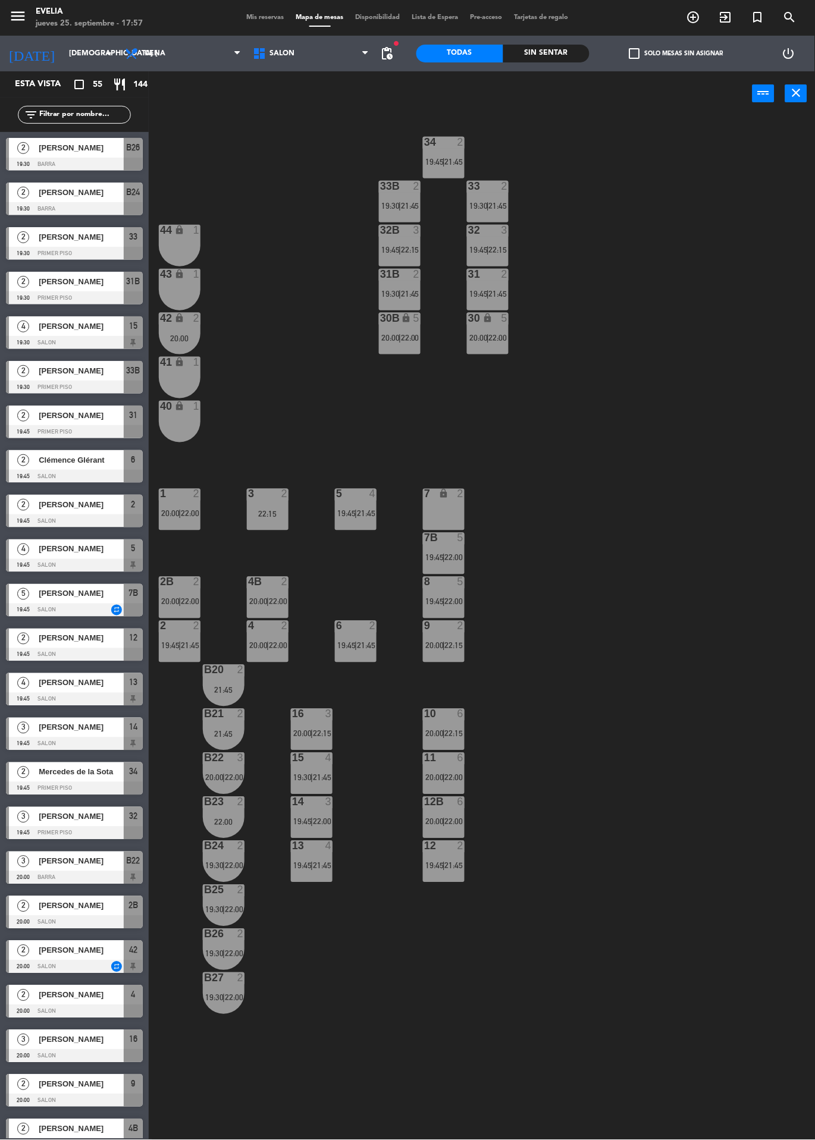
click at [175, 318] on icon "lock" at bounding box center [180, 318] width 10 height 10
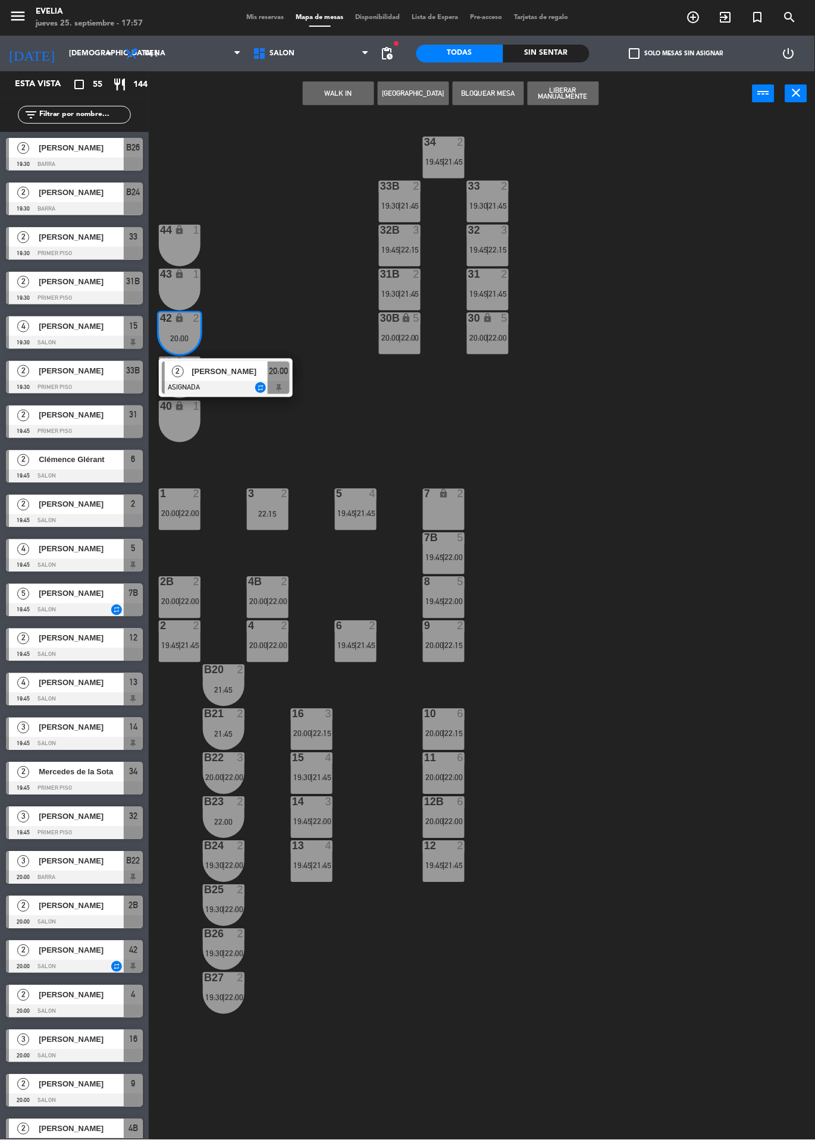
click at [200, 337] on div "20:00" at bounding box center [180, 338] width 42 height 8
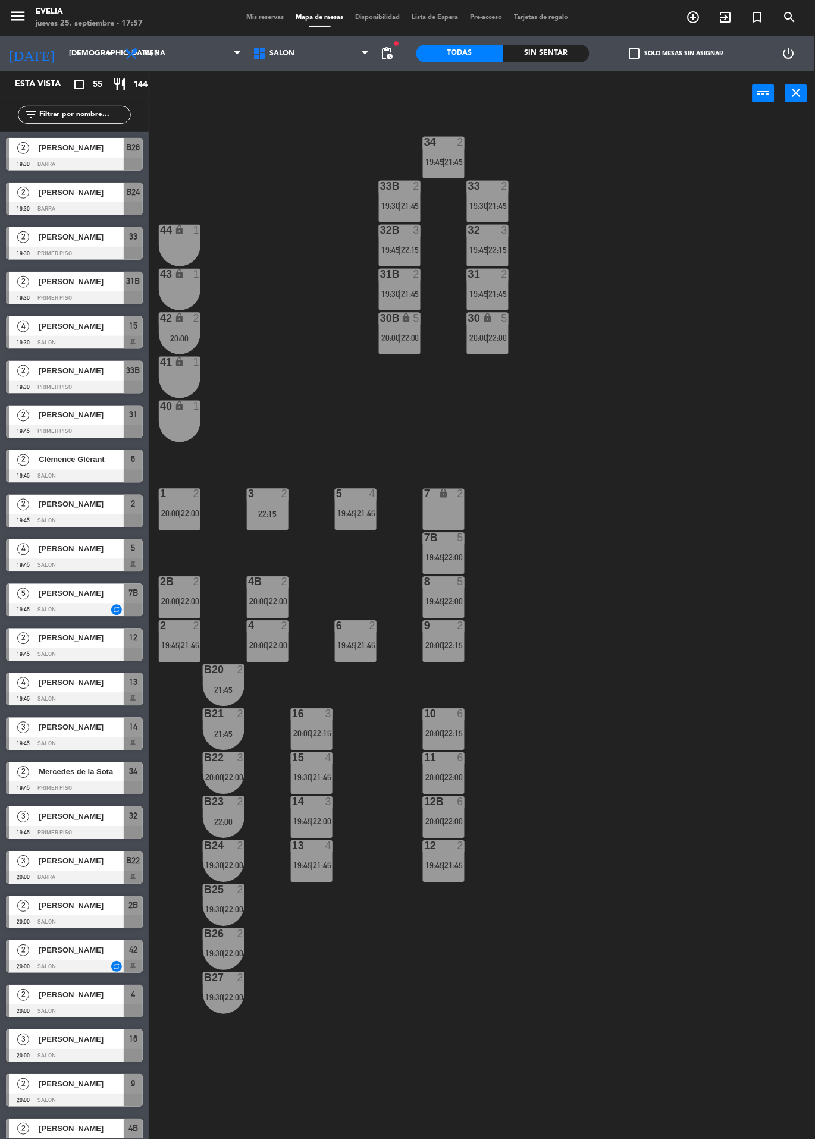
click at [197, 318] on div "2" at bounding box center [196, 318] width 7 height 11
